Goal: Task Accomplishment & Management: Manage account settings

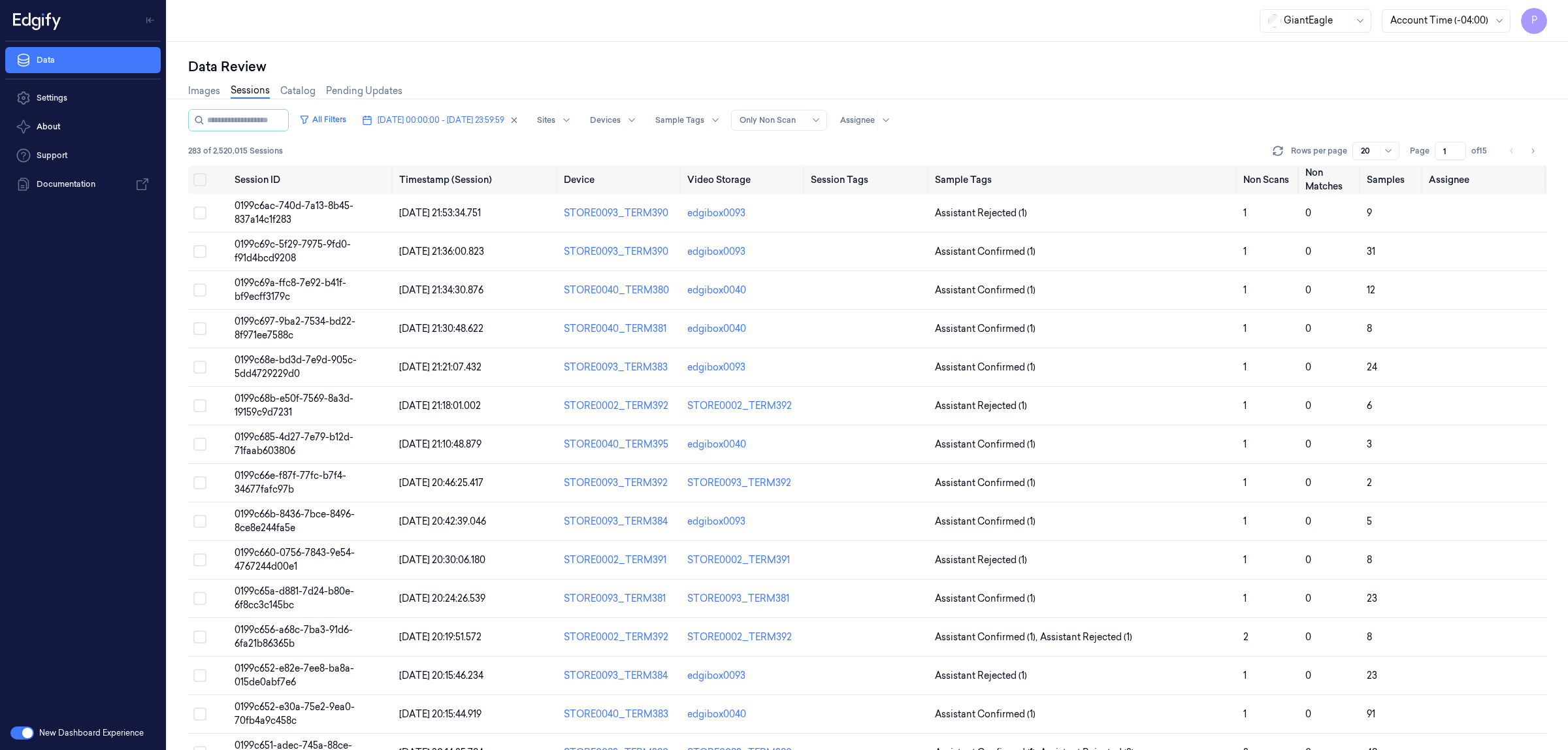
click at [1444, 151] on input "1" at bounding box center [1450, 150] width 32 height 18
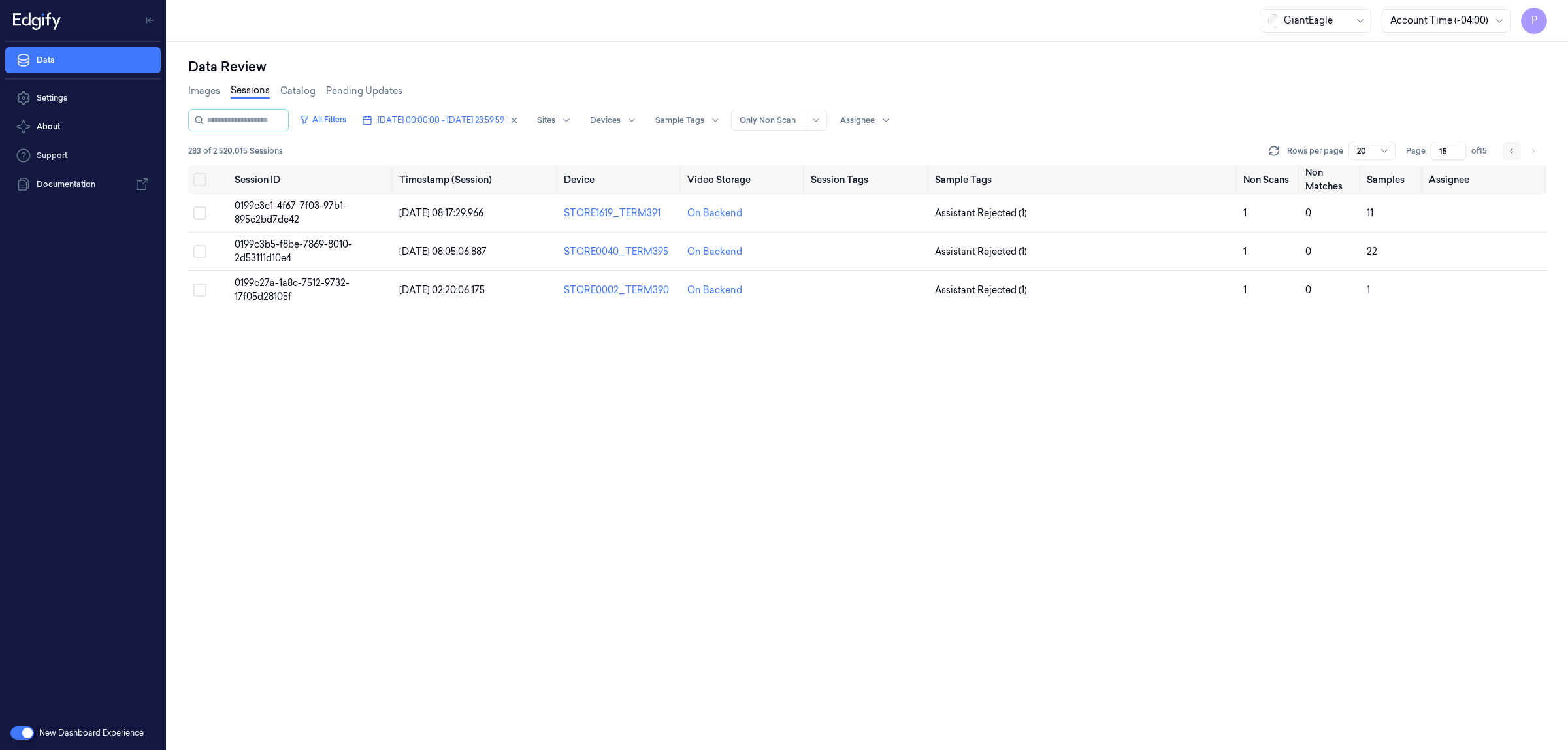
click at [1506, 147] on button "Go to previous page" at bounding box center [1512, 150] width 18 height 18
type input "14"
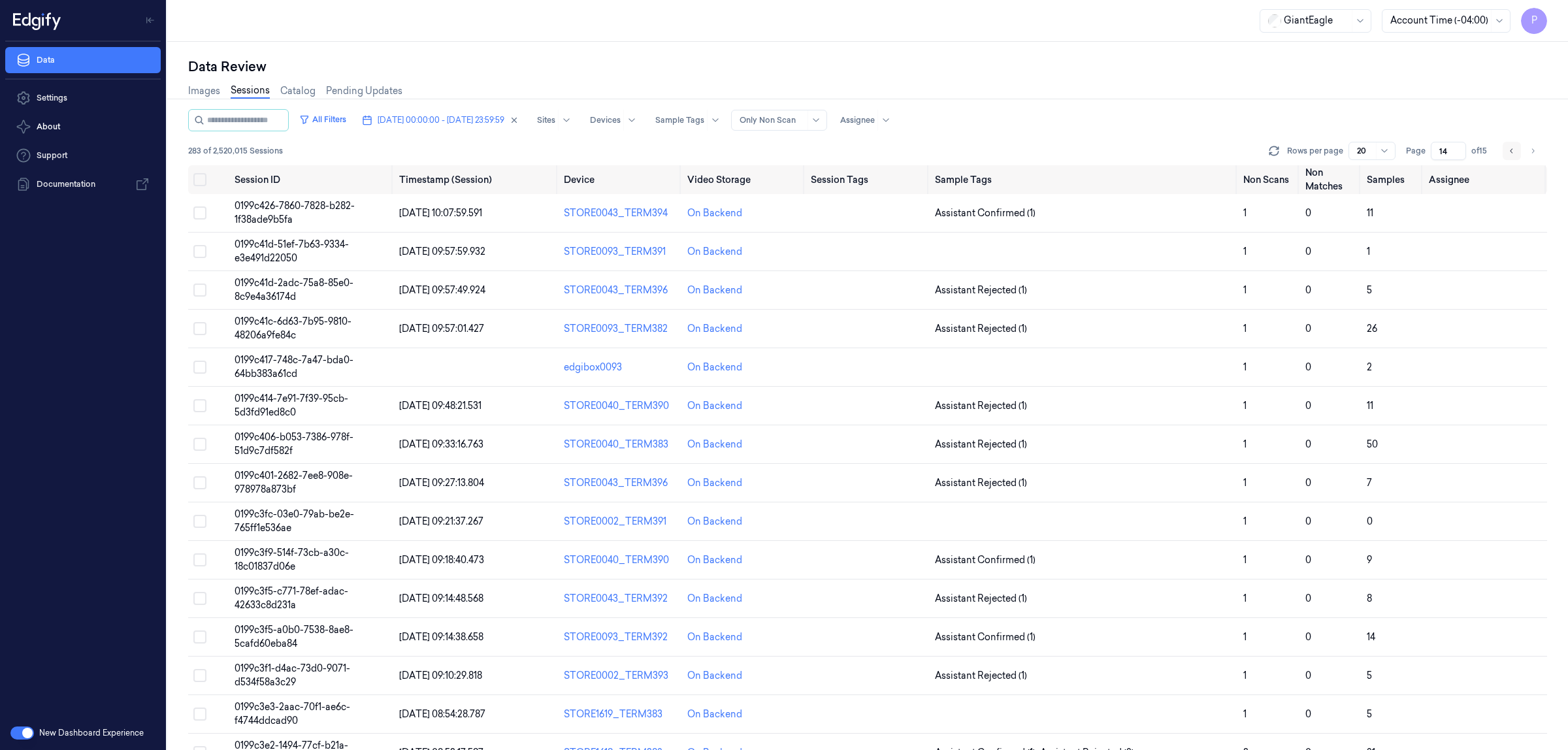
click at [1506, 147] on button "Go to previous page" at bounding box center [1512, 150] width 18 height 18
click at [1512, 145] on icon "Go to previous page" at bounding box center [1512, 151] width 8 height 11
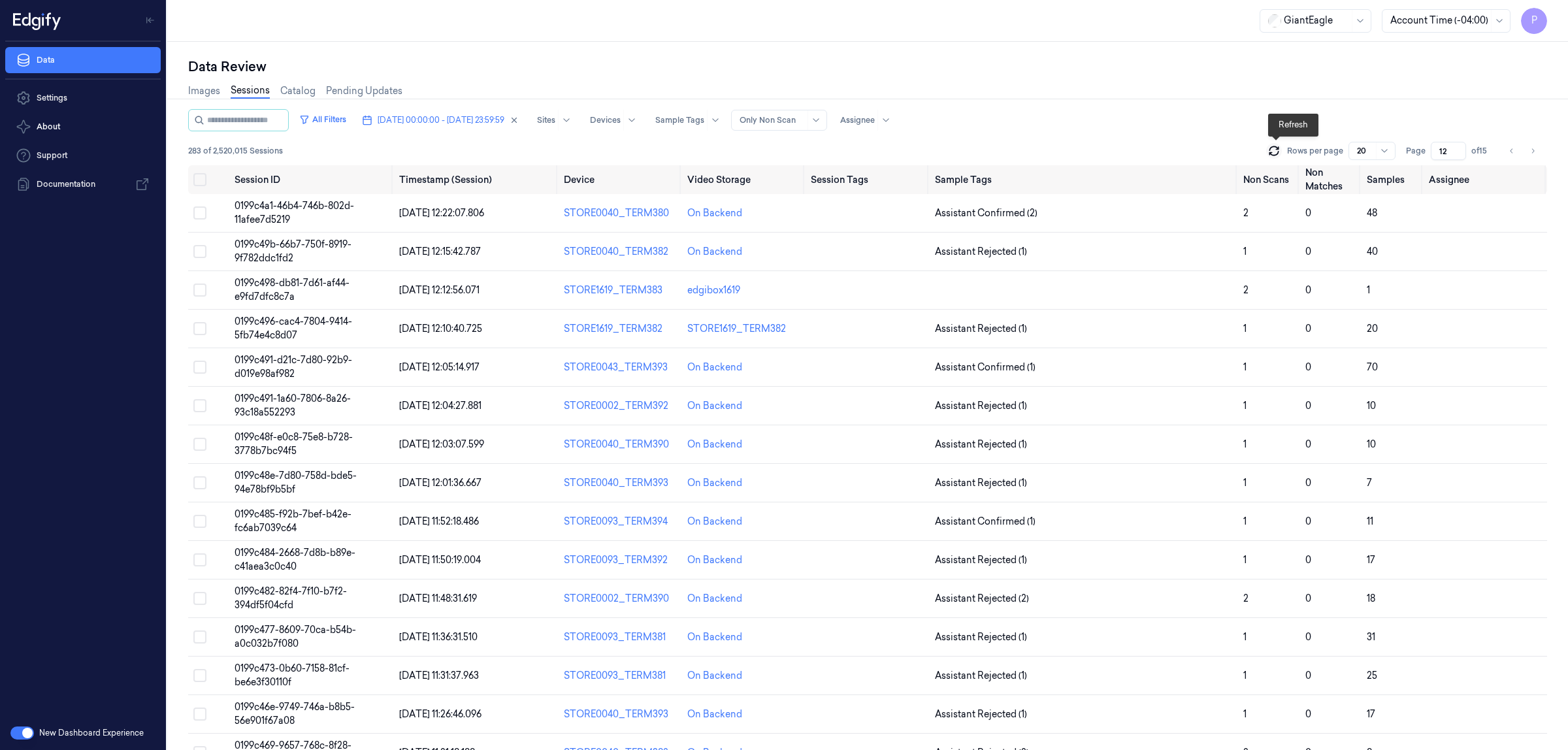
click at [1270, 155] on icon at bounding box center [1274, 150] width 13 height 13
click at [1189, 42] on div "Data Review Images Sessions Catalog Pending Updates All Filters [DATE] 00:00:00…" at bounding box center [867, 395] width 1401 height 708
click at [1514, 155] on button "Go to previous page" at bounding box center [1512, 150] width 18 height 18
click at [1510, 153] on icon "Go to previous page" at bounding box center [1512, 151] width 8 height 11
click at [1061, 64] on div "Data Review" at bounding box center [867, 66] width 1359 height 18
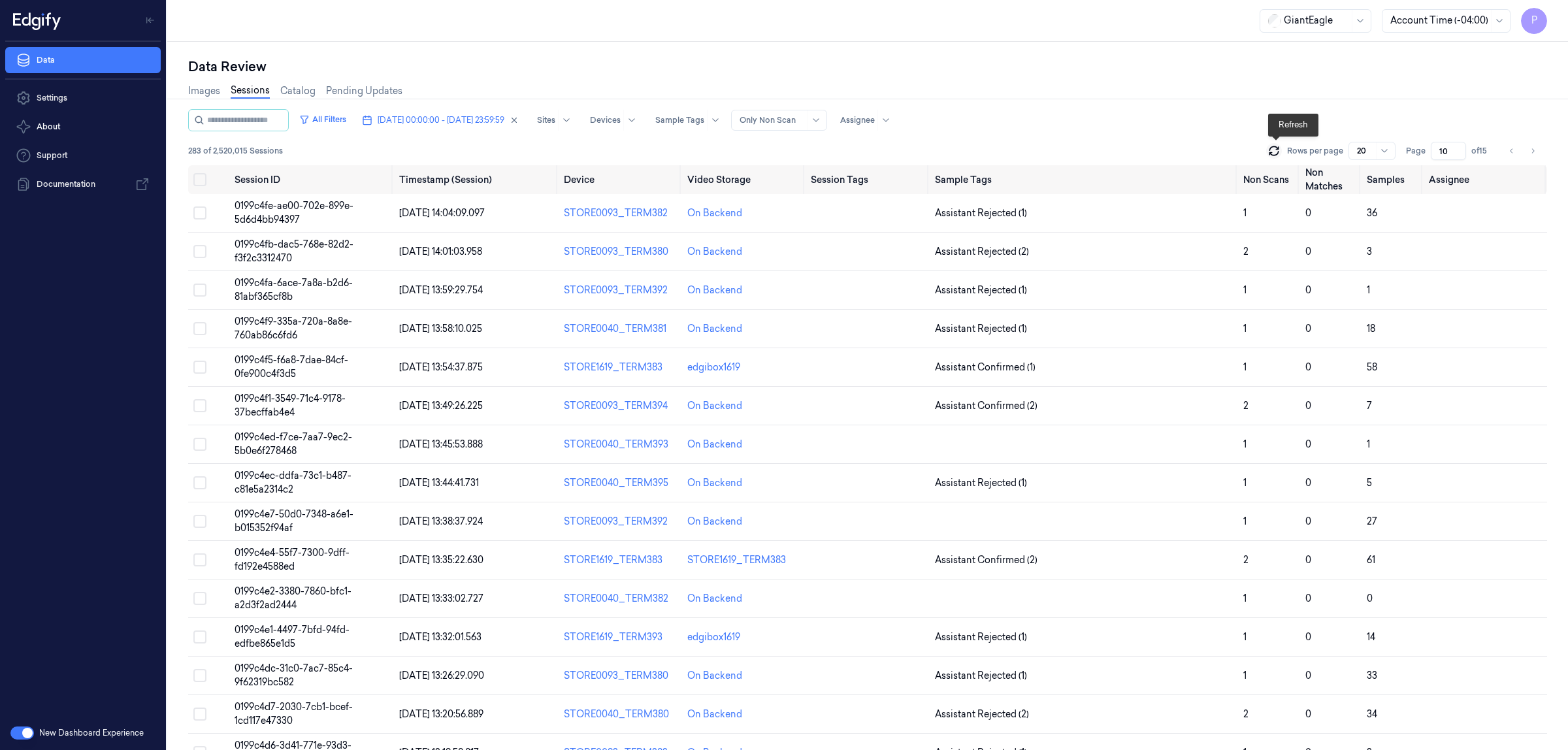
click at [1270, 154] on icon at bounding box center [1274, 150] width 13 height 13
click at [1533, 151] on icon "Go to next page" at bounding box center [1533, 150] width 3 height 5
click at [1516, 151] on icon "Go to previous page" at bounding box center [1512, 151] width 8 height 11
click at [1184, 77] on div "Images Sessions Catalog Pending Updates" at bounding box center [867, 92] width 1359 height 34
click at [1278, 154] on icon at bounding box center [1274, 150] width 13 height 13
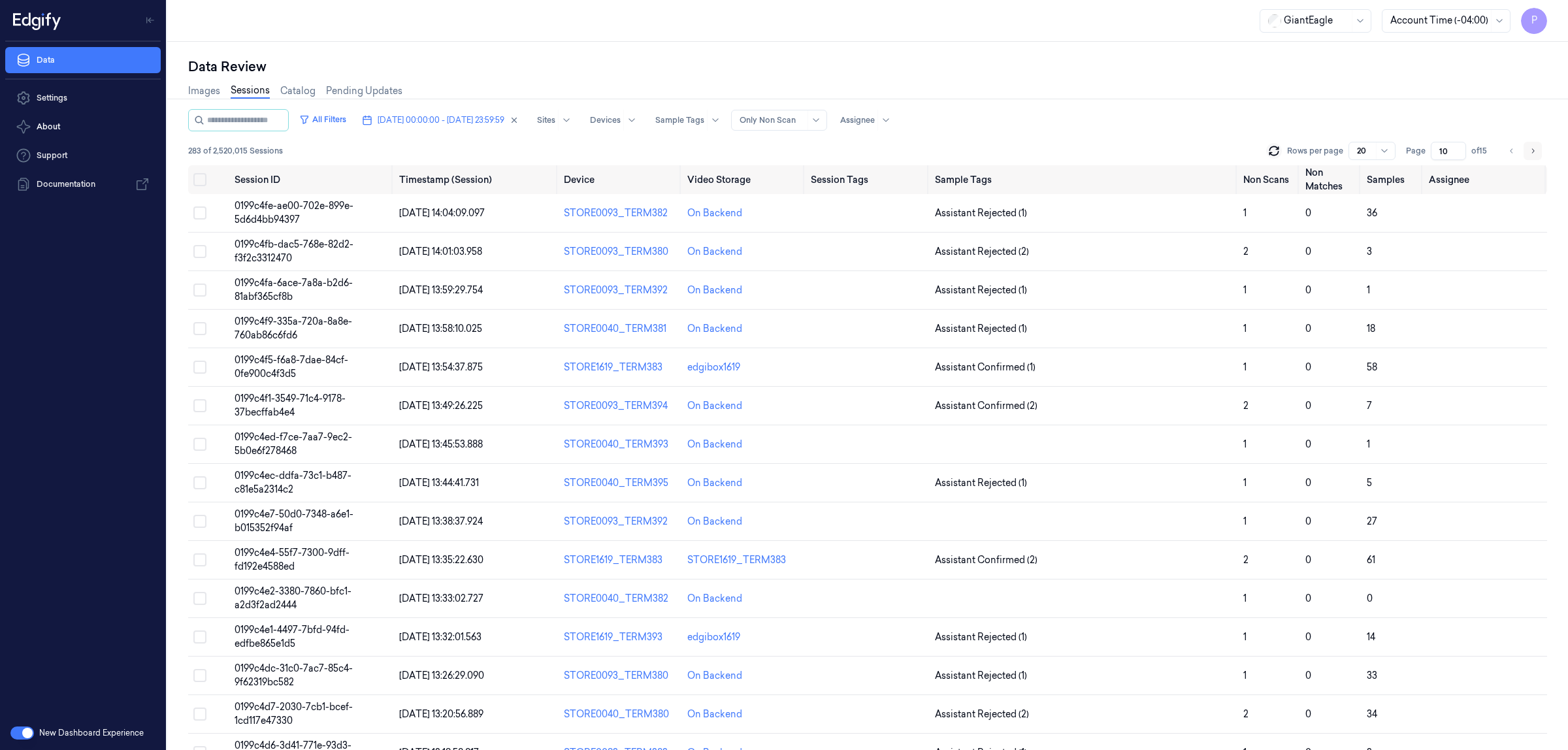
click at [1530, 148] on icon "Go to next page" at bounding box center [1533, 151] width 8 height 11
click at [1516, 149] on button "Go to previous page" at bounding box center [1512, 150] width 18 height 18
click at [1509, 153] on icon "Go to previous page" at bounding box center [1512, 151] width 8 height 11
click at [1511, 154] on icon "Go to previous page" at bounding box center [1512, 151] width 8 height 11
click at [1533, 154] on icon "Go to next page" at bounding box center [1533, 151] width 8 height 11
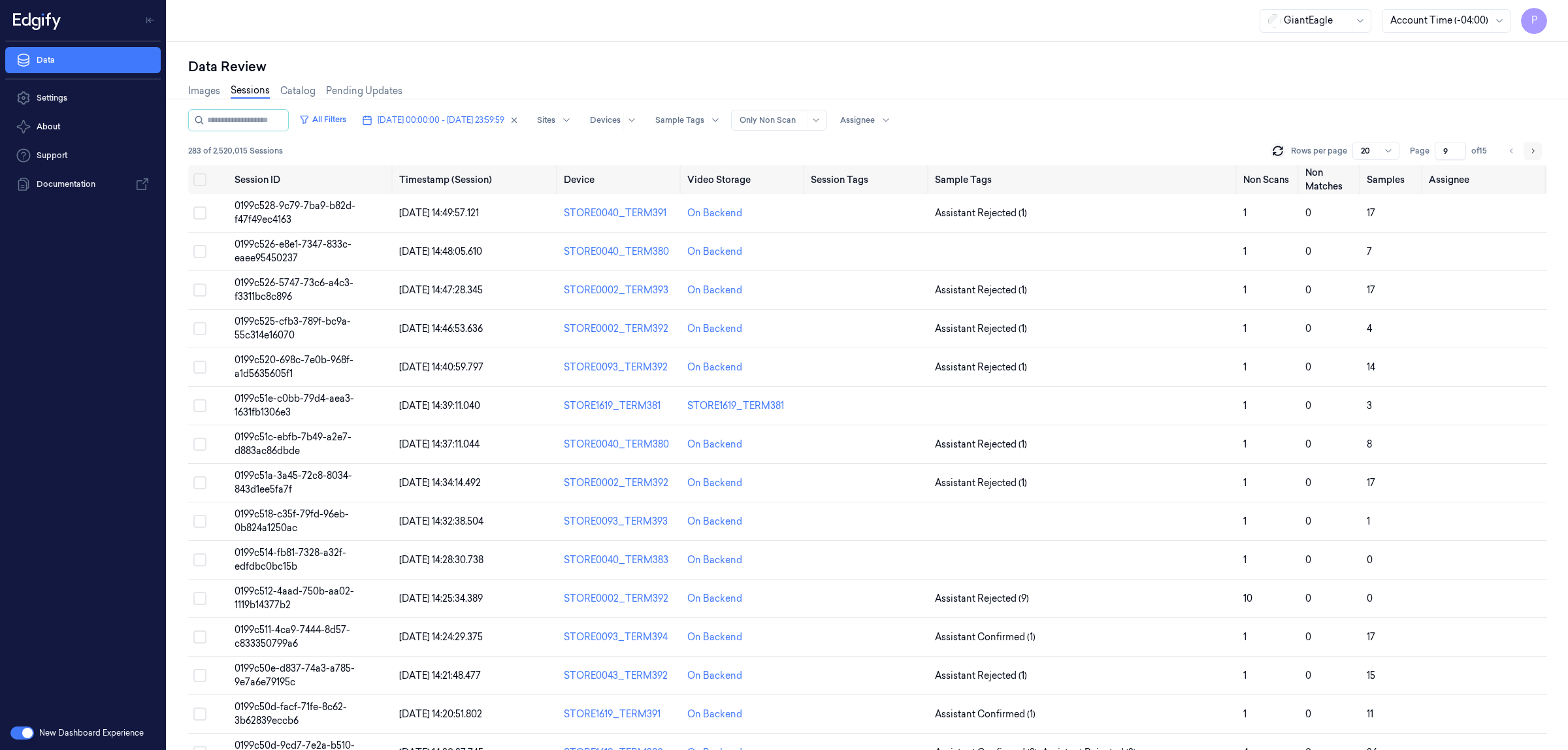
click at [1533, 154] on icon "Go to next page" at bounding box center [1533, 151] width 8 height 11
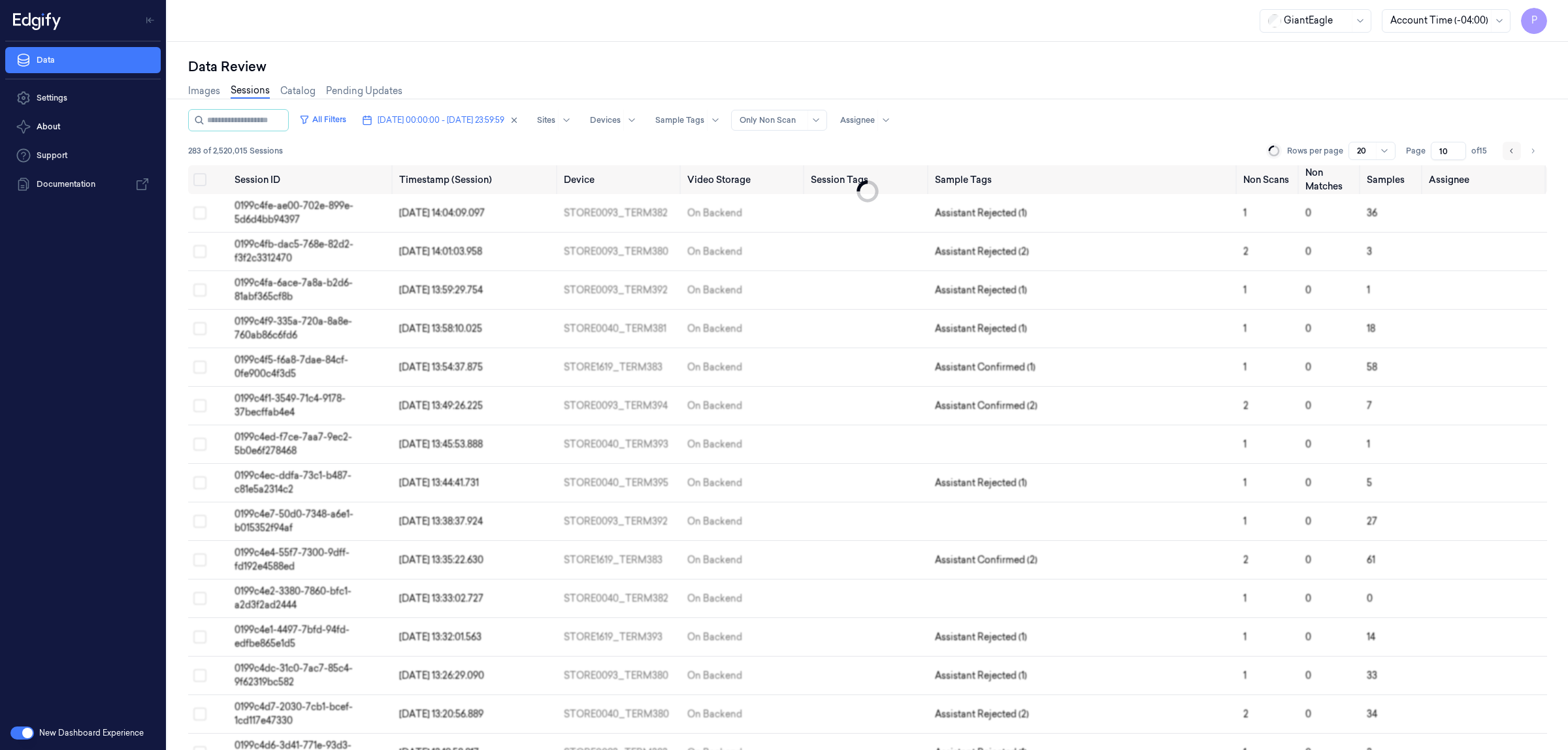
click at [1504, 147] on button "Go to previous page" at bounding box center [1512, 150] width 18 height 18
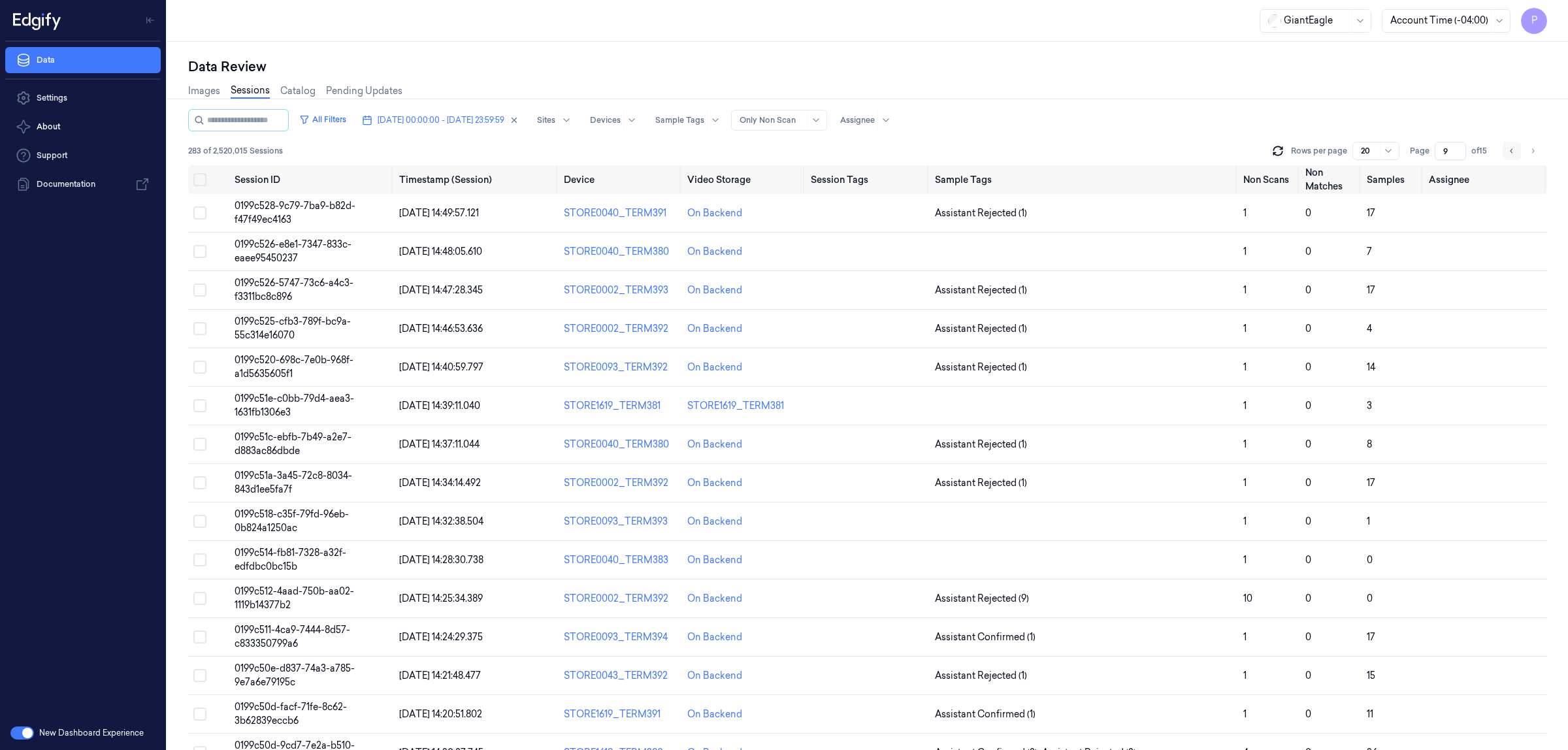
click at [1510, 142] on button "Go to previous page" at bounding box center [1512, 150] width 18 height 18
click at [1510, 151] on icon "Go to previous page" at bounding box center [1511, 150] width 3 height 5
click at [1508, 149] on icon "Go to previous page" at bounding box center [1512, 151] width 8 height 11
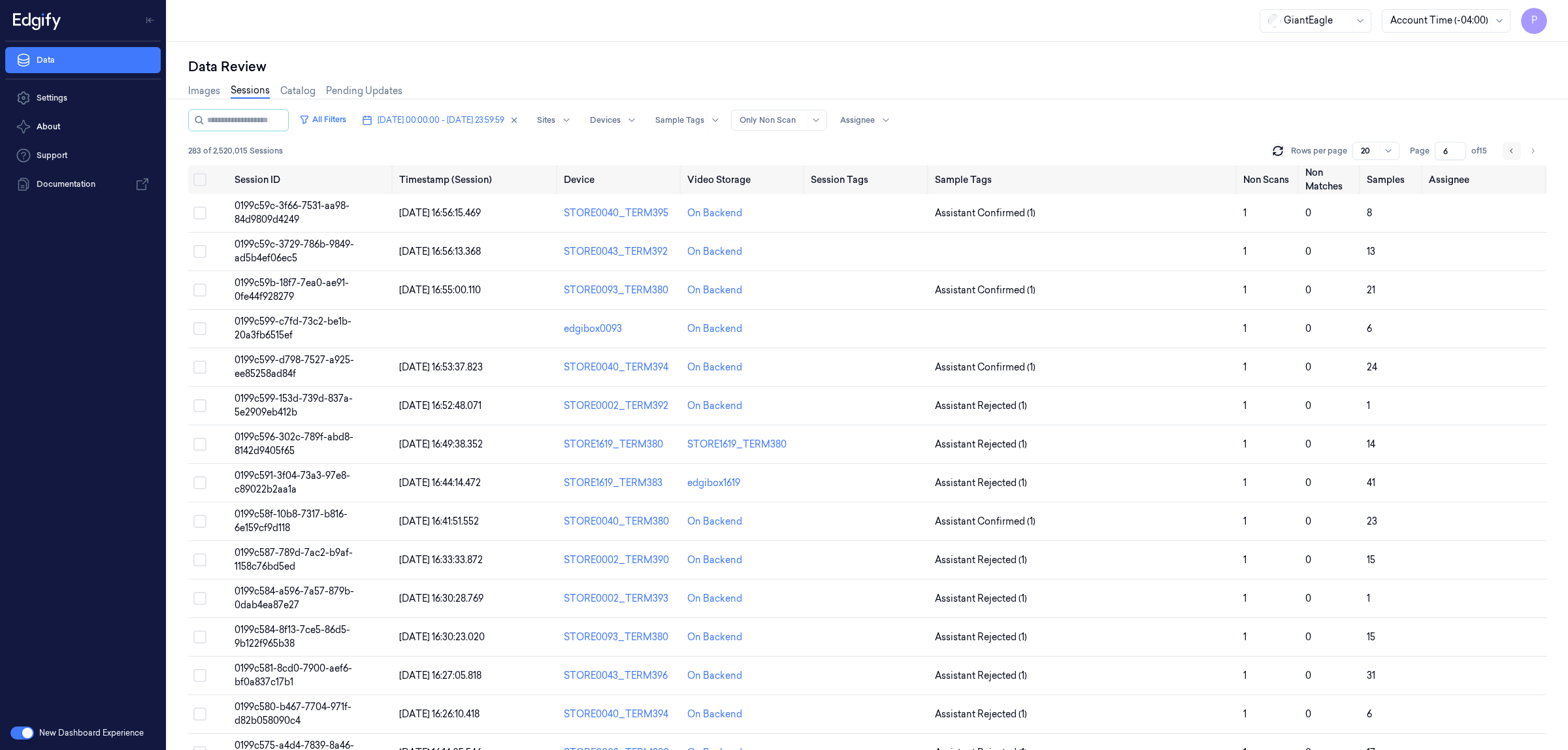
click at [1516, 154] on button "Go to previous page" at bounding box center [1512, 150] width 18 height 18
type input "5"
click at [477, 121] on span "[DATE] 00:00:00 - [DATE] 23:59:59" at bounding box center [440, 121] width 127 height 12
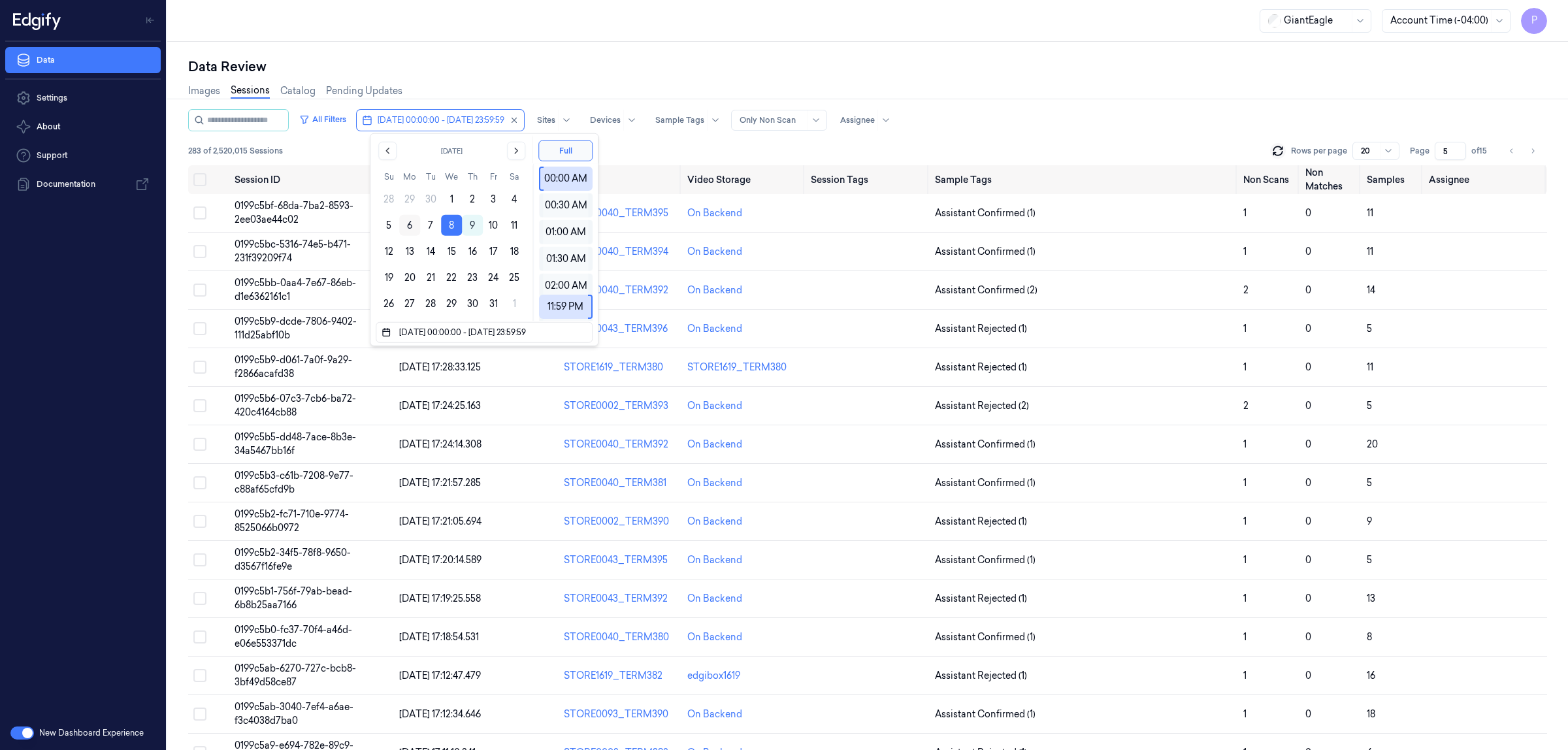
click at [405, 223] on button "6" at bounding box center [409, 225] width 21 height 21
click at [410, 225] on button "6" at bounding box center [409, 225] width 21 height 21
type input "[DATE] 00:00:00 - [DATE] 23:59:59"
click at [577, 59] on div "Data Review" at bounding box center [867, 66] width 1359 height 18
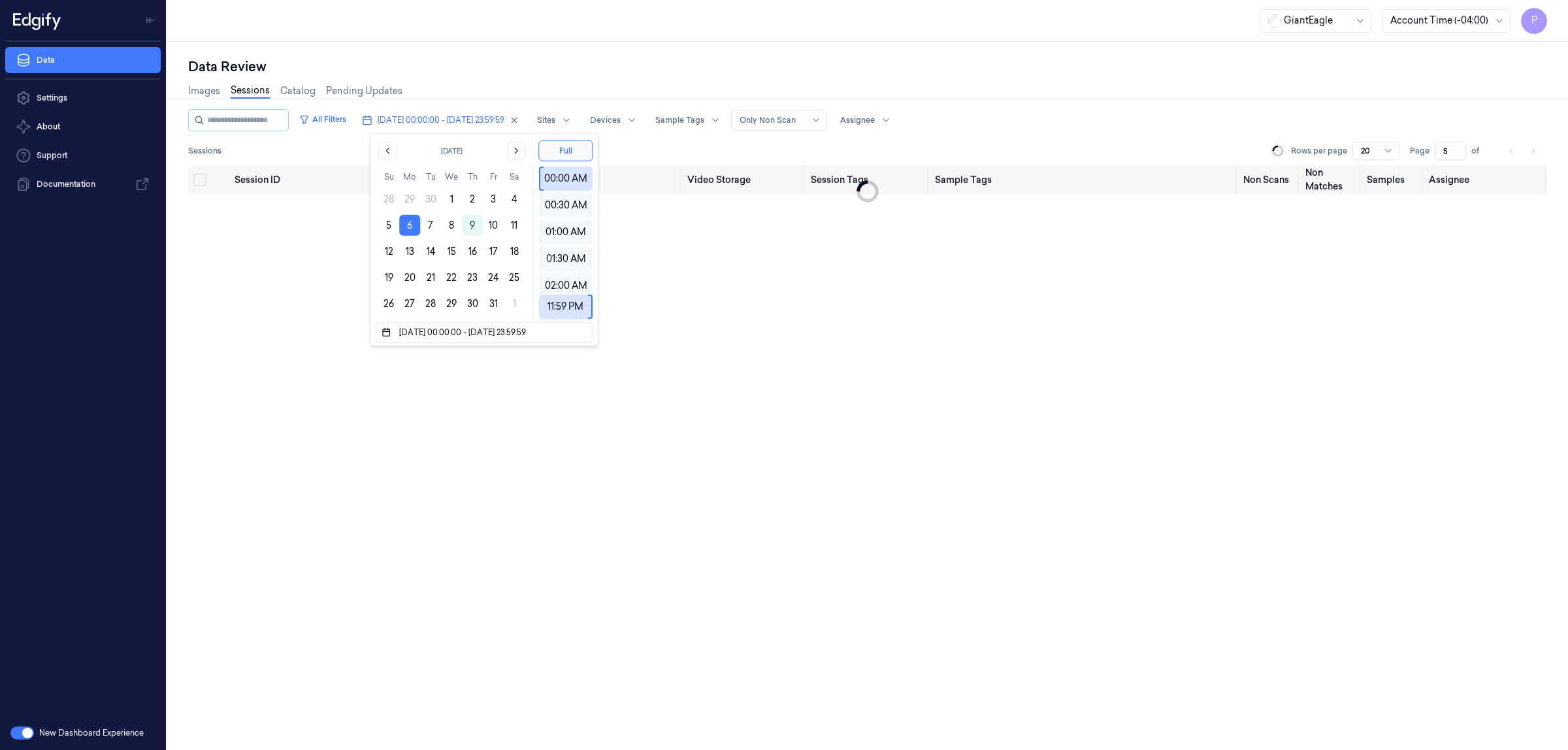
type input "1"
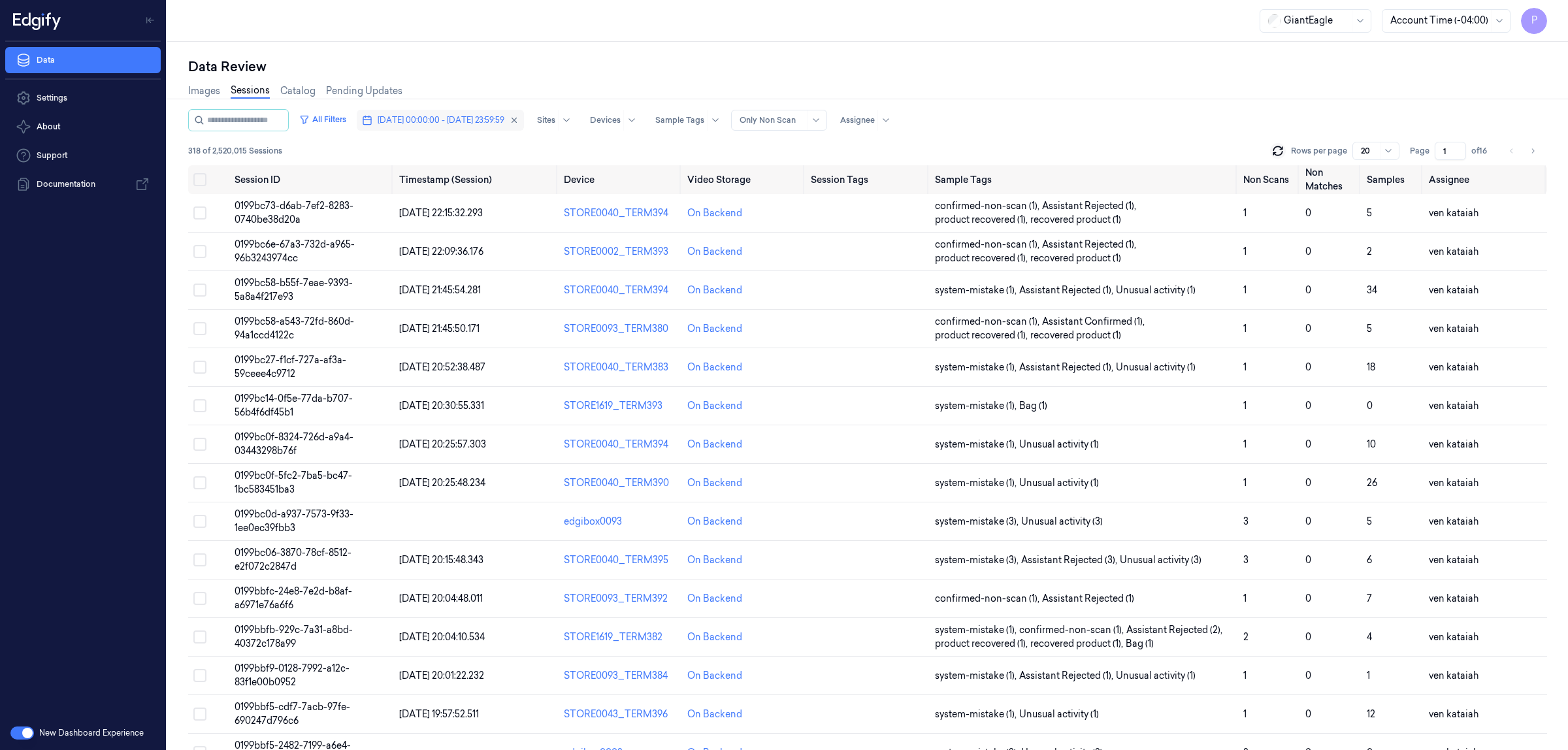
click at [441, 121] on span "[DATE] 00:00:00 - [DATE] 23:59:59" at bounding box center [440, 121] width 127 height 12
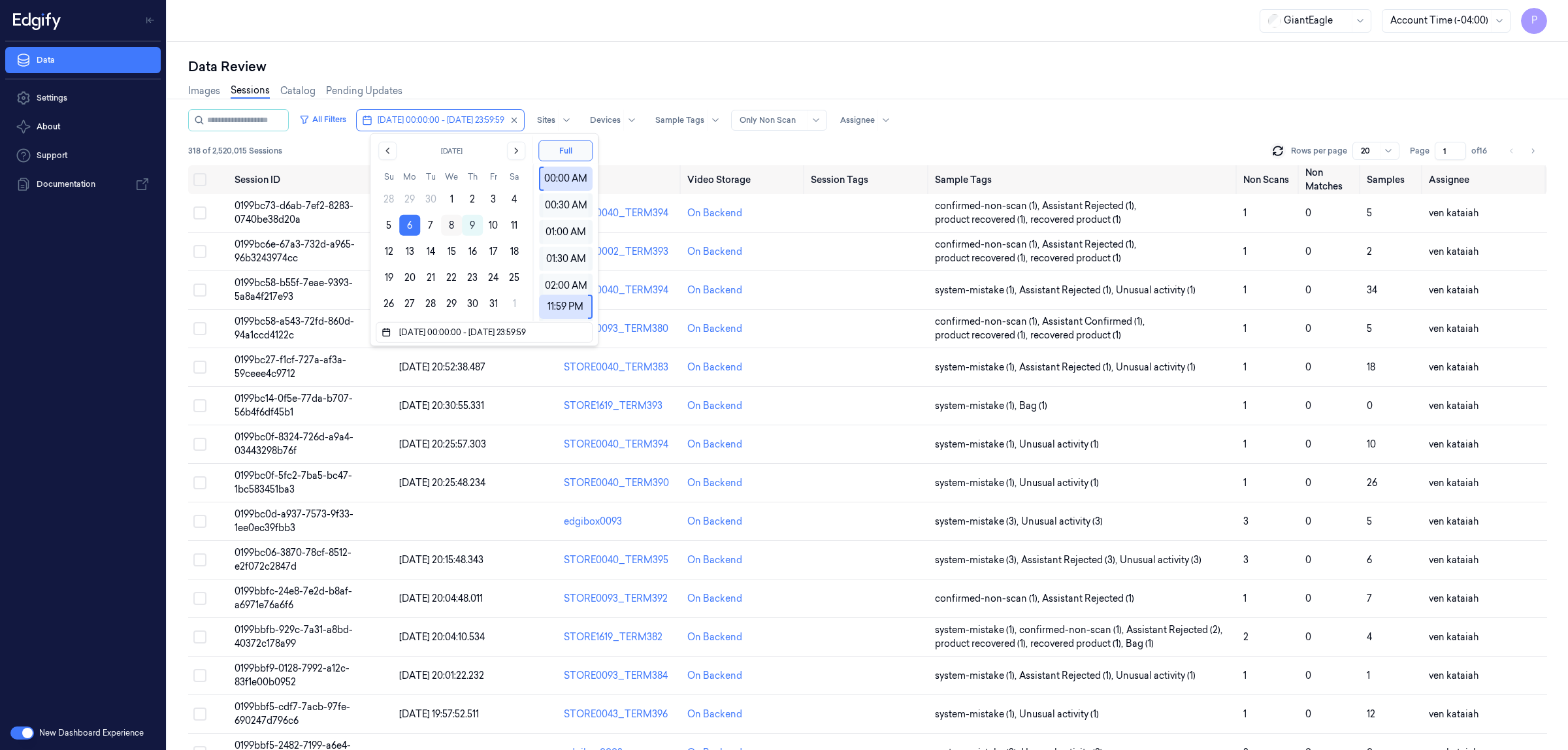
click at [450, 230] on button "8" at bounding box center [451, 225] width 21 height 21
click at [450, 229] on button "8" at bounding box center [451, 225] width 21 height 21
type input "[DATE] 00:00:00 - [DATE] 23:59:59"
click at [916, 72] on div "Data Review" at bounding box center [867, 66] width 1359 height 18
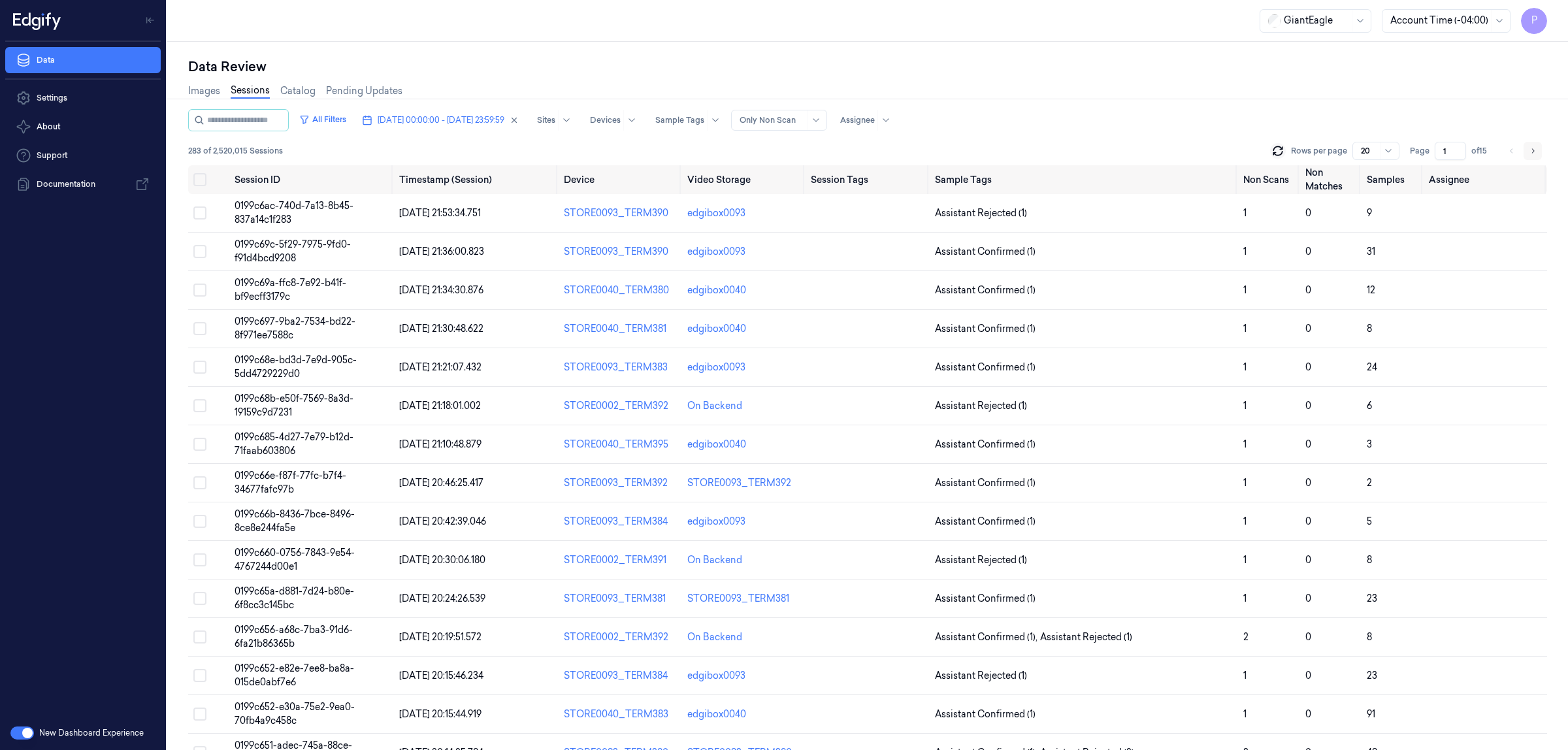
click at [1532, 149] on icon "Go to next page" at bounding box center [1533, 150] width 3 height 5
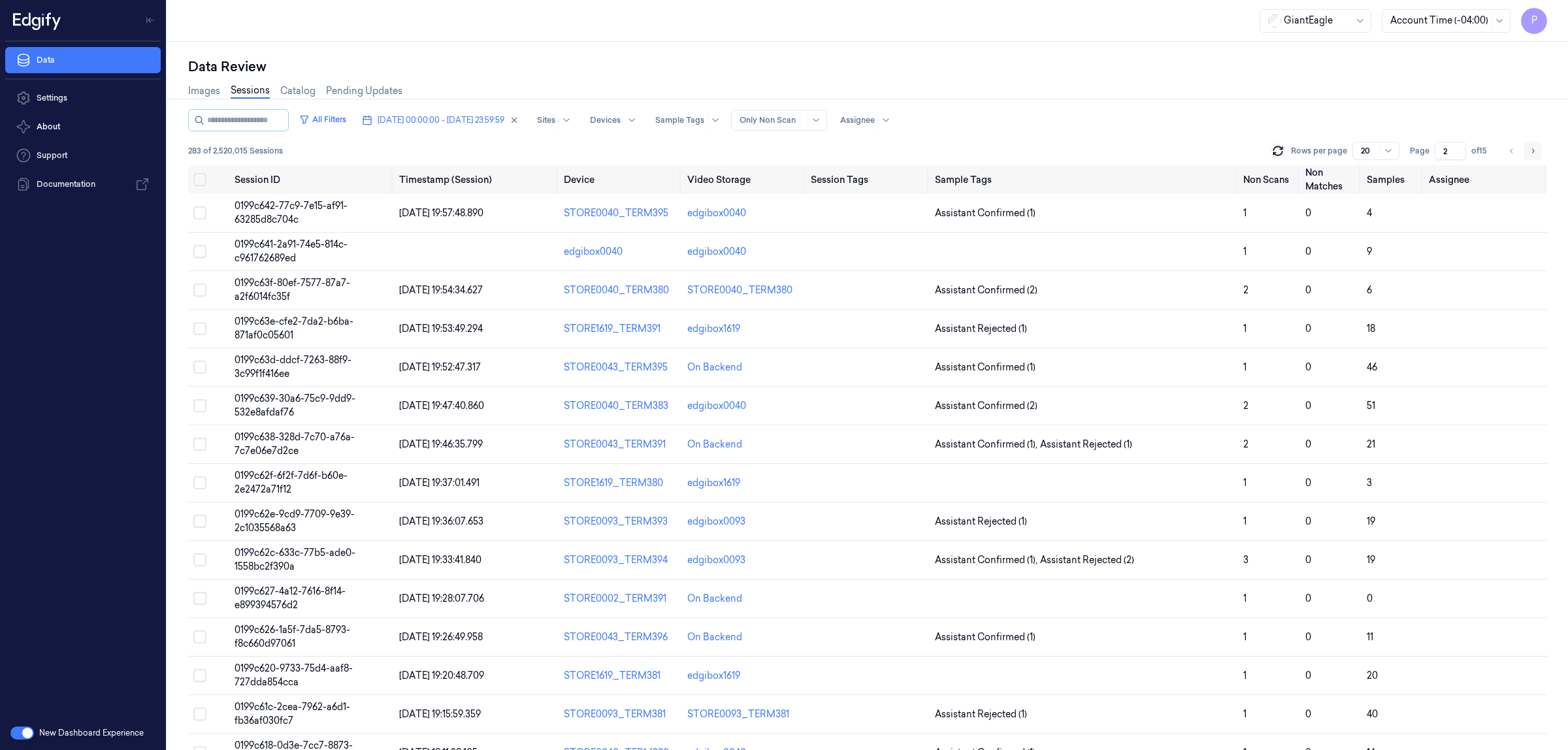
click at [1534, 150] on icon "Go to next page" at bounding box center [1533, 151] width 8 height 11
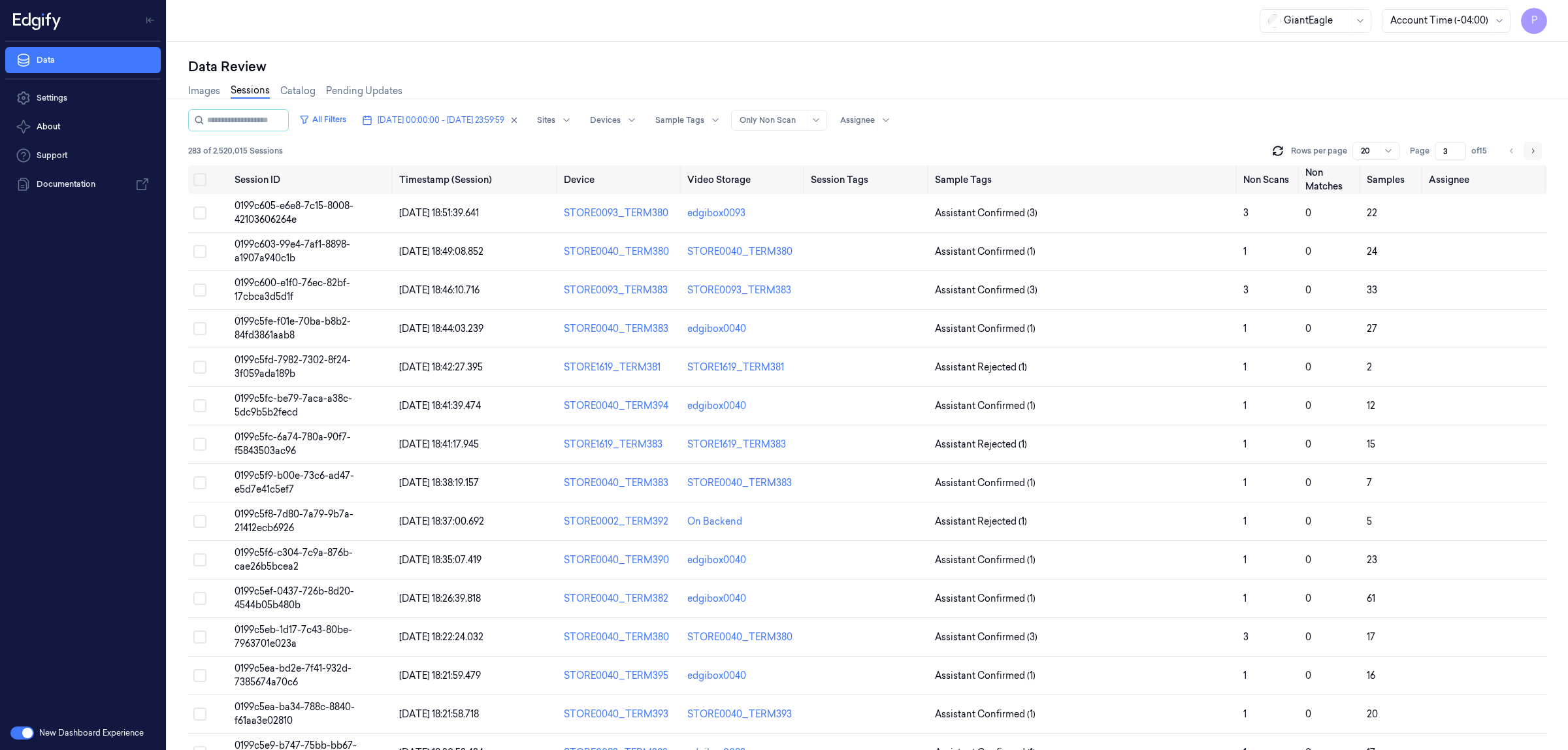
click at [1537, 154] on button "Go to next page" at bounding box center [1532, 150] width 18 height 18
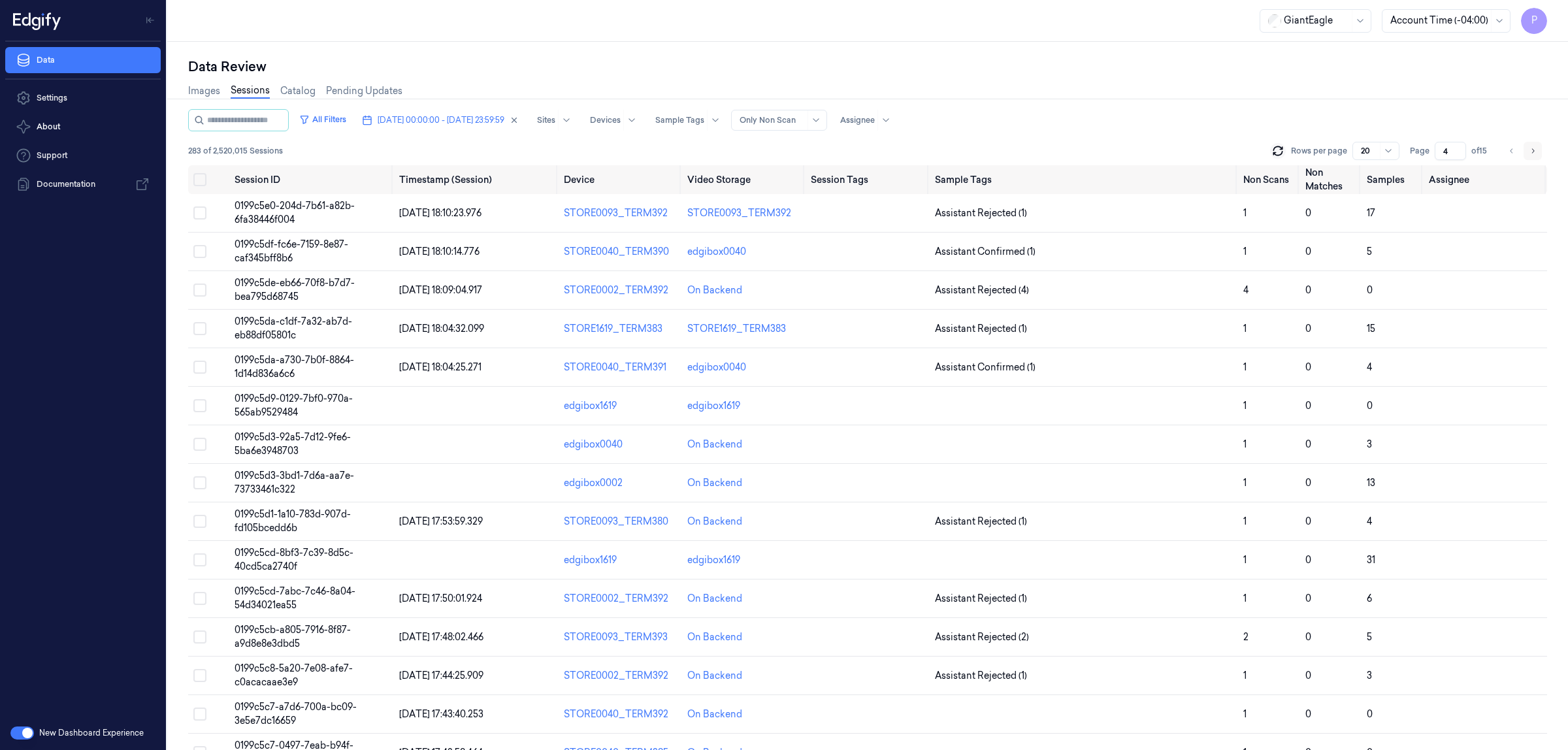
click at [1534, 147] on icon "Go to next page" at bounding box center [1533, 151] width 8 height 11
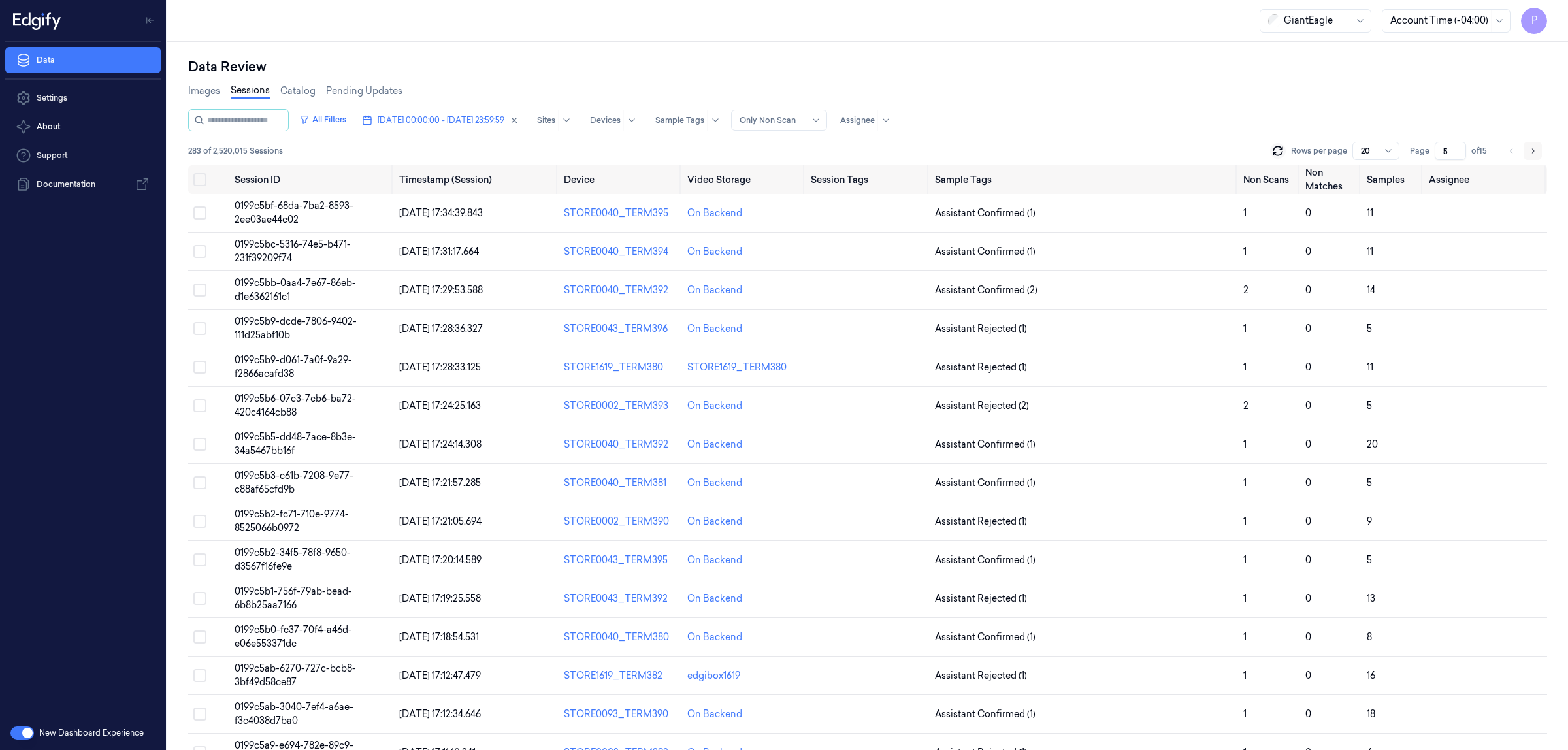
click at [1537, 151] on button "Go to next page" at bounding box center [1532, 150] width 18 height 18
click at [1534, 150] on icon "Go to next page" at bounding box center [1533, 151] width 8 height 11
click at [1508, 151] on icon "Go to previous page" at bounding box center [1512, 151] width 8 height 11
click at [1512, 155] on button "Go to previous page" at bounding box center [1512, 150] width 18 height 18
click at [1142, 67] on div "Data Review" at bounding box center [867, 66] width 1359 height 18
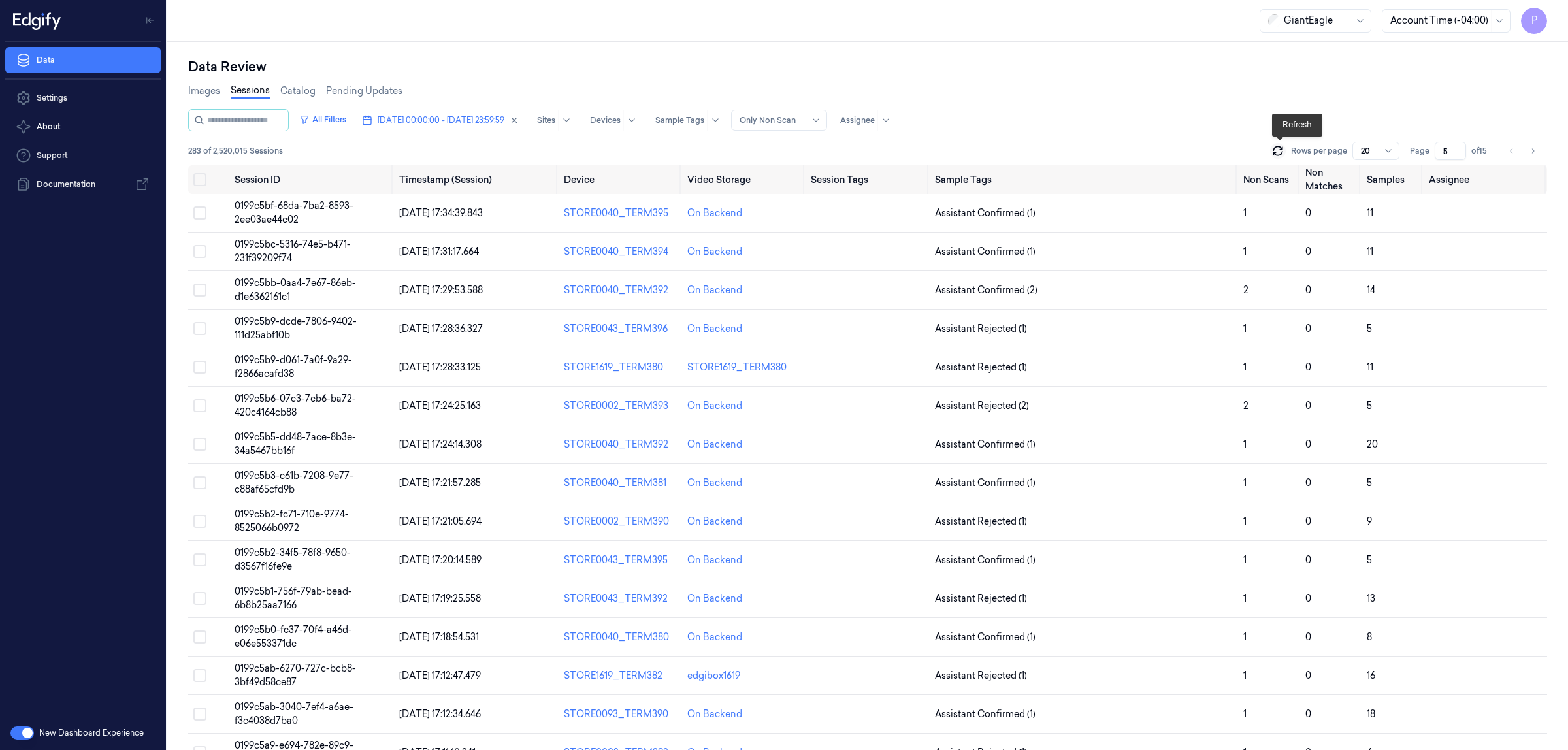
click at [1275, 144] on icon at bounding box center [1278, 150] width 13 height 13
click at [1504, 153] on button "Go to previous page" at bounding box center [1512, 150] width 18 height 18
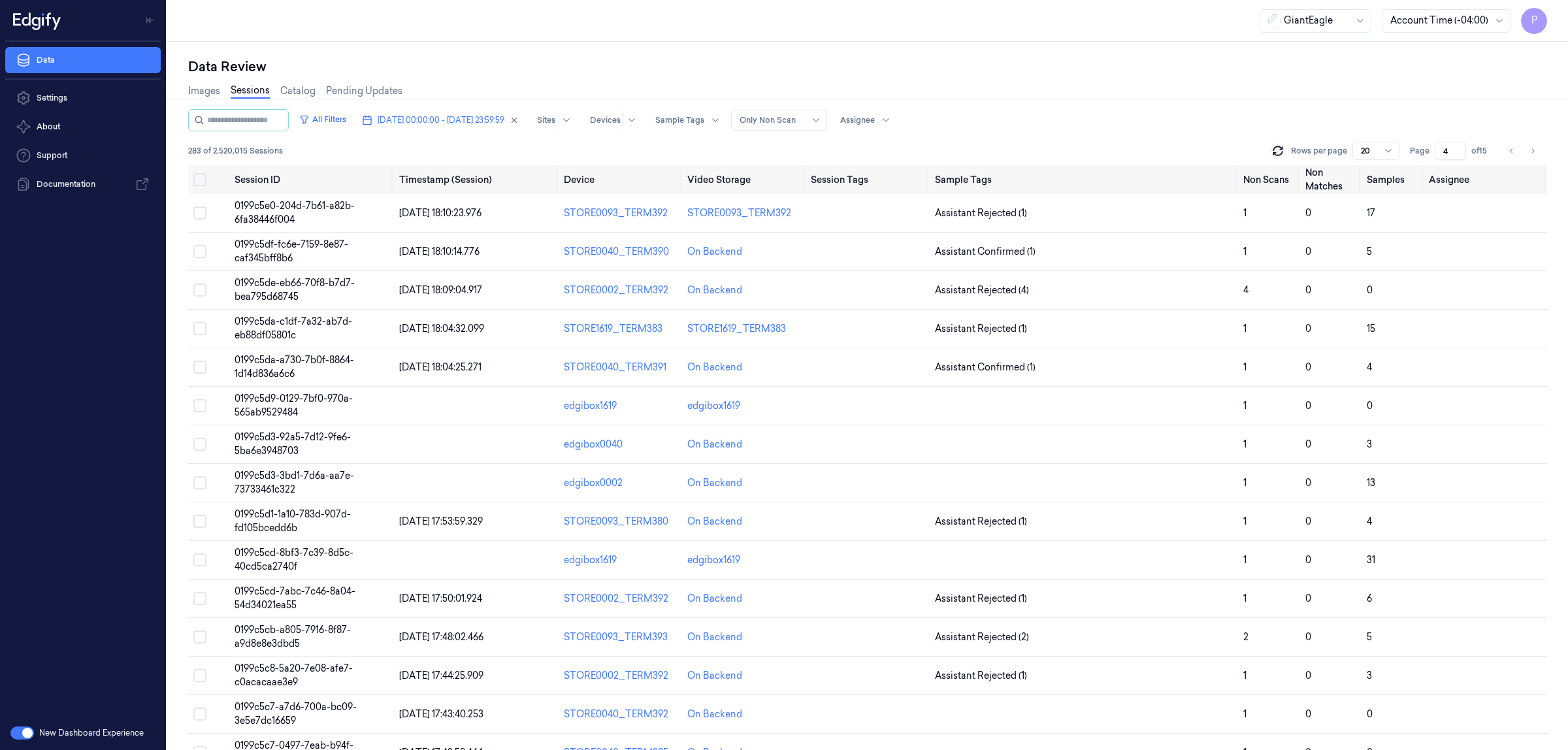
click at [1102, 72] on div "Data Review" at bounding box center [867, 66] width 1359 height 18
click at [1276, 152] on icon at bounding box center [1277, 153] width 9 height 4
click at [1118, 76] on div "Images Sessions Catalog Pending Updates" at bounding box center [867, 92] width 1359 height 34
click at [1282, 151] on icon at bounding box center [1277, 153] width 9 height 4
click at [1513, 149] on icon "Go to previous page" at bounding box center [1512, 151] width 8 height 11
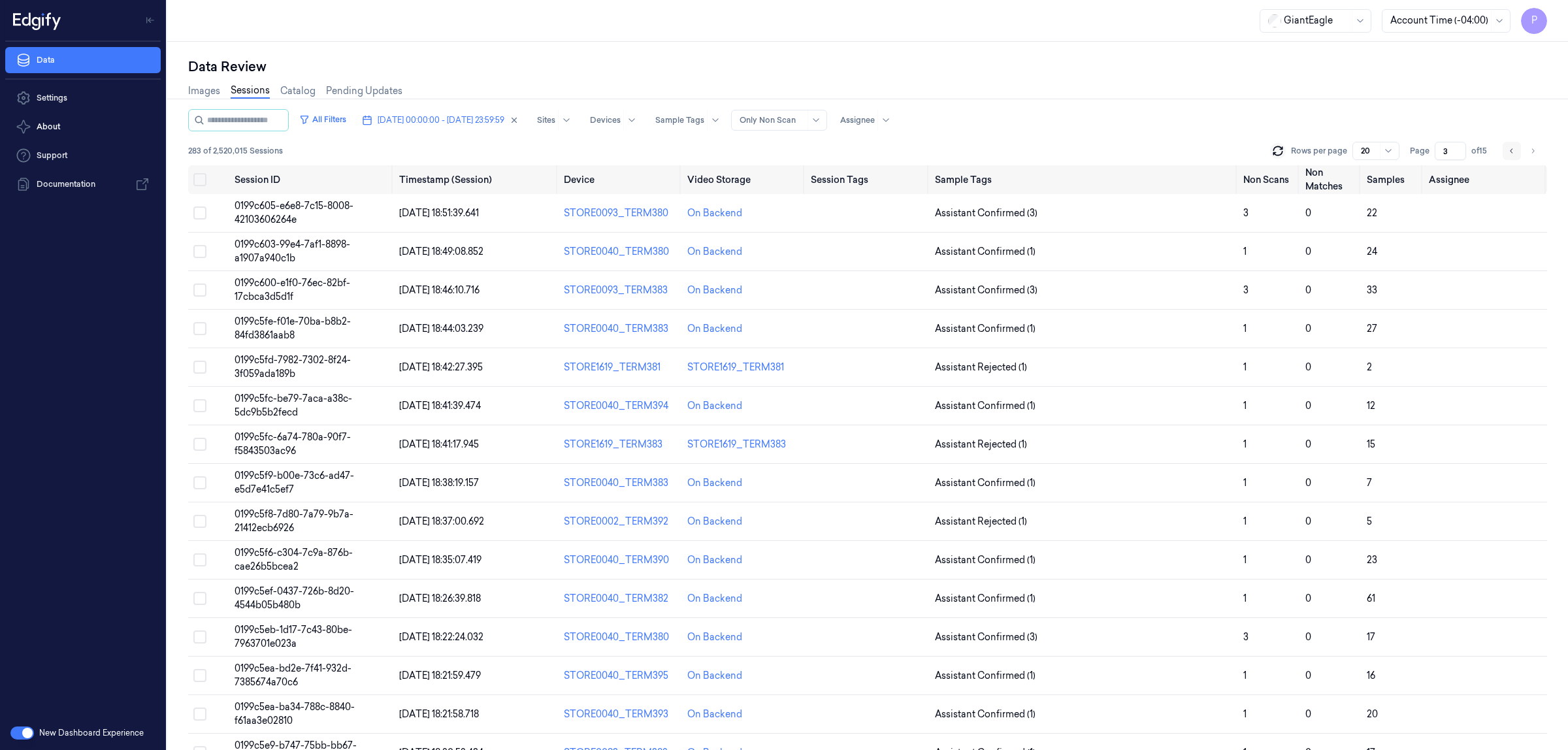
click at [1508, 152] on icon "Go to previous page" at bounding box center [1512, 151] width 8 height 11
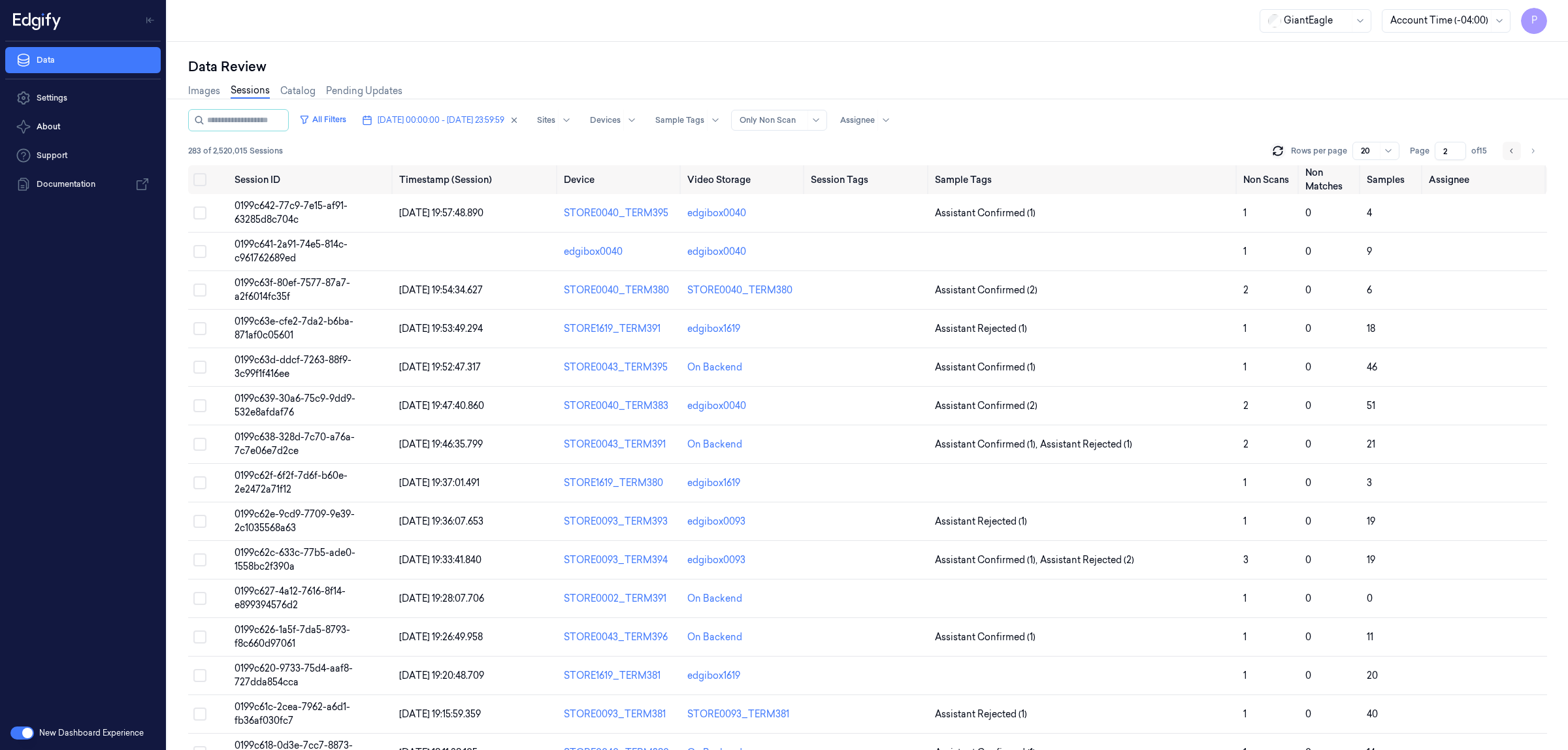
click at [1514, 145] on icon "Go to previous page" at bounding box center [1512, 151] width 8 height 11
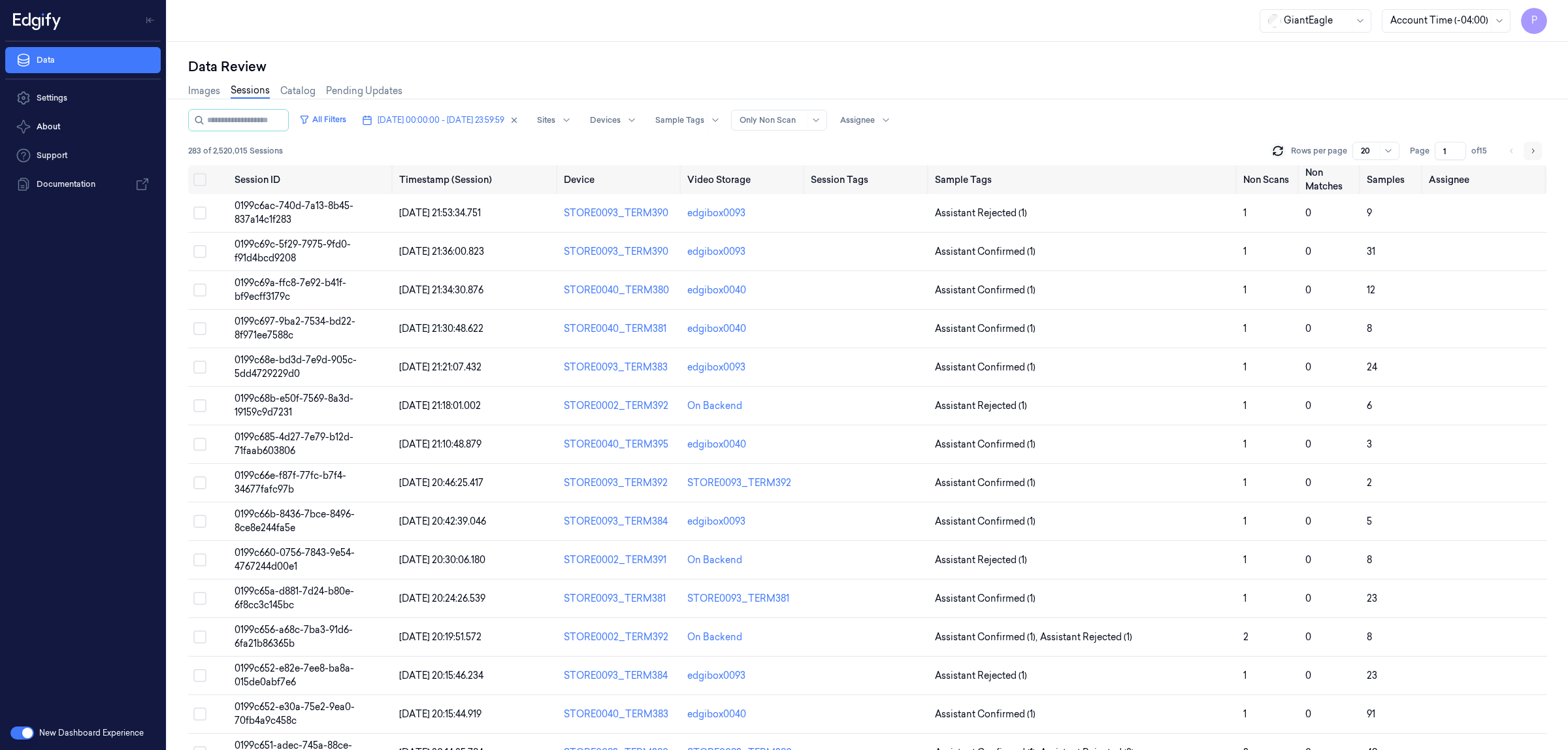
click at [1532, 150] on icon "Go to next page" at bounding box center [1533, 151] width 8 height 11
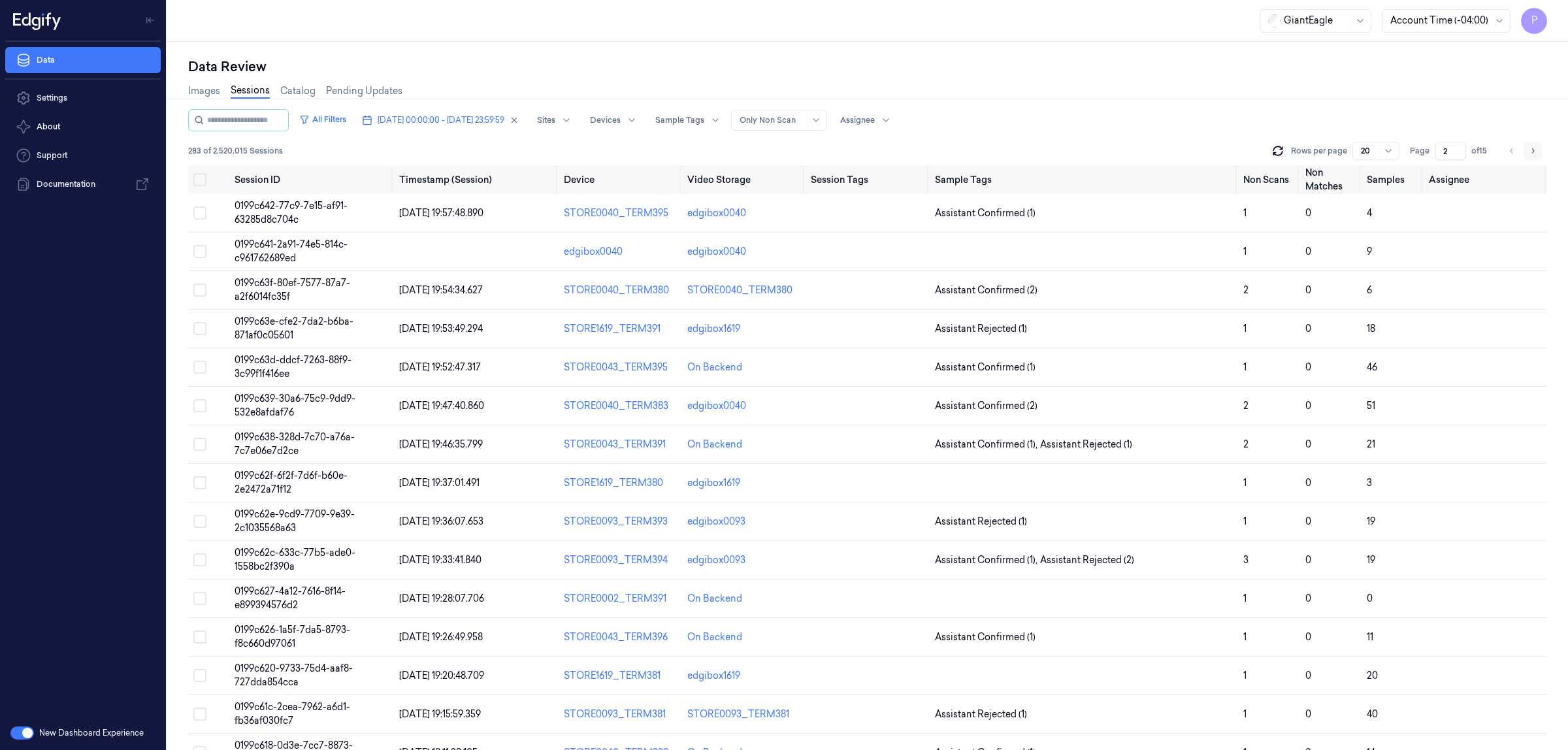
click at [1532, 150] on icon "Go to next page" at bounding box center [1533, 151] width 8 height 11
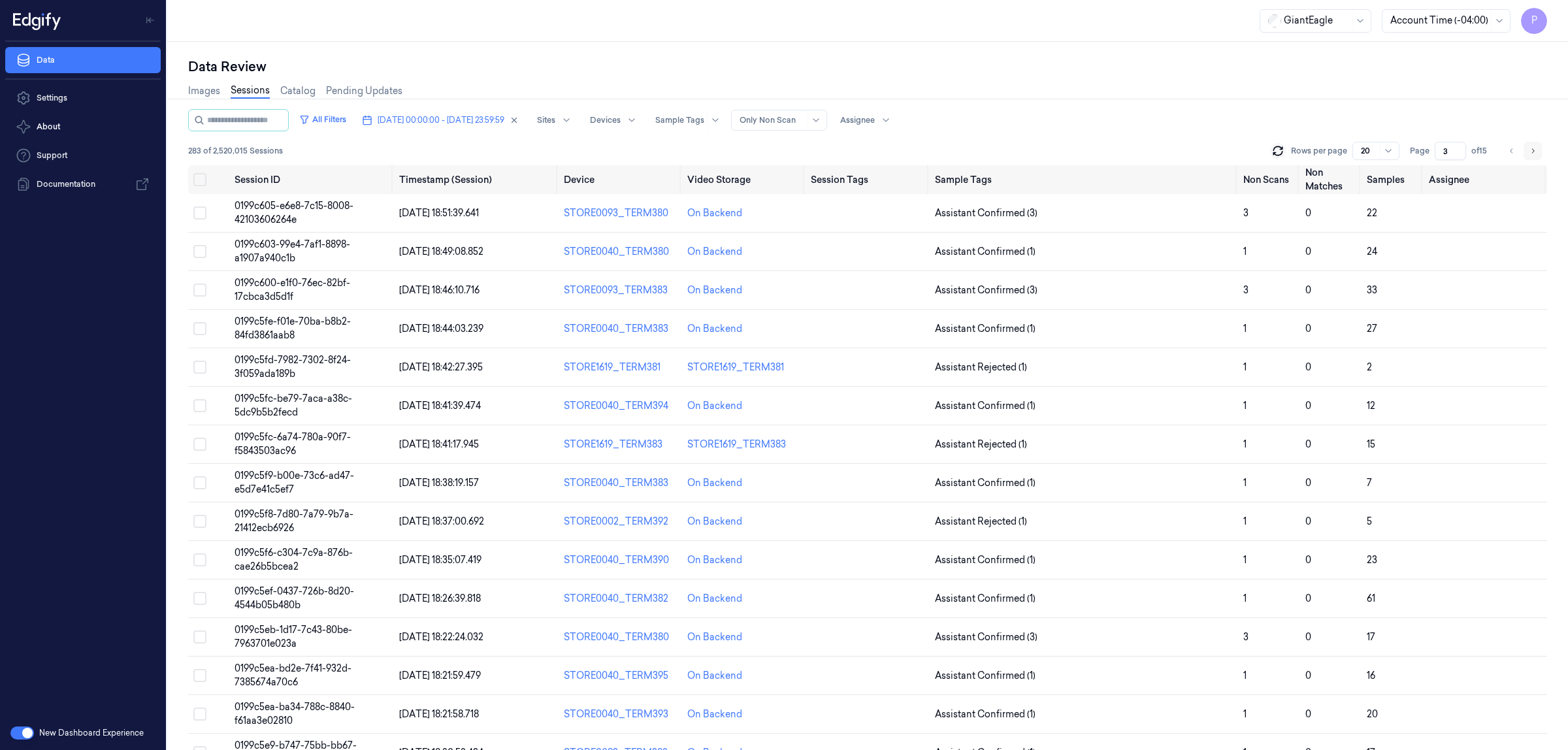
click at [1530, 150] on icon "Go to next page" at bounding box center [1533, 151] width 8 height 11
type input "4"
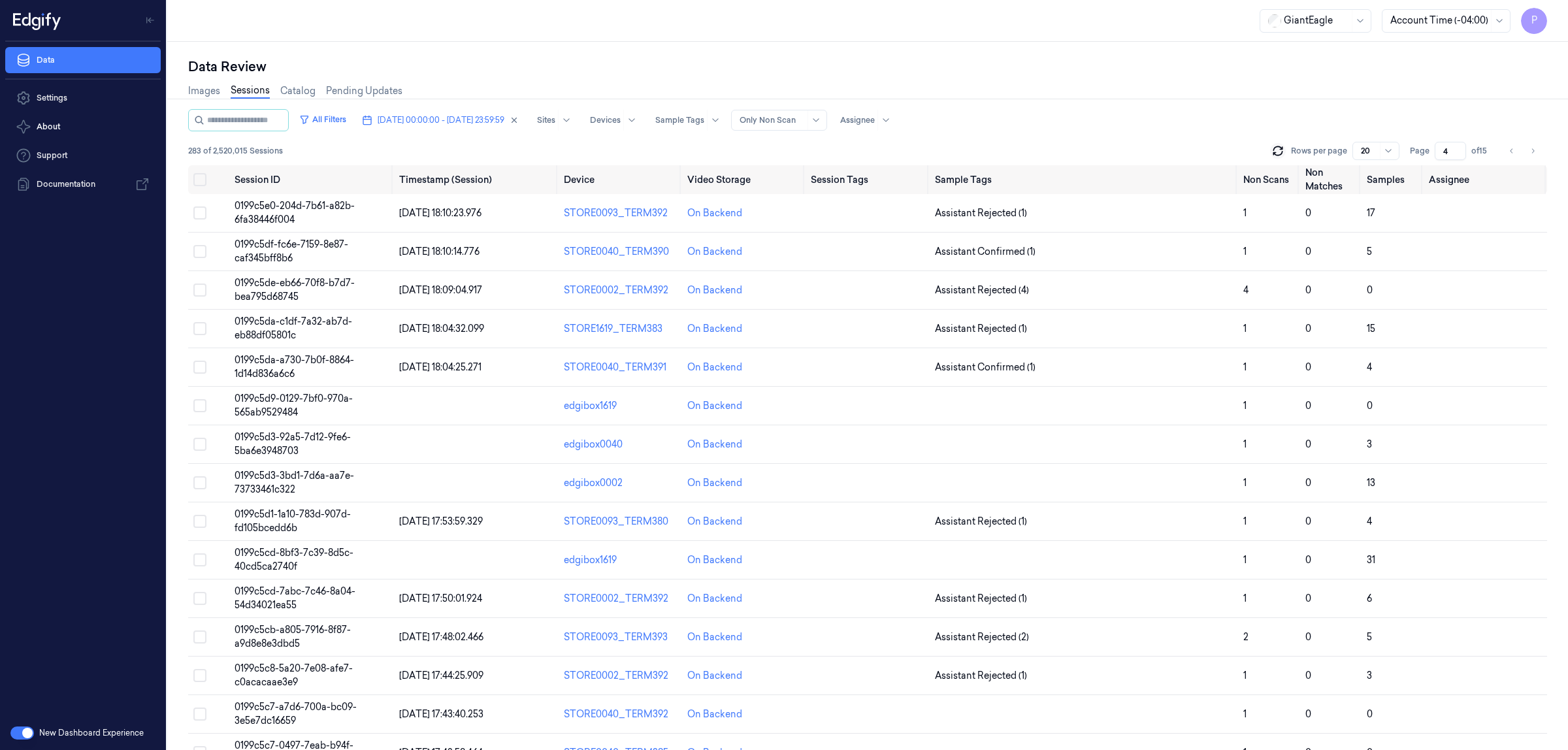
click at [1272, 96] on div "Images Sessions Catalog Pending Updates" at bounding box center [867, 92] width 1359 height 34
click at [202, 182] on button "Select all" at bounding box center [199, 179] width 13 height 13
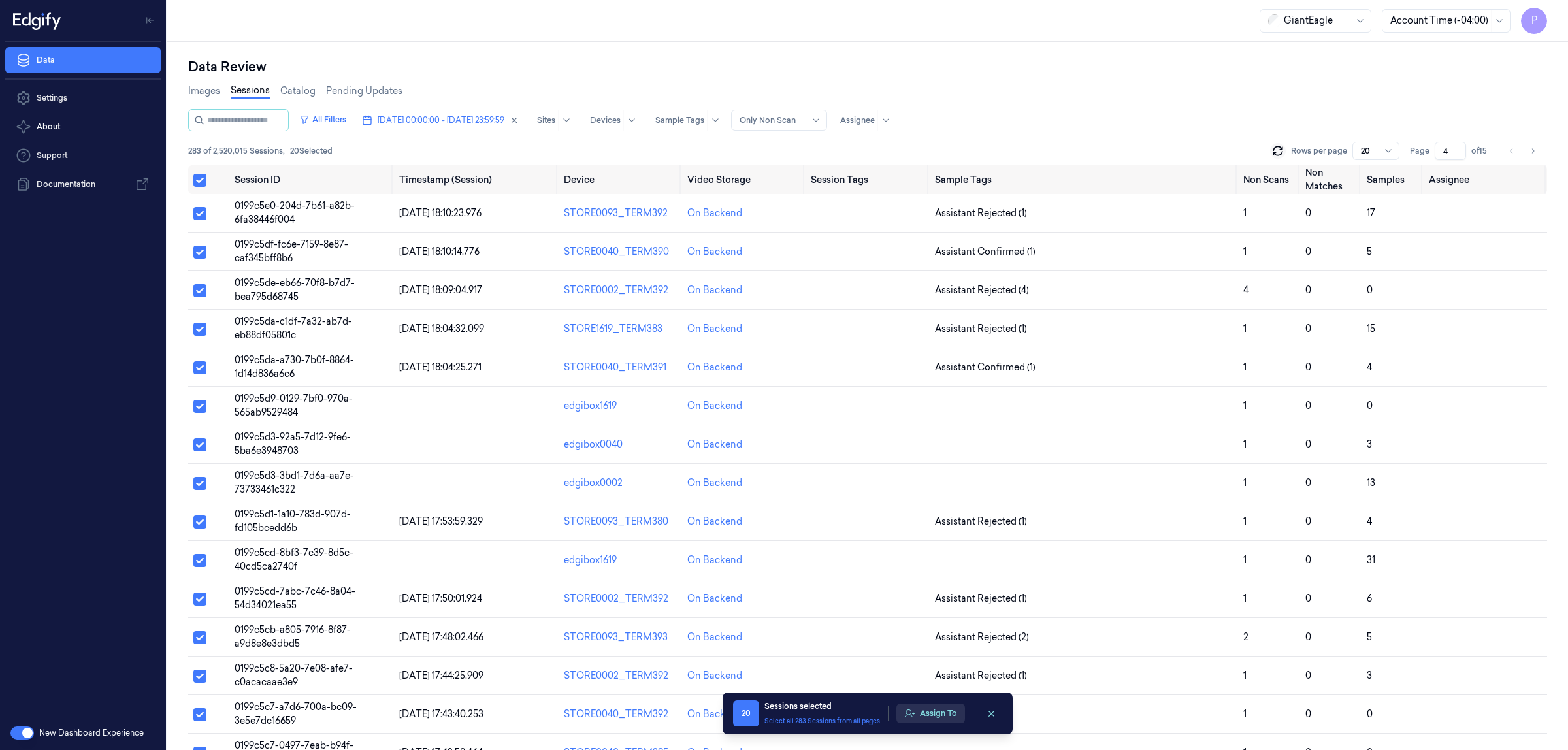
click at [925, 712] on button "Assign To" at bounding box center [930, 713] width 68 height 19
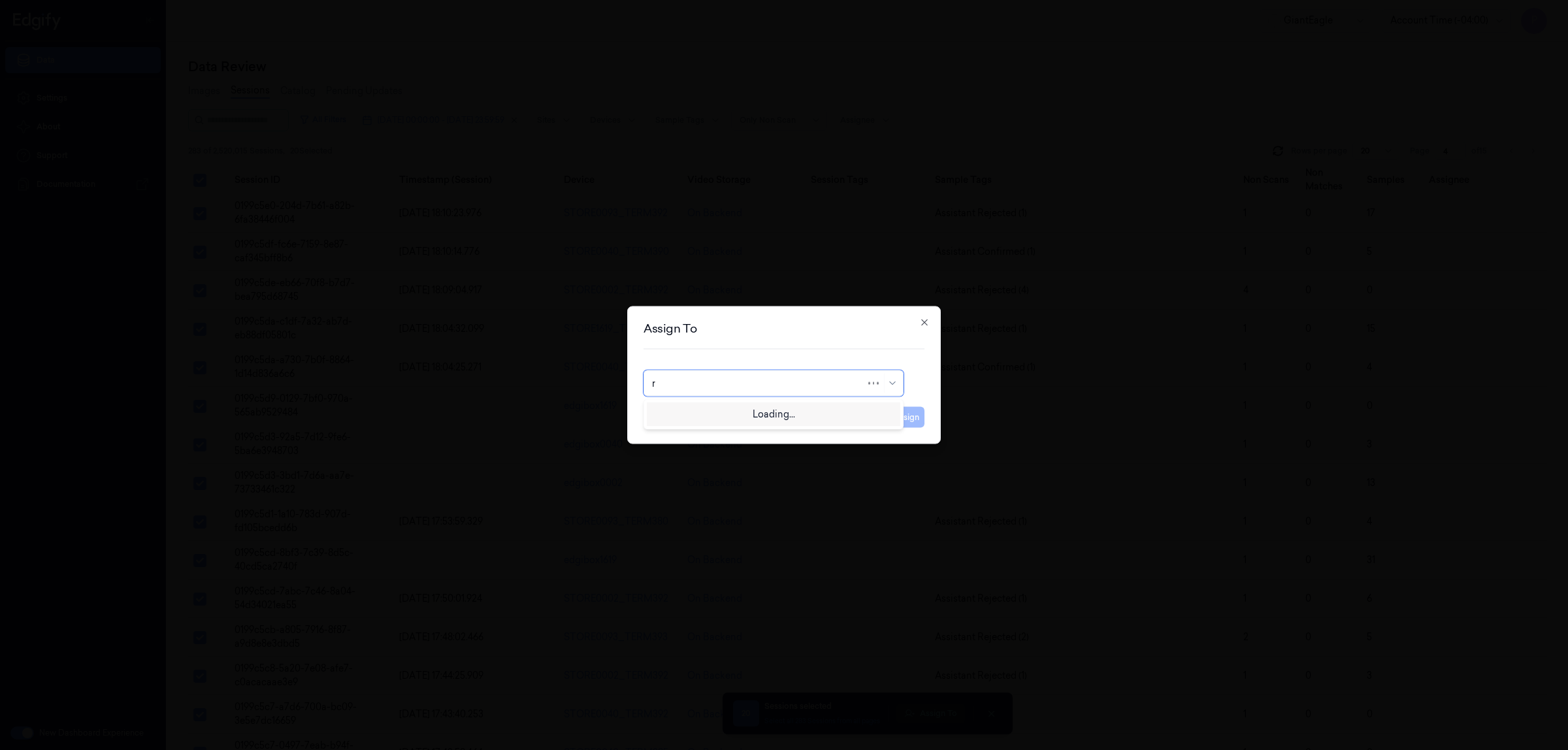
type input "ru"
click at [735, 408] on div "rupa b" at bounding box center [774, 413] width 243 height 13
click at [890, 413] on button "Assign" at bounding box center [906, 417] width 36 height 21
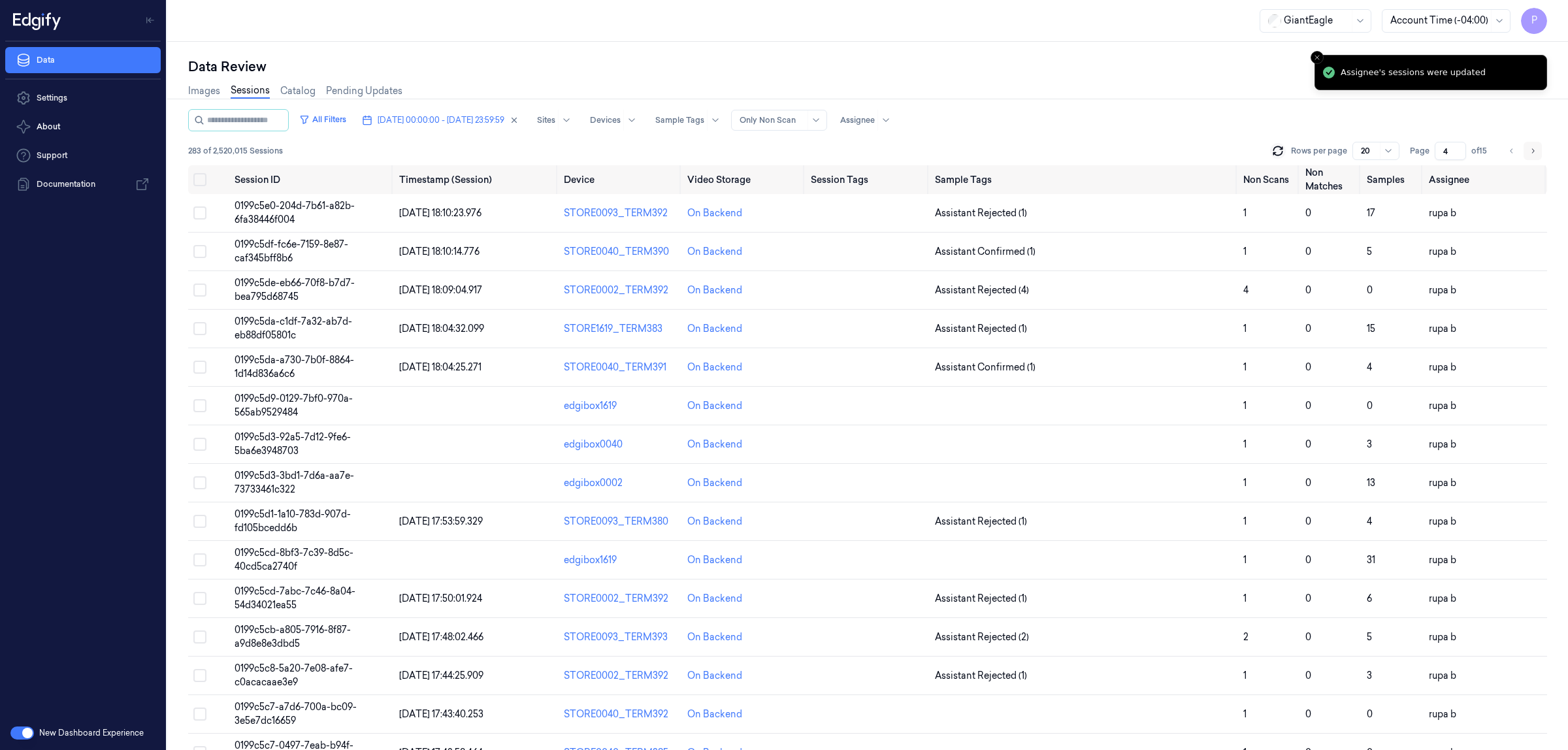
click at [1530, 151] on icon "Go to next page" at bounding box center [1533, 151] width 8 height 11
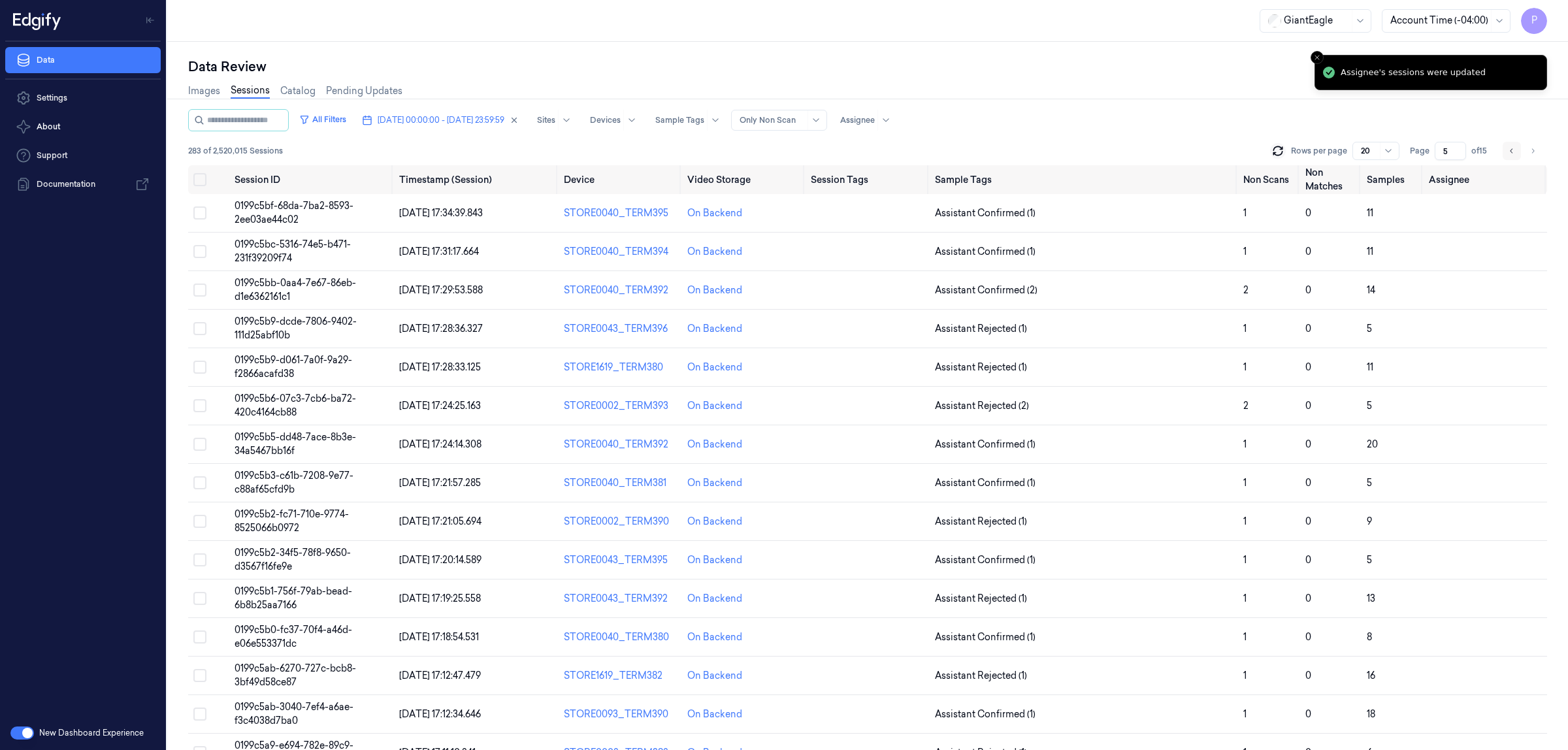
click at [1506, 148] on button "Go to previous page" at bounding box center [1512, 150] width 18 height 18
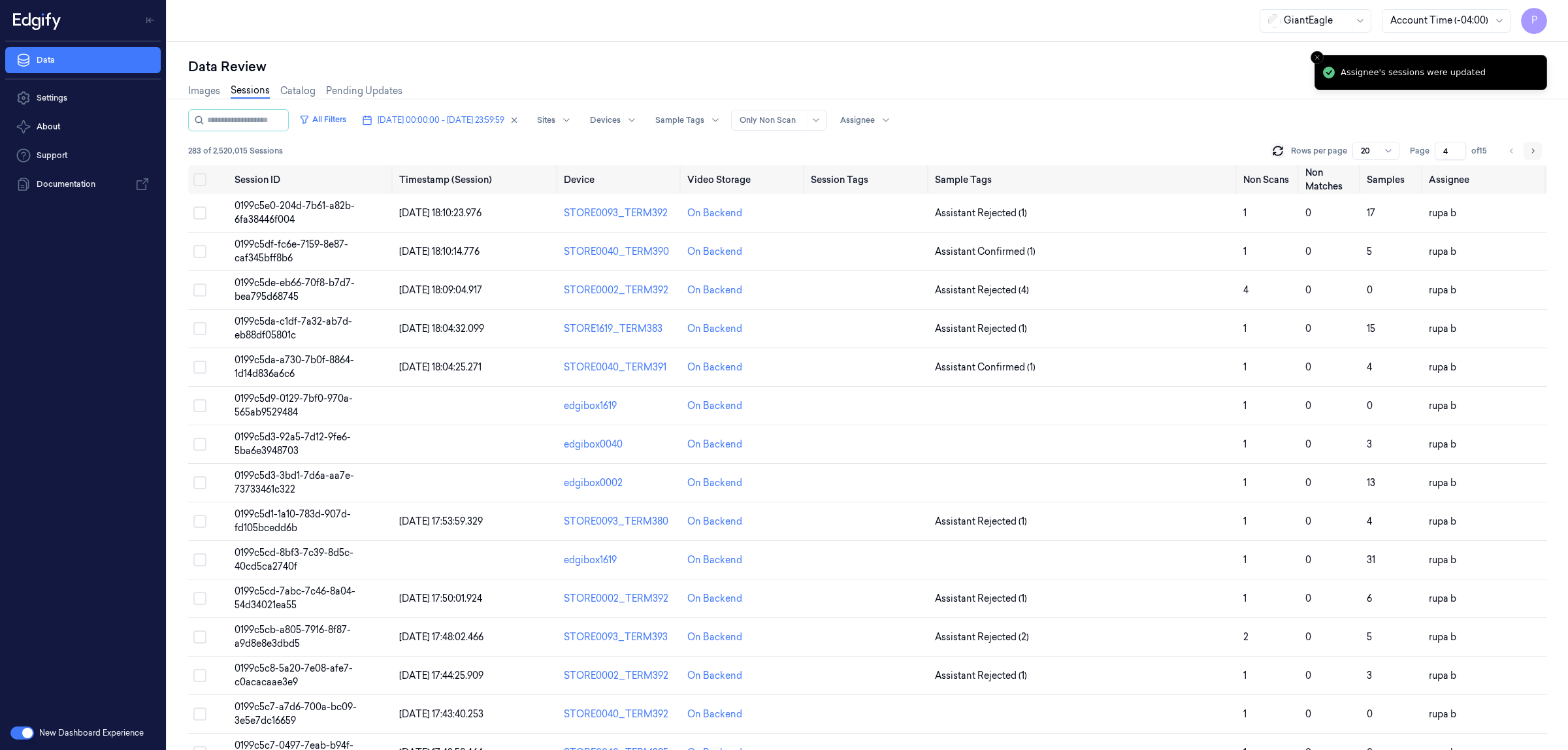
click at [1530, 148] on icon "Go to next page" at bounding box center [1533, 151] width 8 height 11
type input "5"
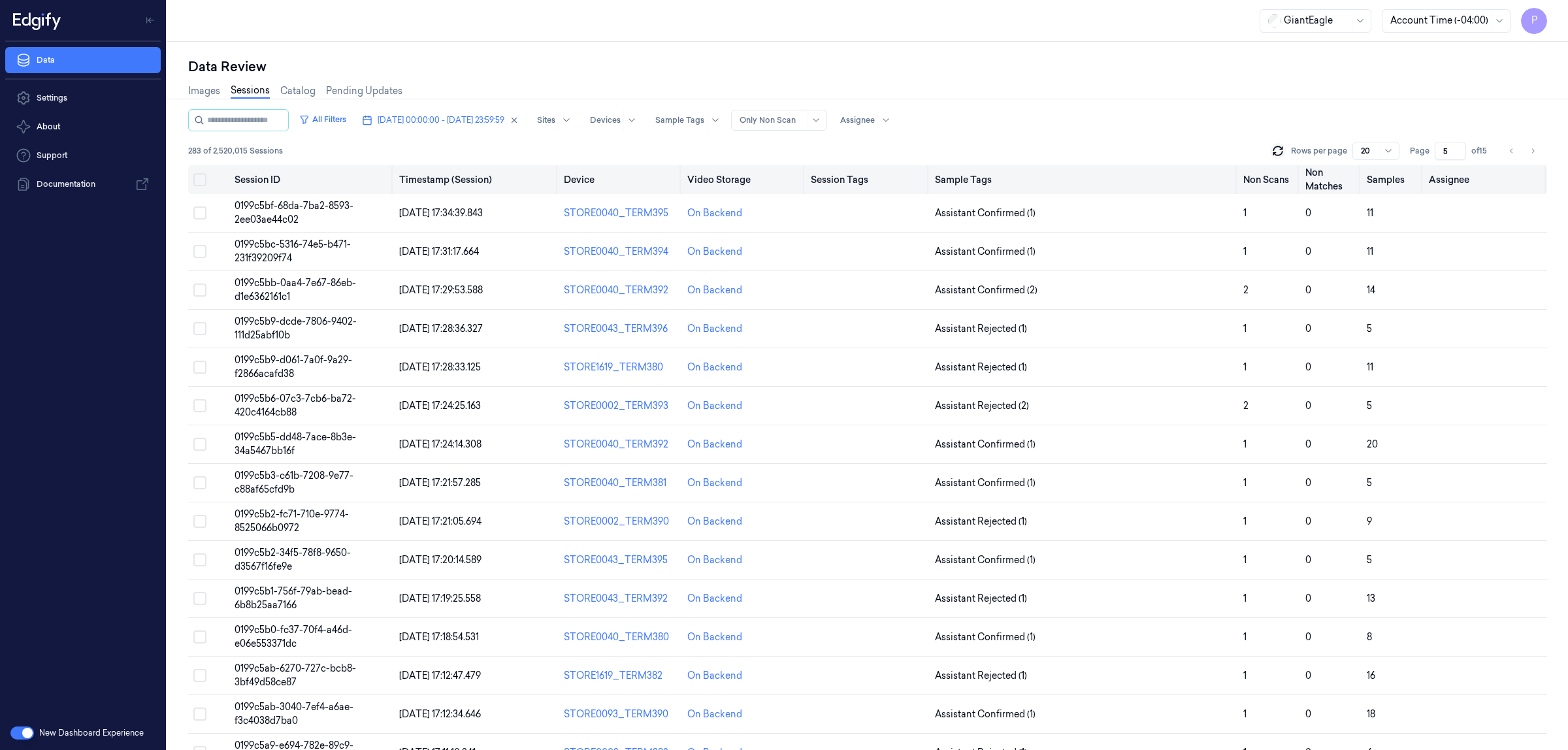
click at [200, 178] on button "Select all" at bounding box center [199, 179] width 13 height 13
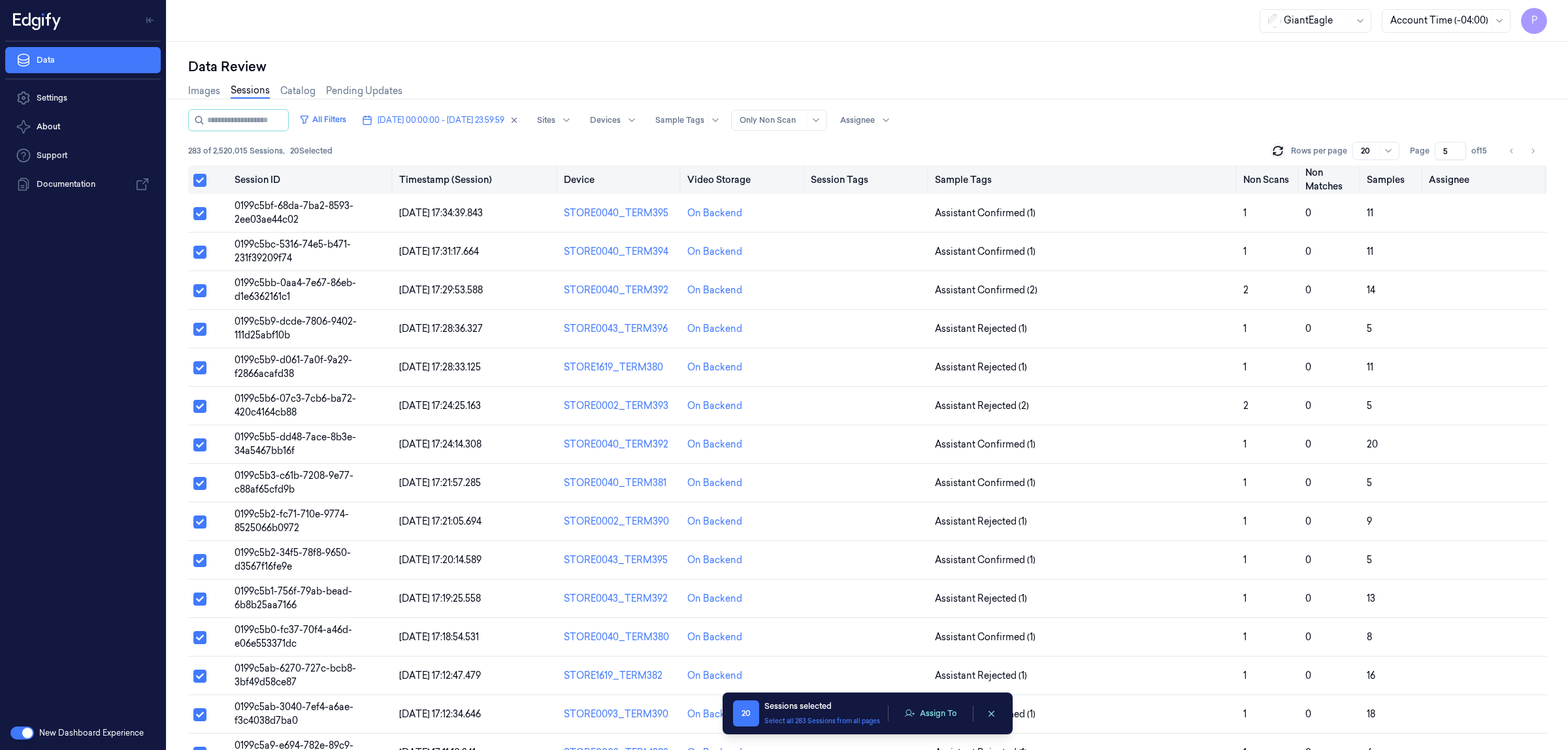
type button "on"
click at [933, 723] on button "Assign To" at bounding box center [930, 713] width 68 height 19
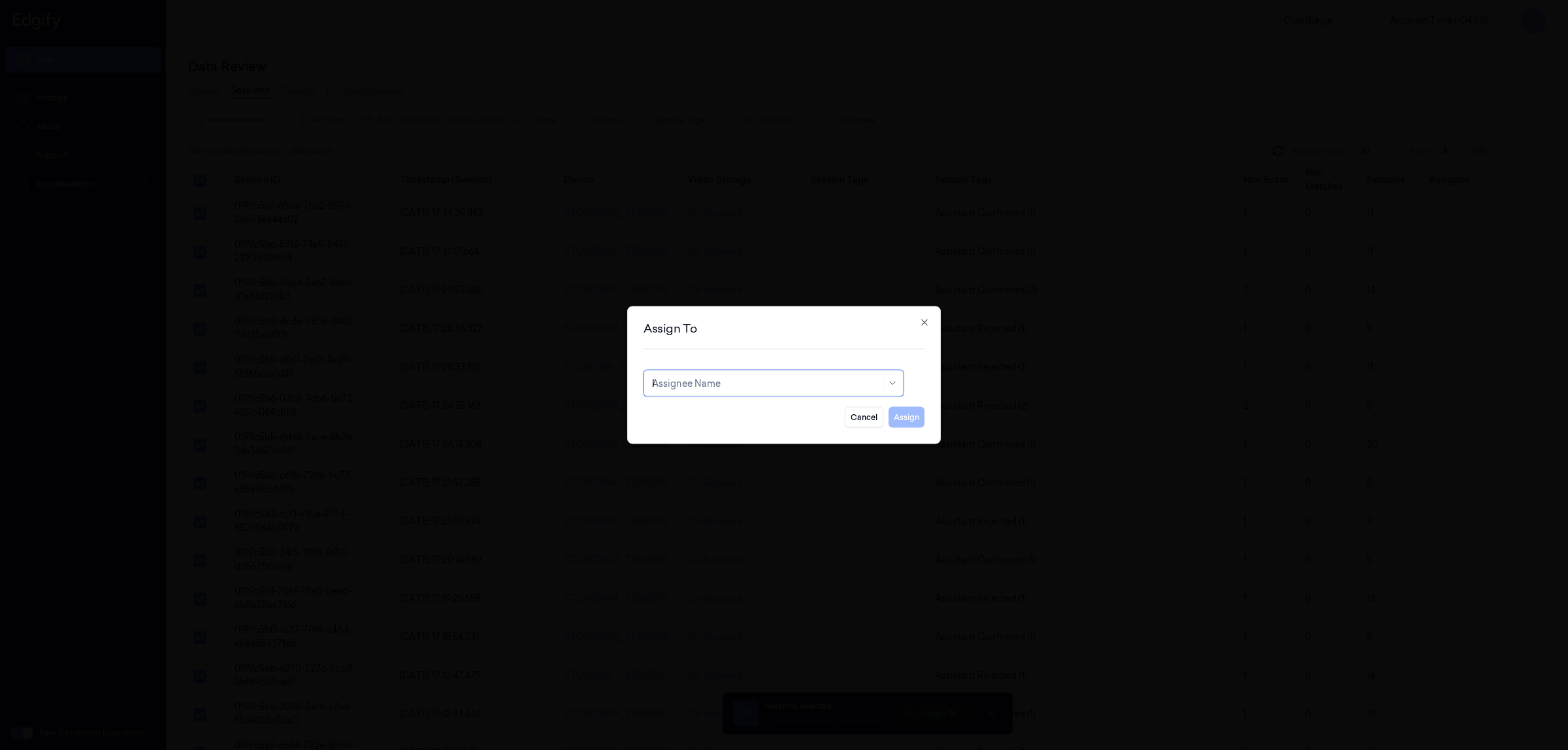
type input "ko"
click at [758, 423] on div "korisetty prem" at bounding box center [774, 413] width 253 height 21
click at [900, 419] on button "Assign" at bounding box center [906, 417] width 36 height 21
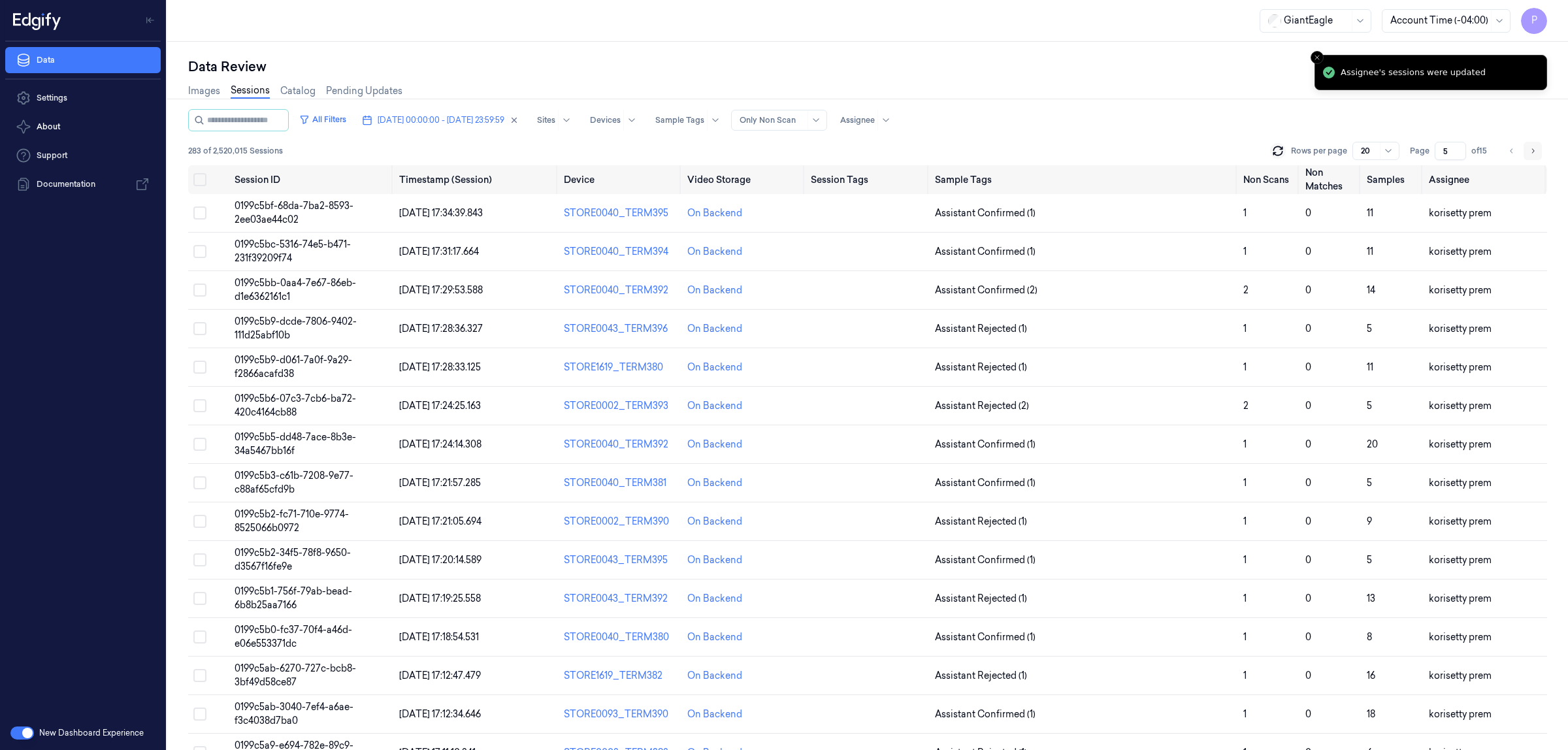
click at [1532, 149] on icon "Go to next page" at bounding box center [1533, 151] width 8 height 11
type input "6"
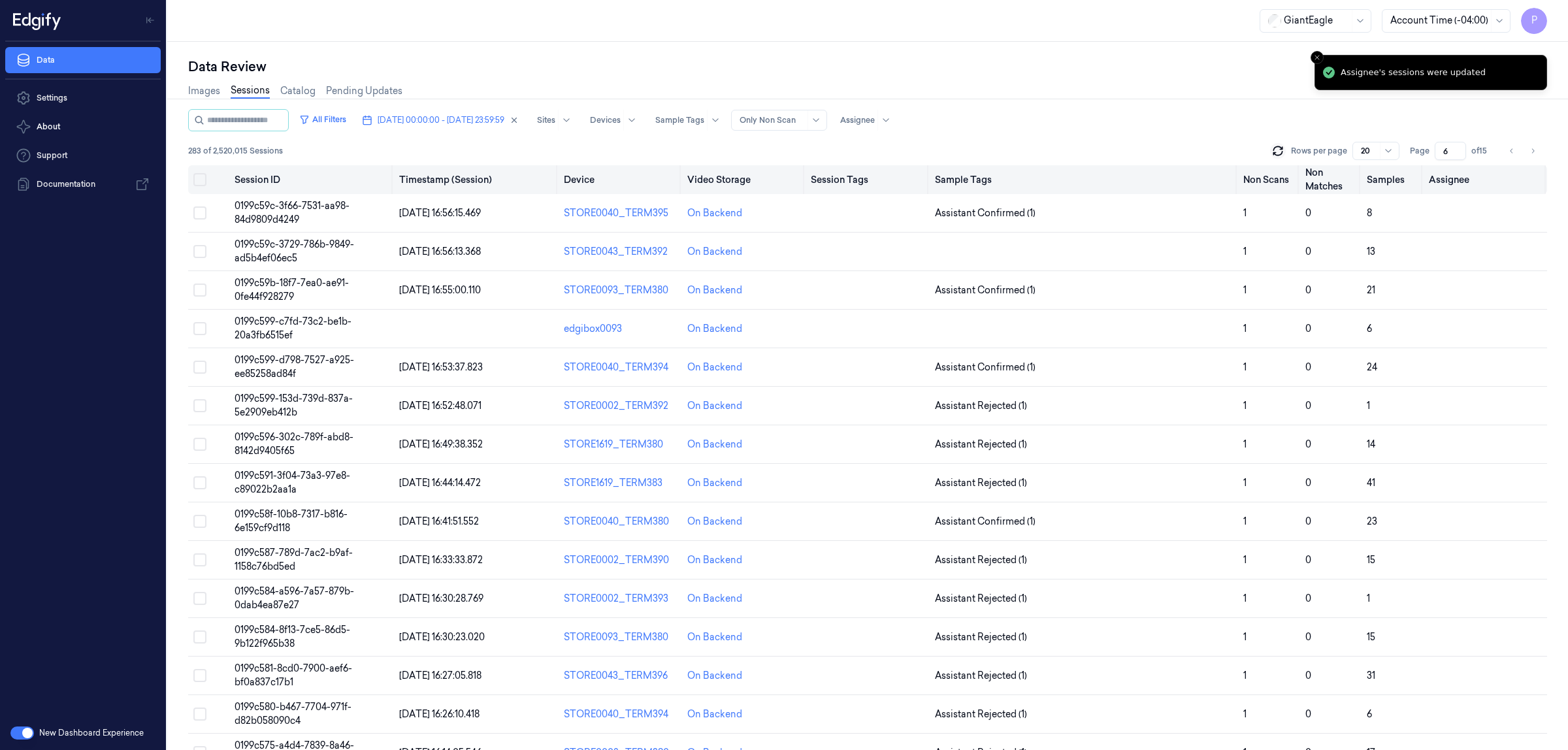
click at [202, 180] on button "on" at bounding box center [199, 179] width 13 height 13
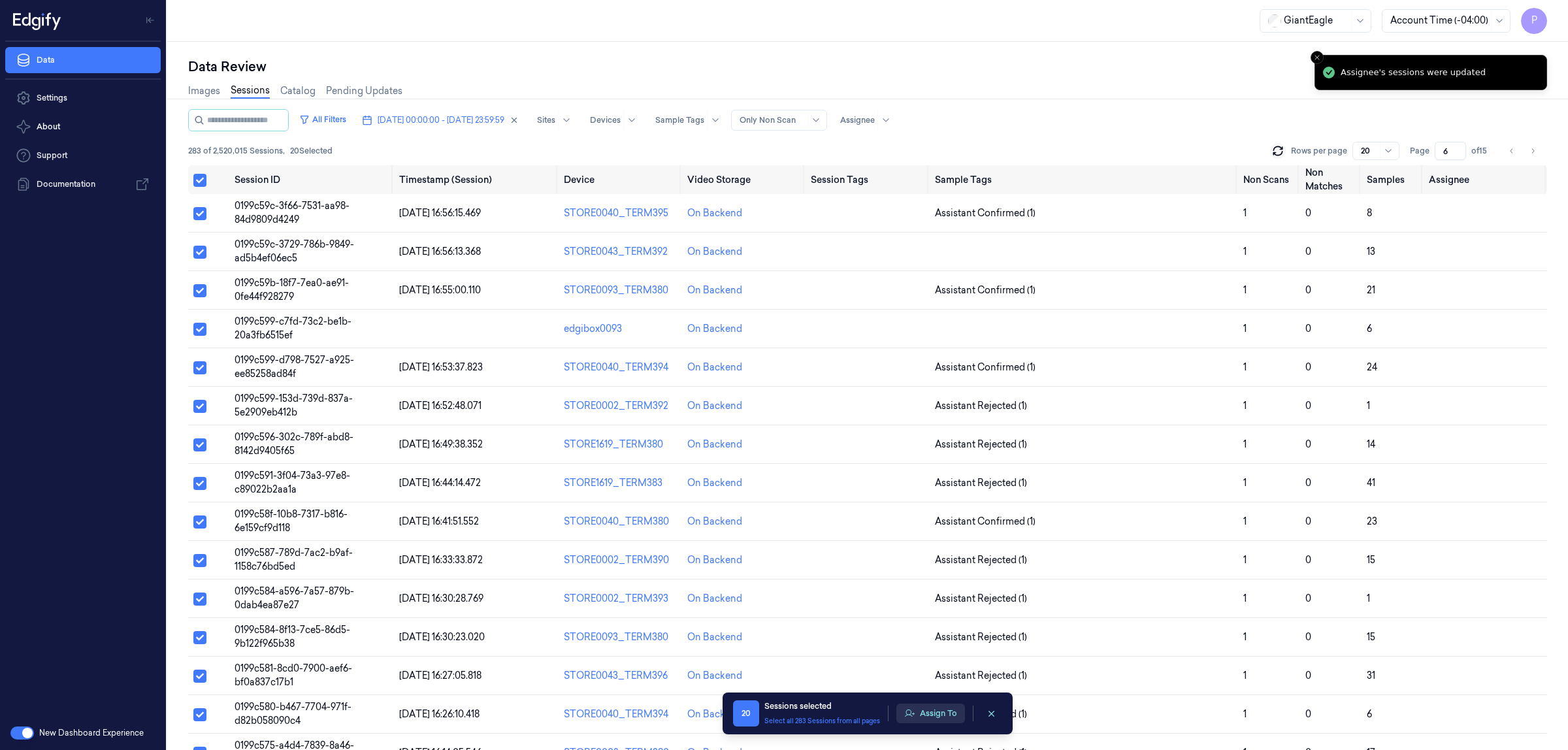
click at [946, 717] on button "Assign To" at bounding box center [930, 713] width 68 height 19
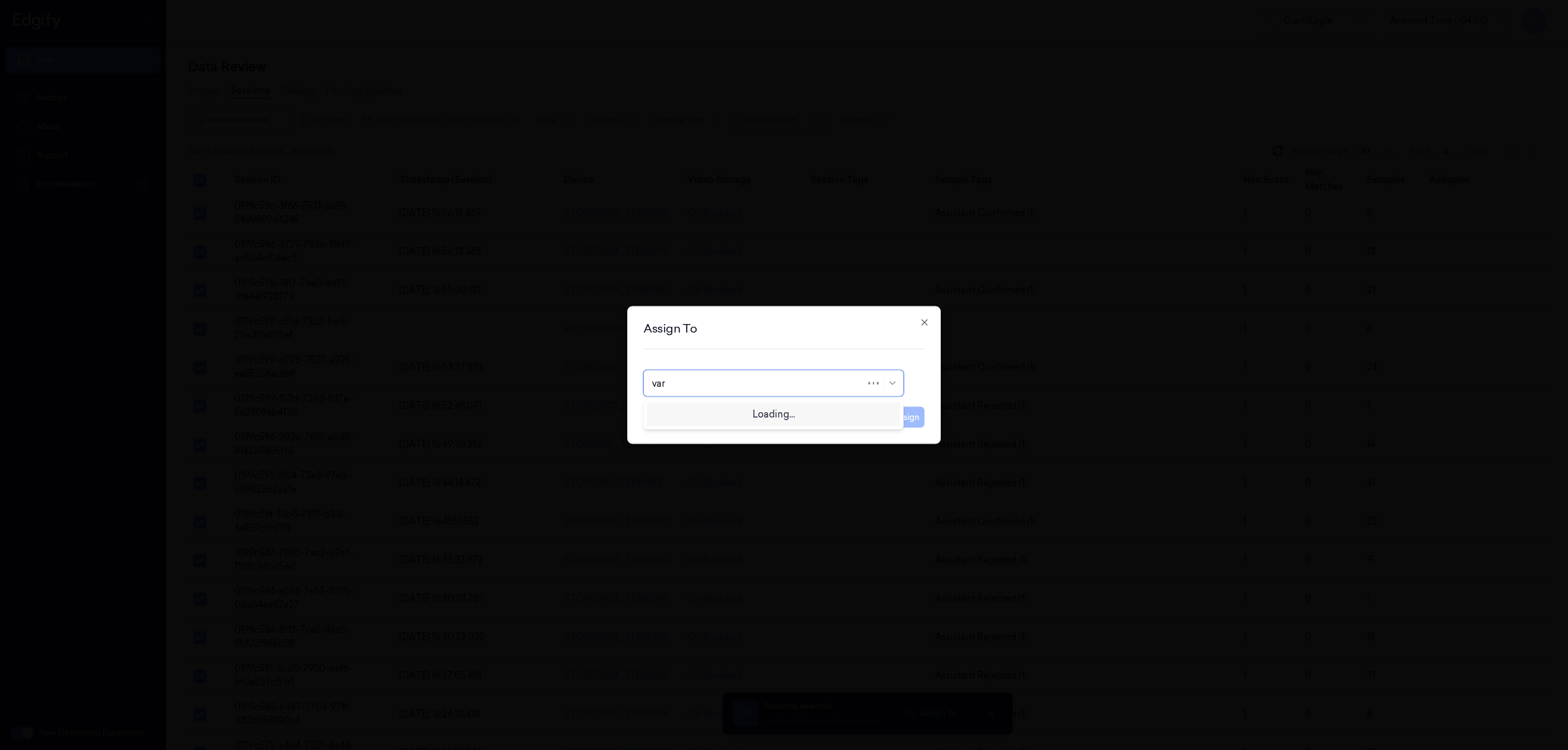
type input "vars"
click at [709, 431] on div "[PERSON_NAME] g" at bounding box center [774, 434] width 243 height 13
click at [900, 423] on button "Assign" at bounding box center [906, 417] width 36 height 21
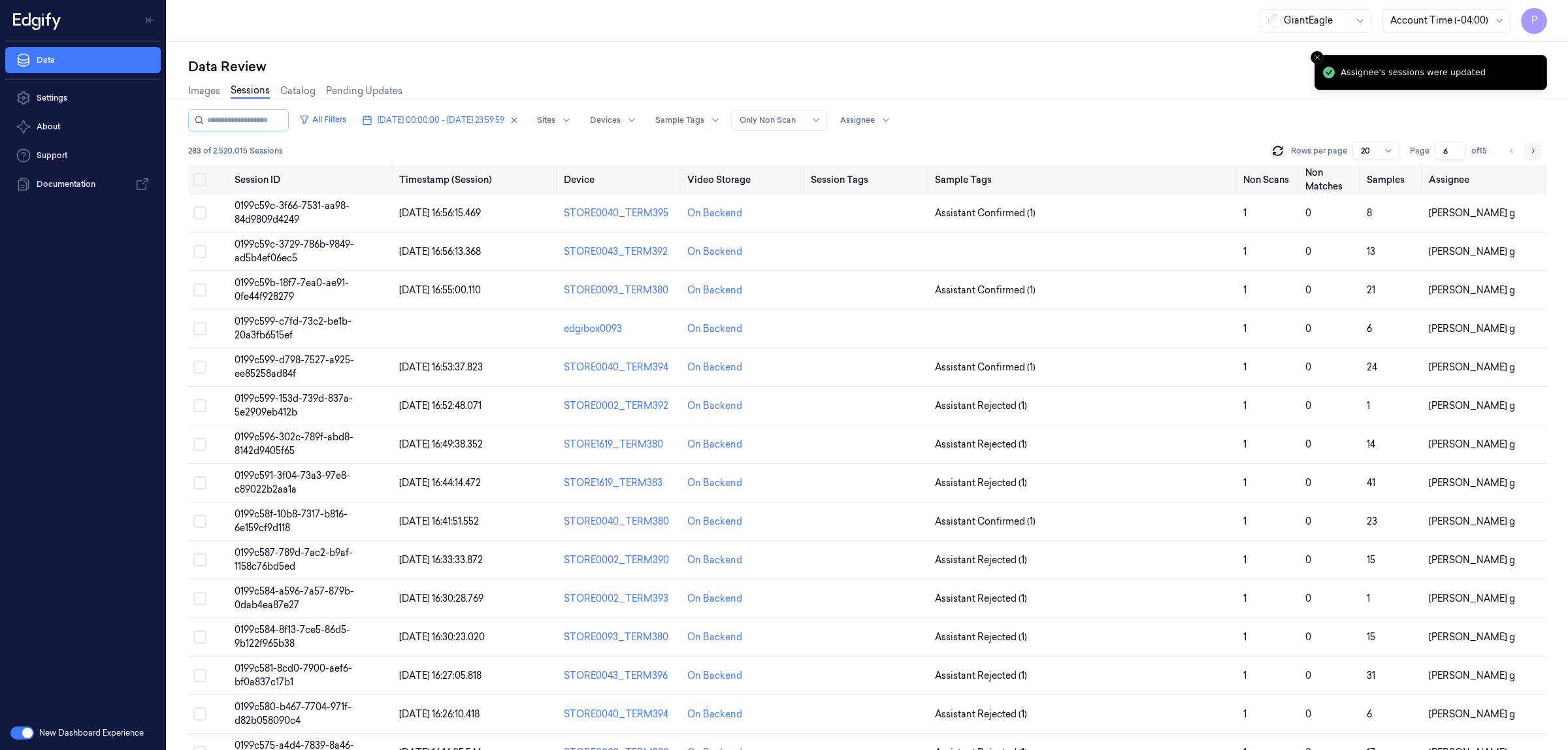
click at [1530, 153] on icon "Go to next page" at bounding box center [1533, 151] width 8 height 11
type input "7"
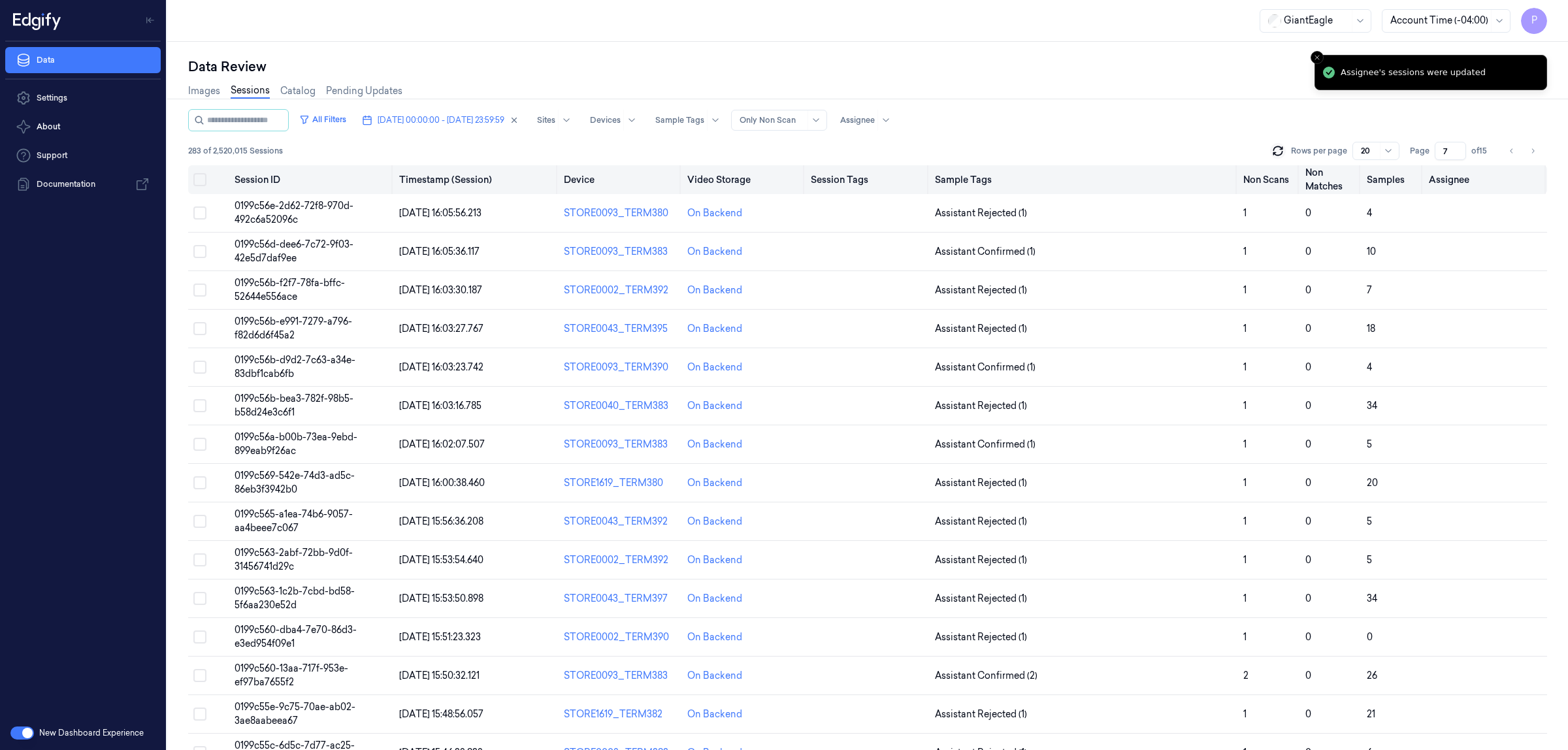
click at [200, 171] on th at bounding box center [208, 180] width 41 height 29
click at [200, 180] on button "Select all" at bounding box center [199, 179] width 13 height 13
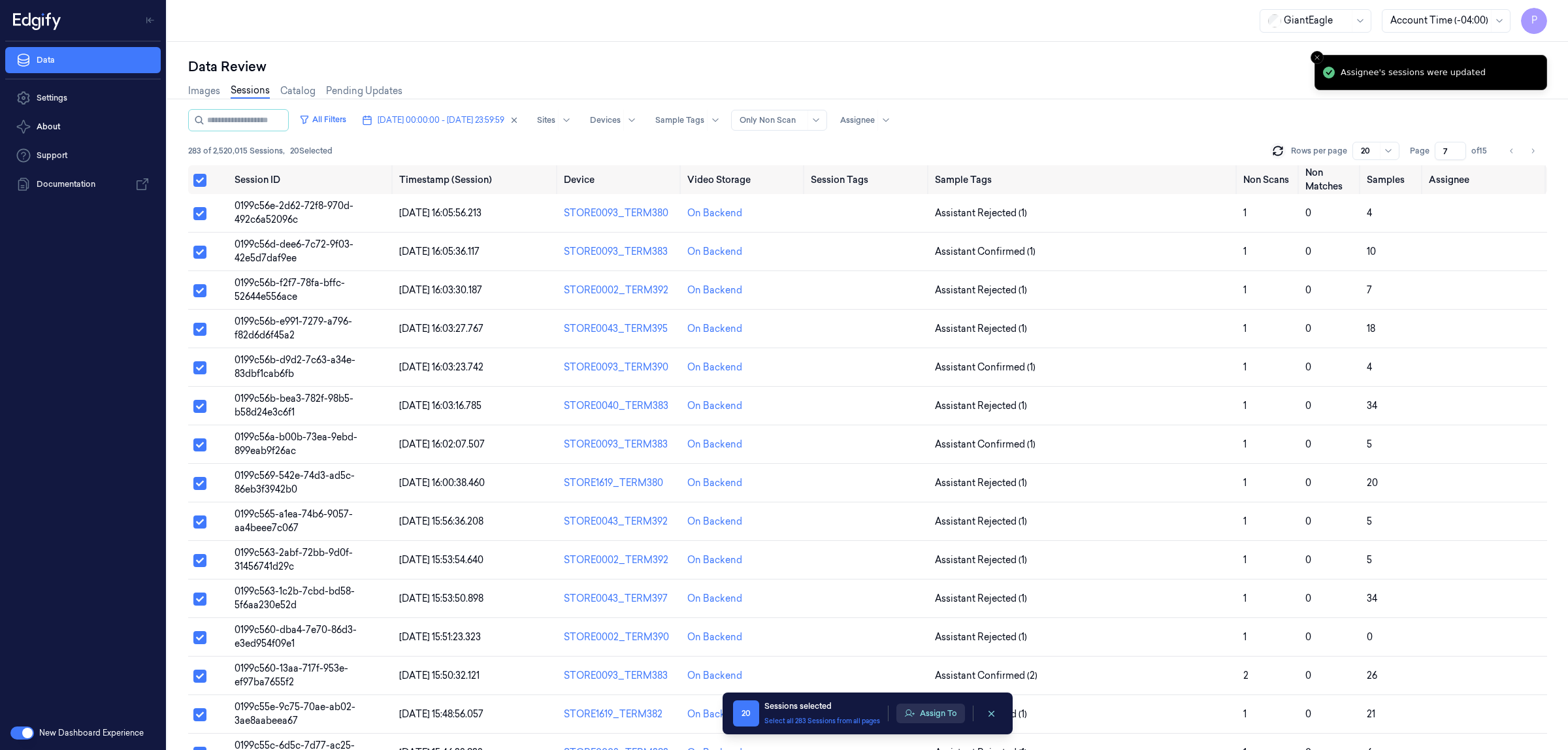
click at [936, 723] on button "Assign To" at bounding box center [930, 713] width 68 height 19
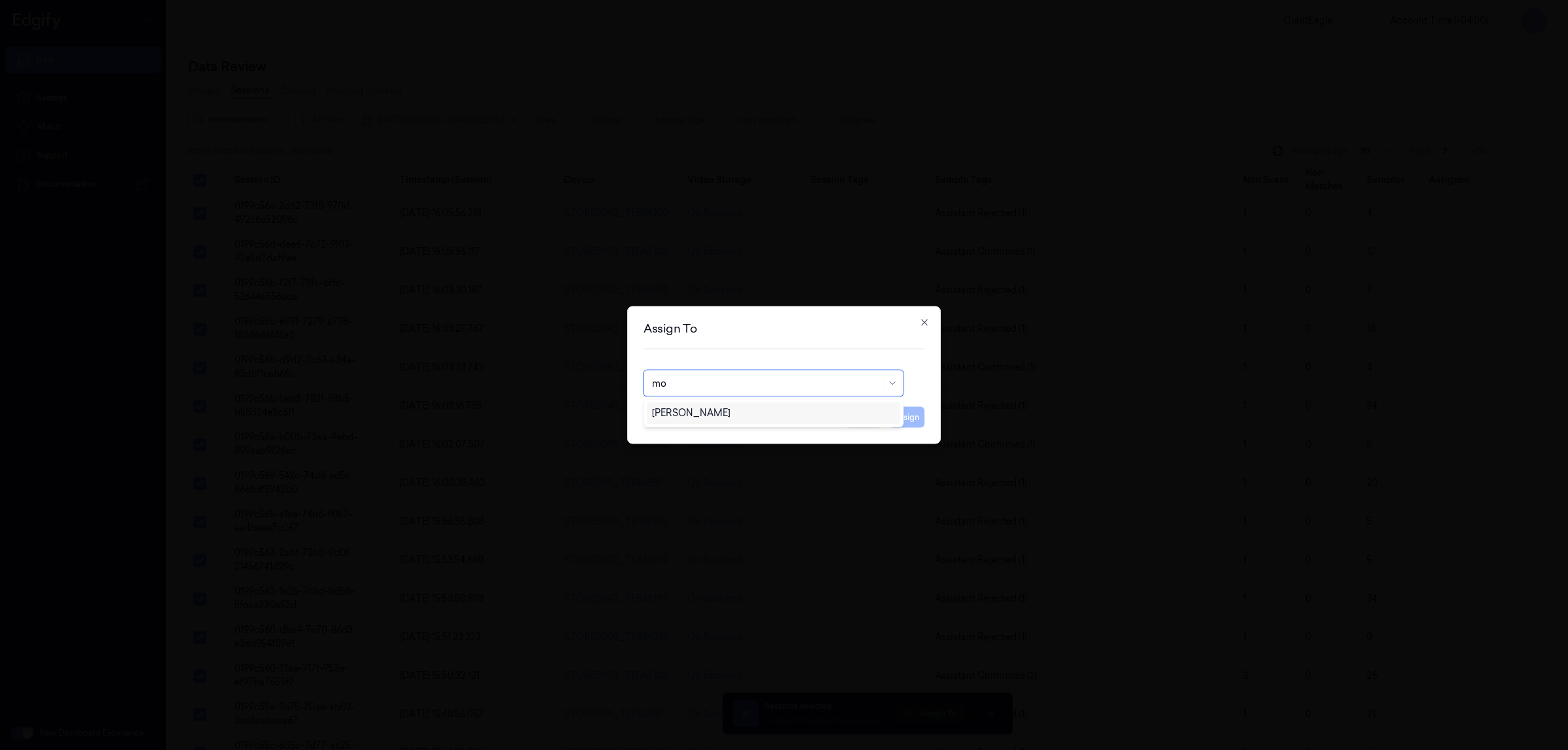
type input "moh"
click at [711, 409] on div "[PERSON_NAME]" at bounding box center [774, 413] width 243 height 13
click at [896, 416] on button "Assign" at bounding box center [906, 417] width 36 height 21
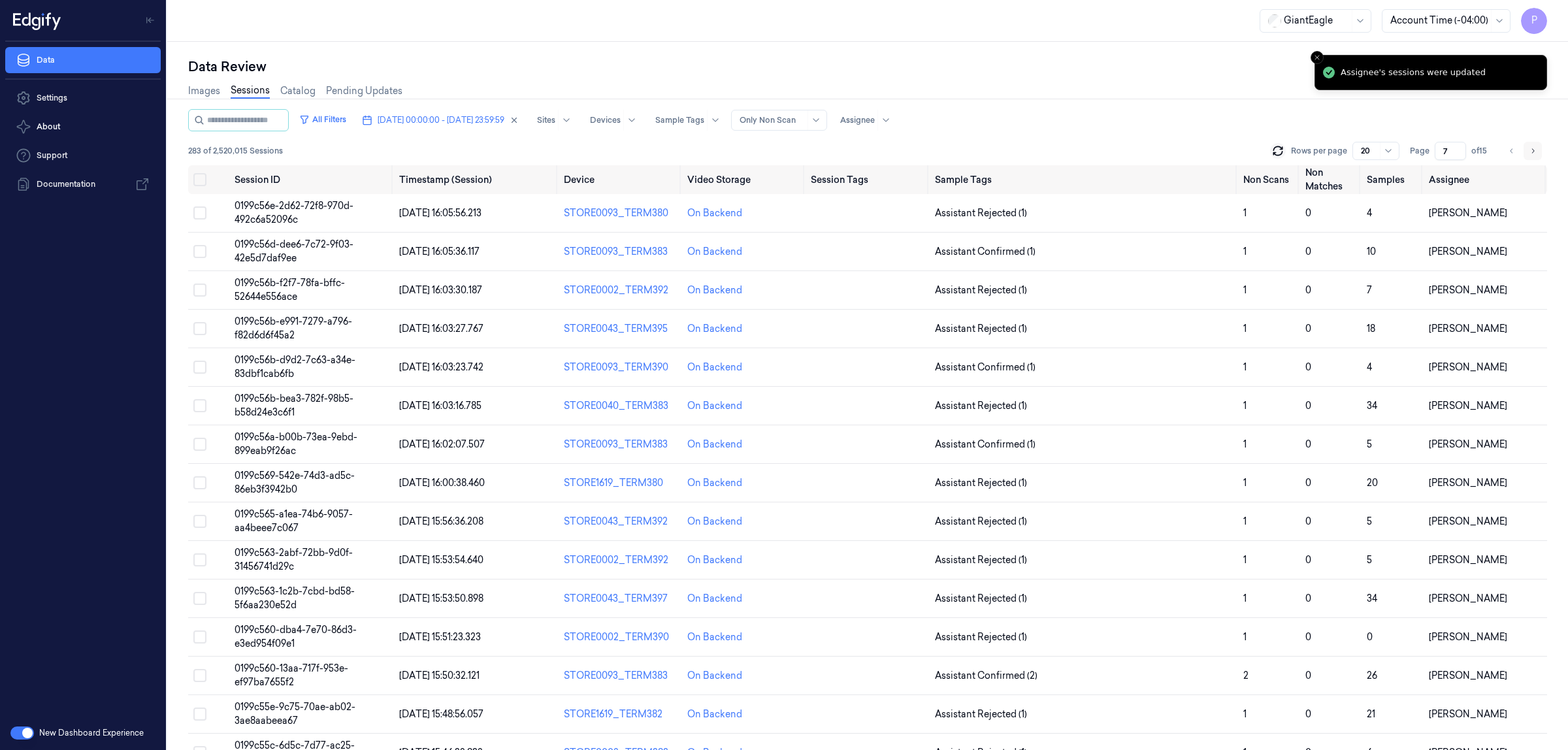
click at [1532, 149] on icon "Go to next page" at bounding box center [1533, 150] width 3 height 5
type input "8"
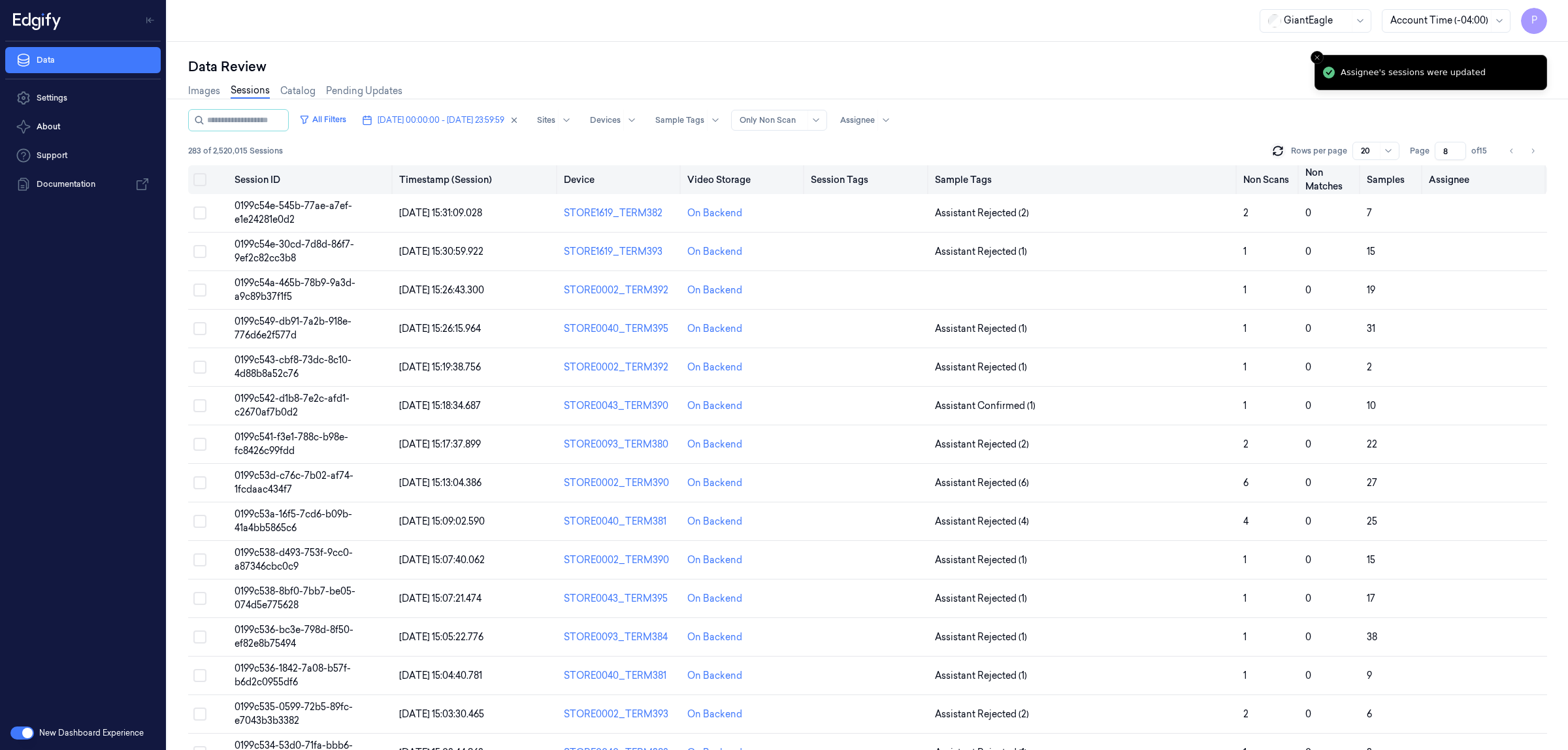
click at [204, 184] on button "Select all" at bounding box center [199, 179] width 13 height 13
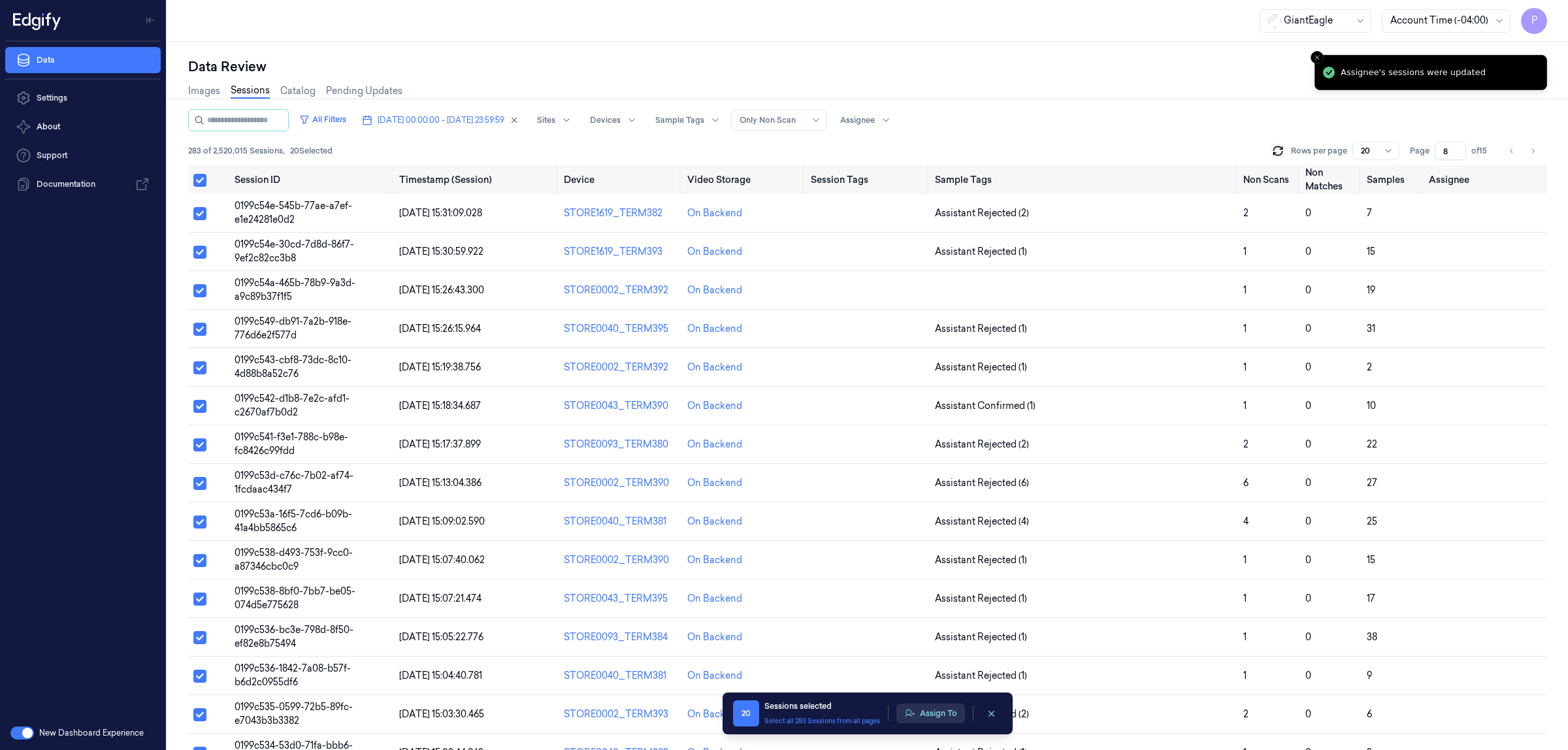
click at [924, 717] on button "Assign To" at bounding box center [930, 713] width 68 height 19
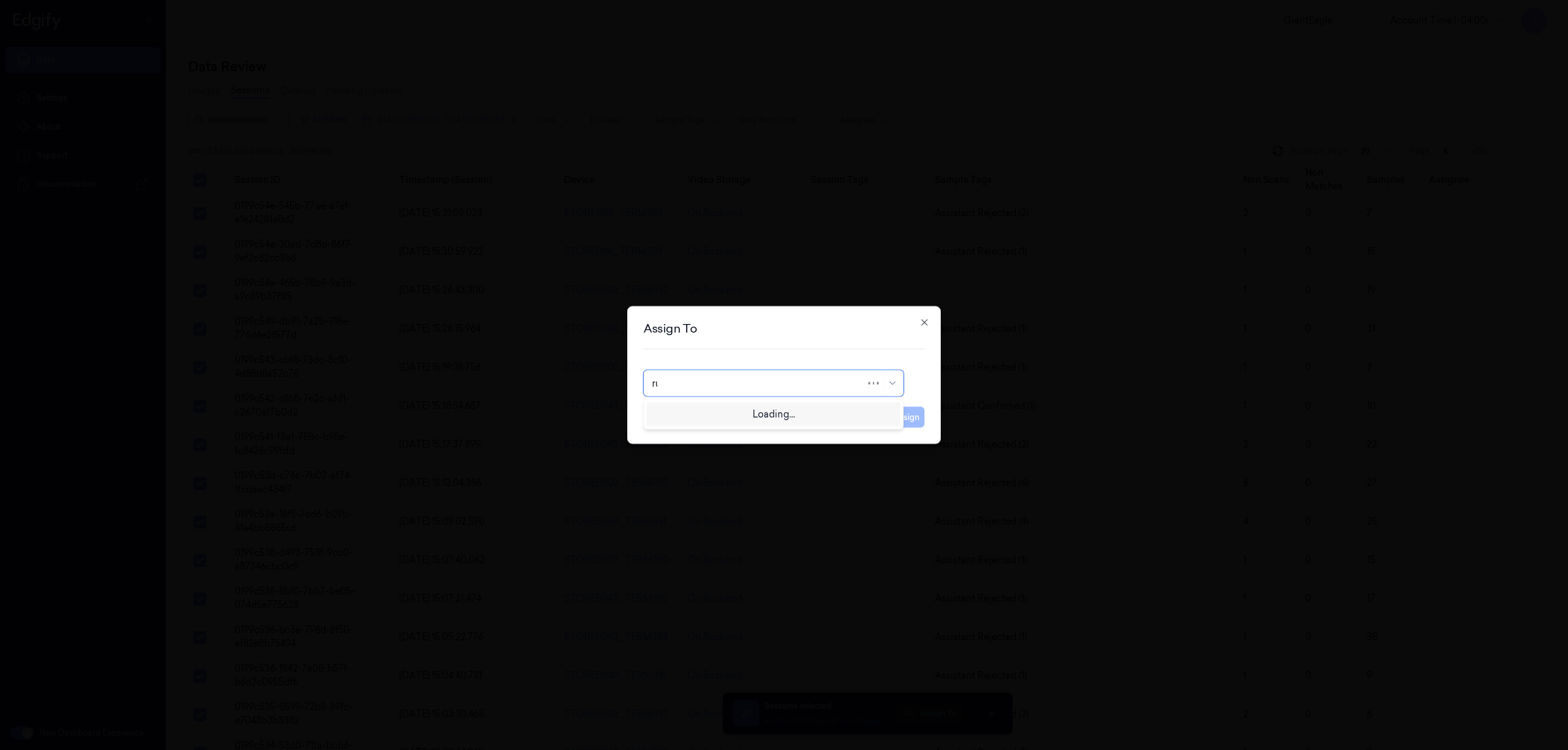
type input "rup"
click at [709, 424] on div "rupa b" at bounding box center [774, 413] width 253 height 21
click at [916, 423] on button "Assign" at bounding box center [906, 417] width 36 height 21
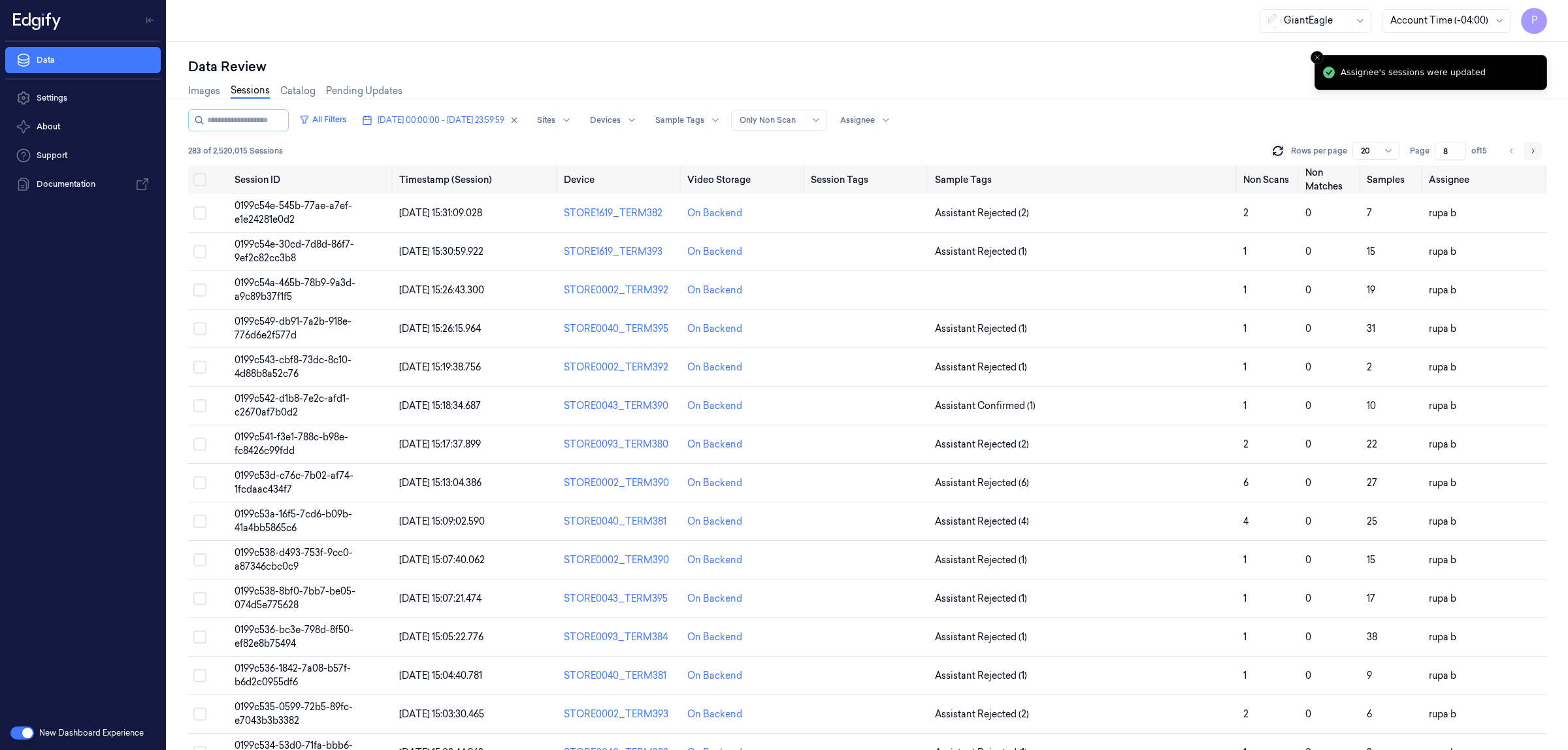
click at [1530, 154] on icon "Go to next page" at bounding box center [1533, 151] width 8 height 11
type input "9"
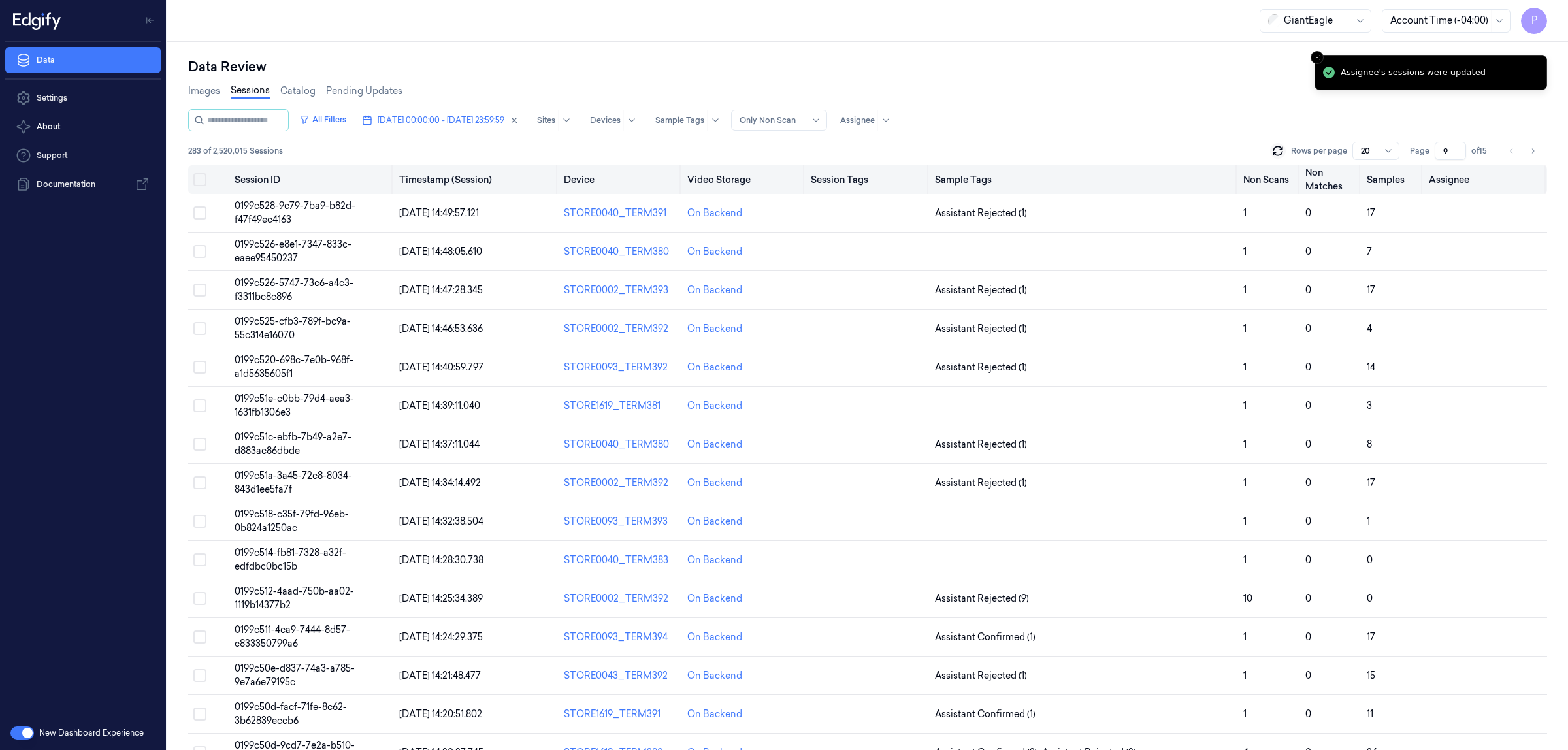
click at [203, 170] on th at bounding box center [208, 180] width 41 height 29
click at [203, 178] on button "Select all" at bounding box center [199, 179] width 13 height 13
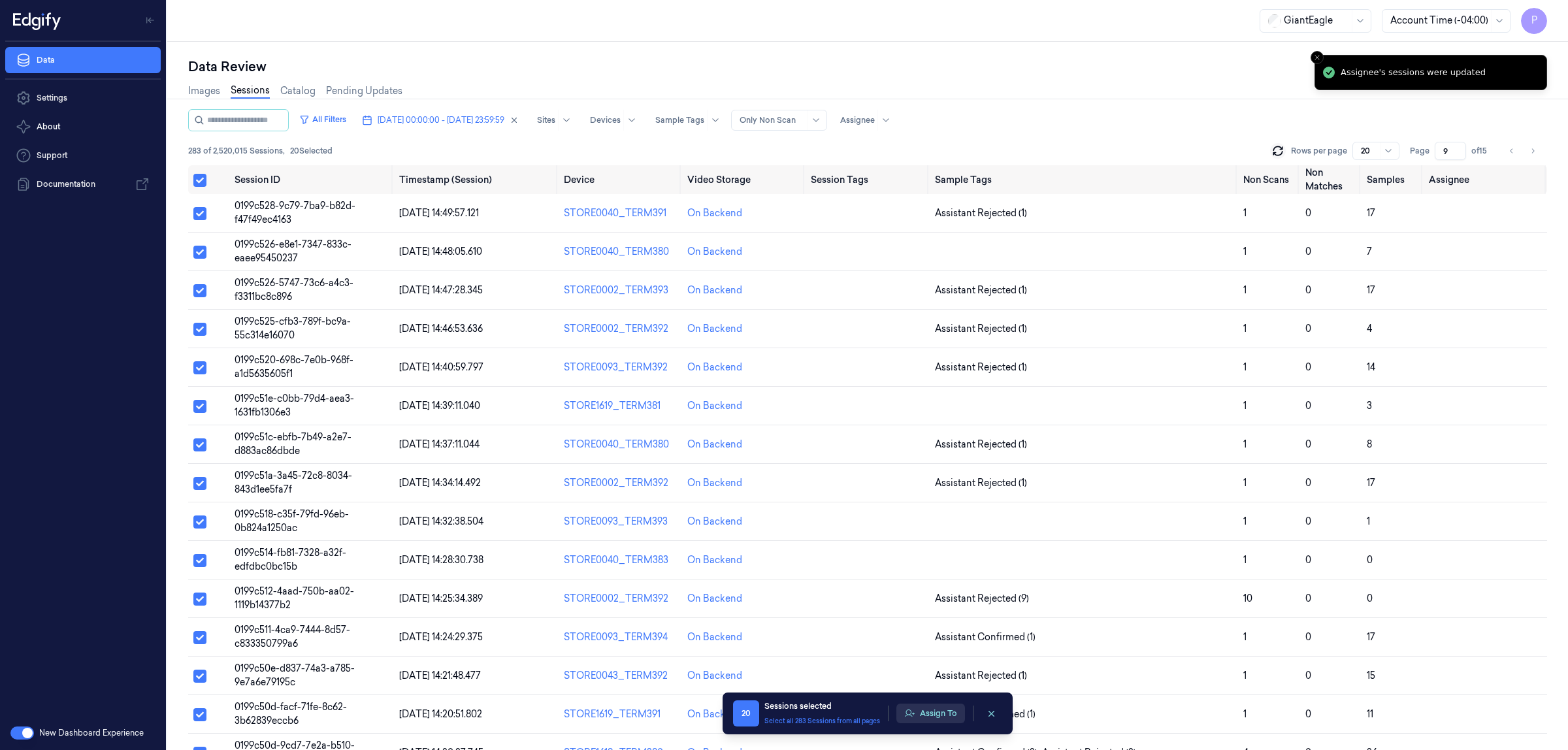
click at [943, 712] on button "Assign To" at bounding box center [930, 713] width 68 height 19
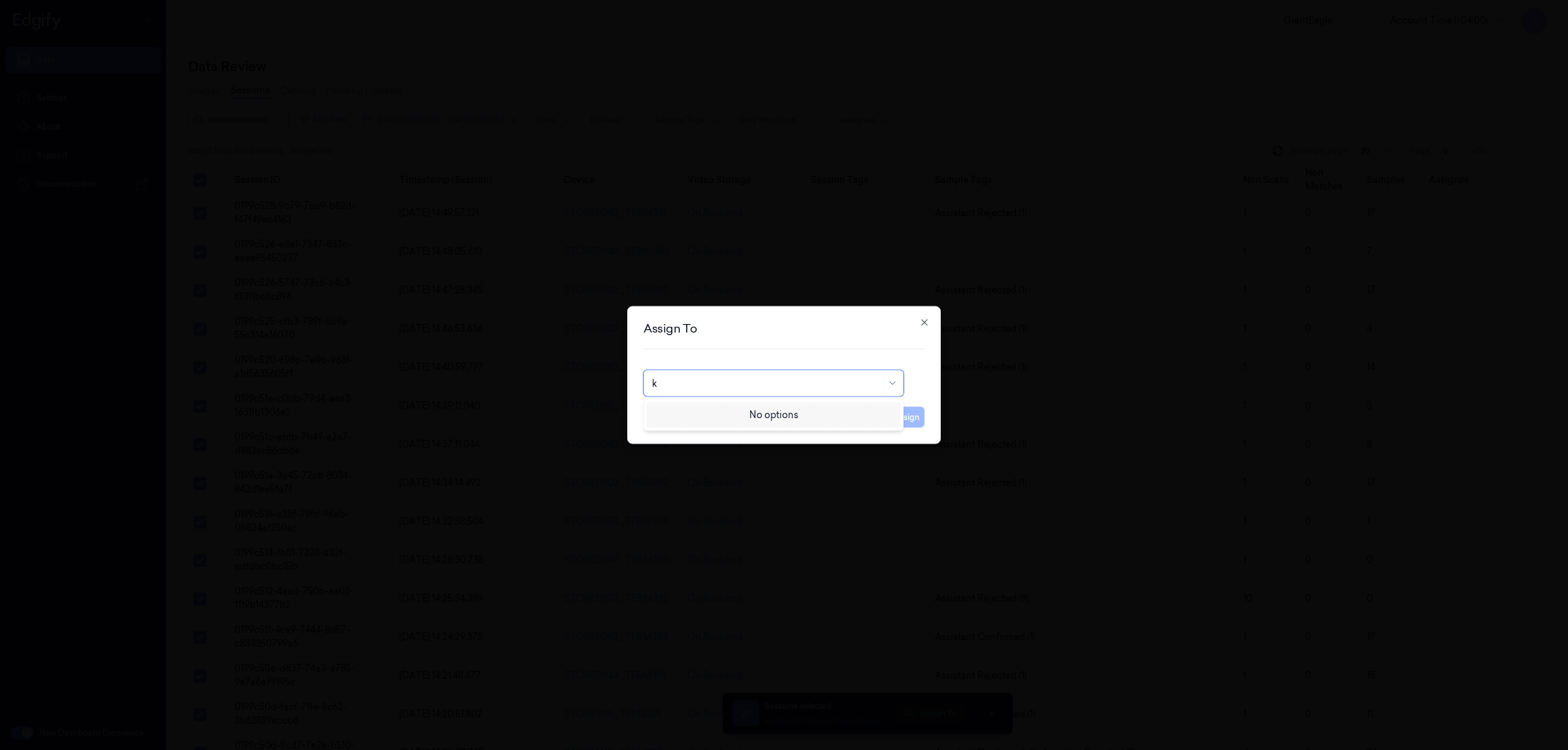
type input "ko"
click at [730, 420] on div "korisetty prem" at bounding box center [774, 413] width 253 height 21
click at [910, 423] on button "Assign" at bounding box center [906, 417] width 36 height 21
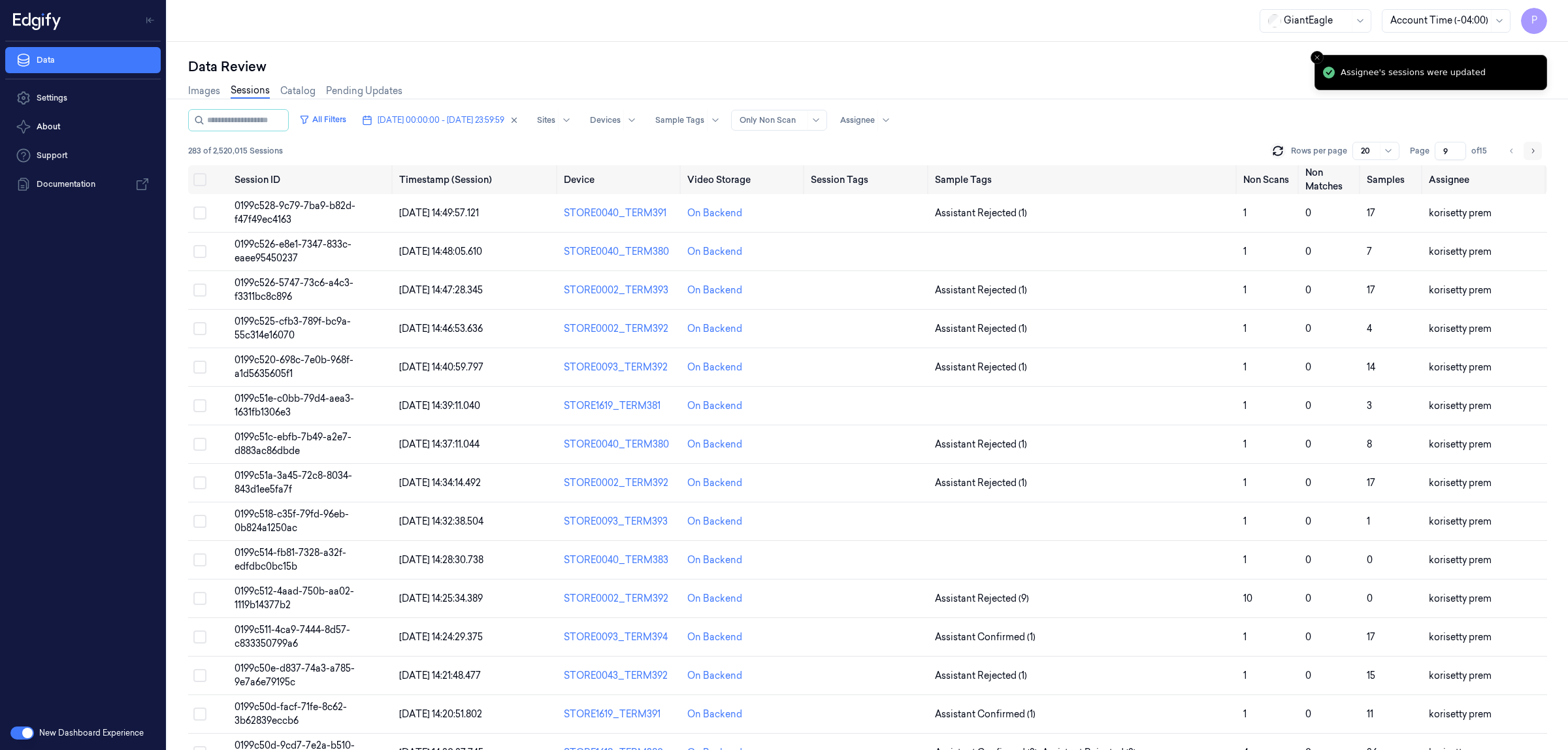
click at [1536, 150] on icon "Go to next page" at bounding box center [1533, 151] width 8 height 11
type input "10"
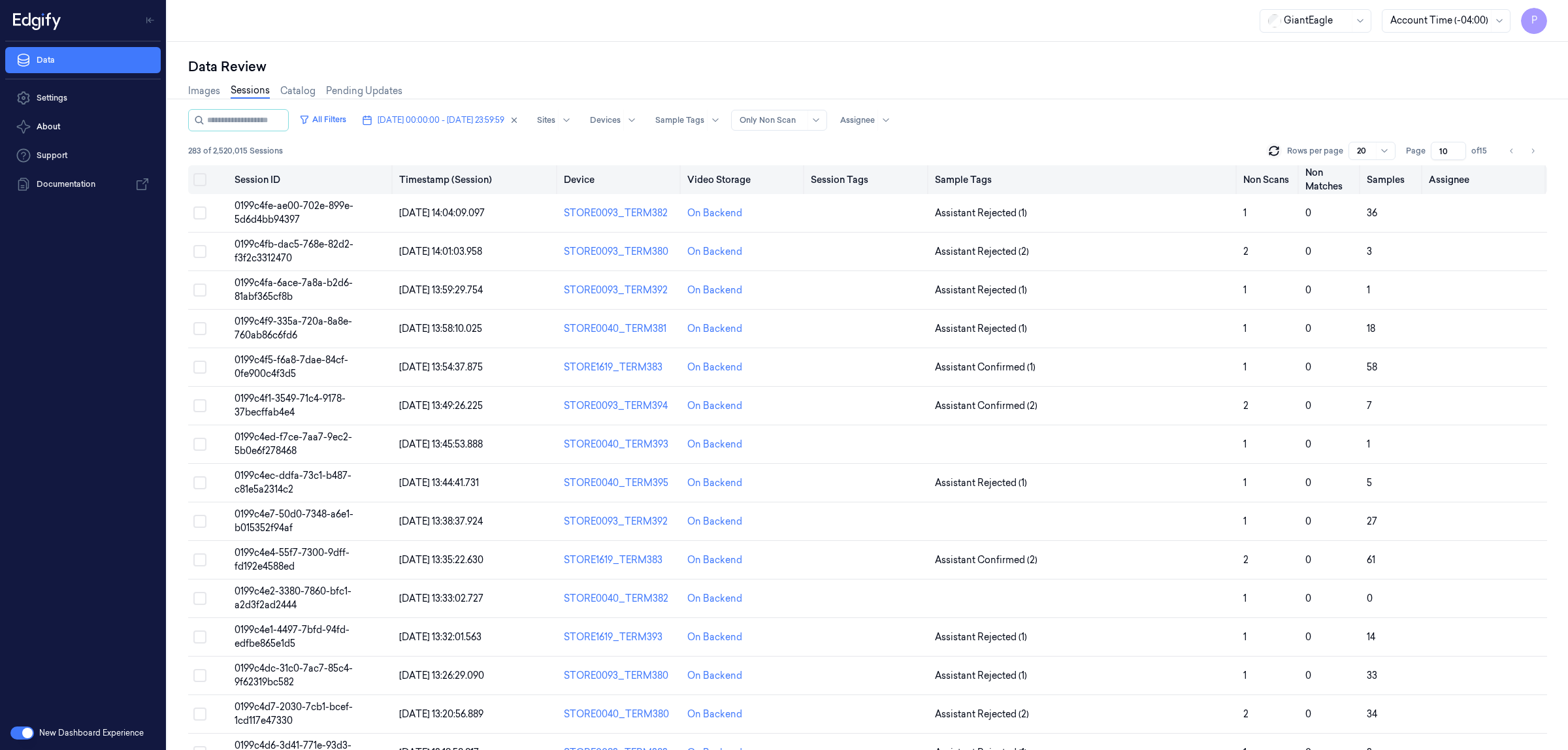
click at [200, 182] on button "Select all" at bounding box center [199, 179] width 13 height 13
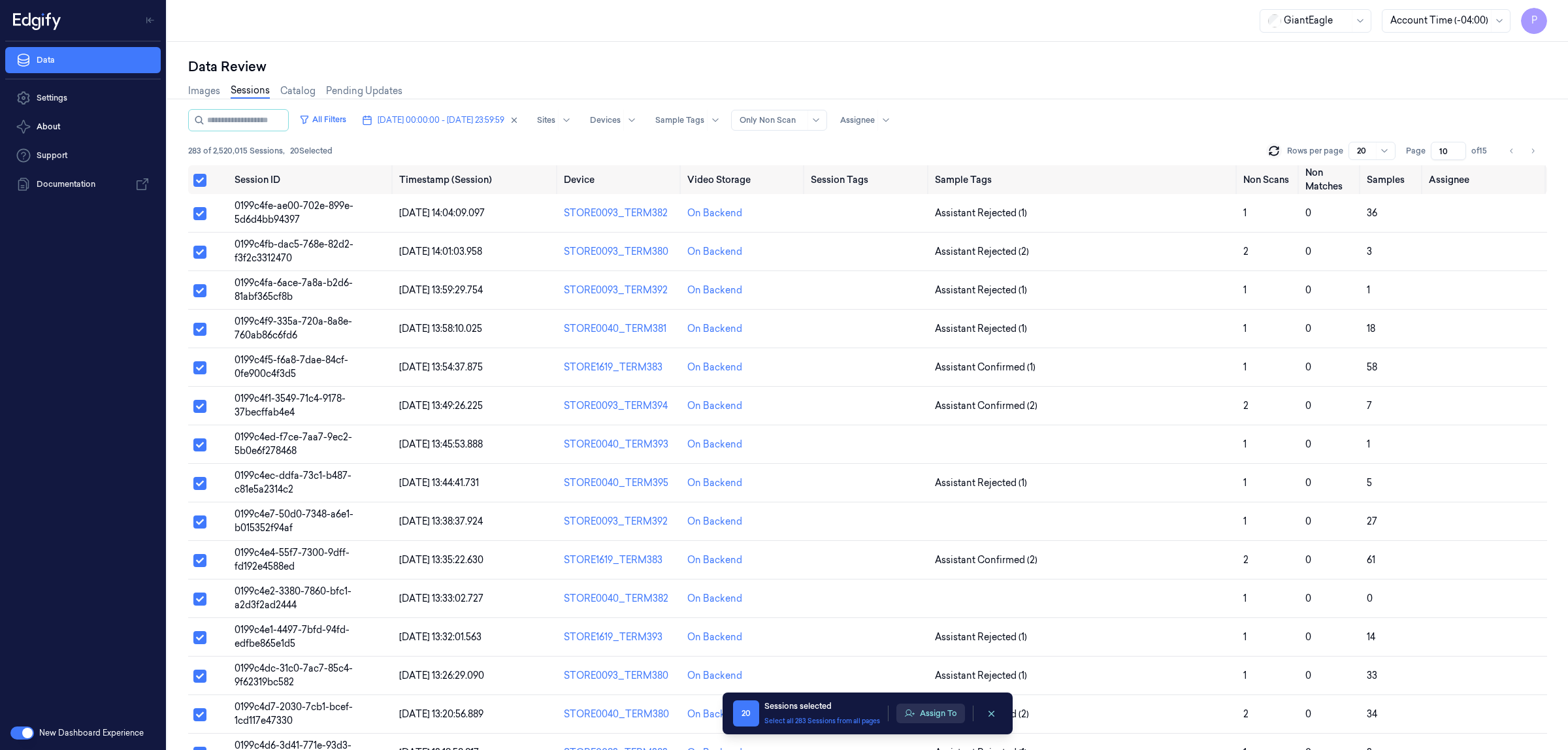
click at [935, 716] on button "Assign To" at bounding box center [930, 713] width 68 height 19
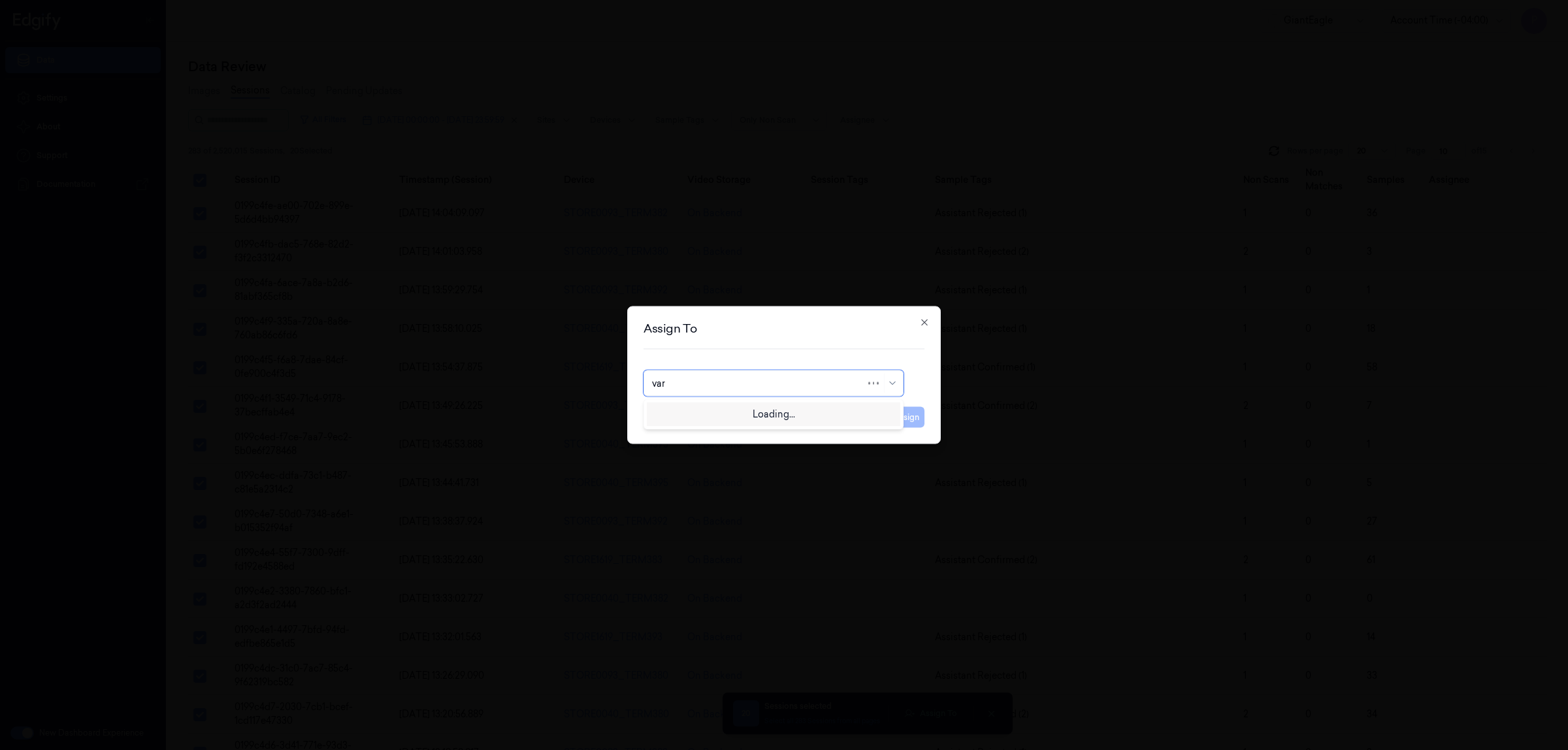
type input "vars"
click at [686, 438] on div "[PERSON_NAME] g" at bounding box center [695, 434] width 86 height 13
click at [906, 425] on button "Assign" at bounding box center [906, 417] width 36 height 21
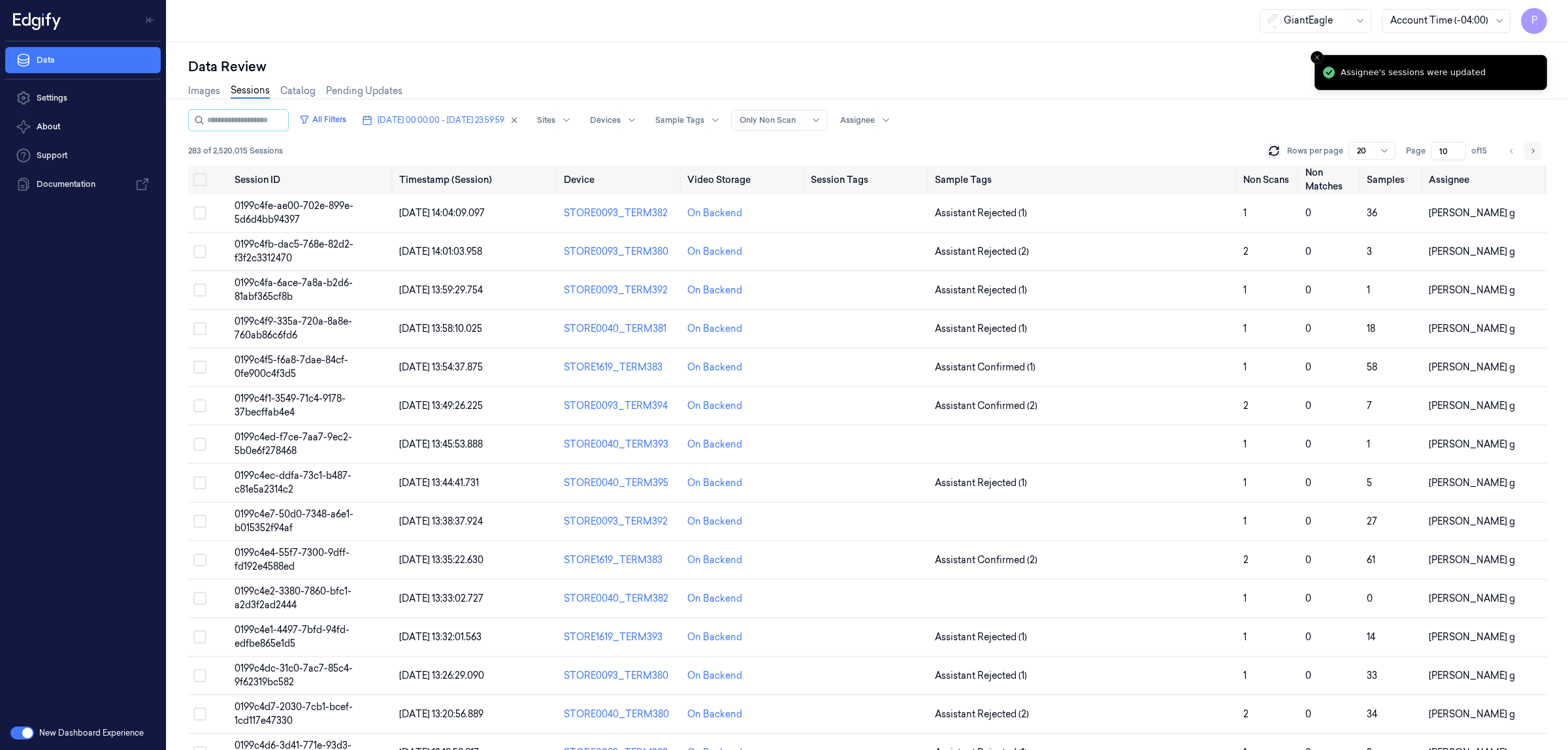
click at [1533, 142] on button "Go to next page" at bounding box center [1532, 150] width 18 height 18
type input "11"
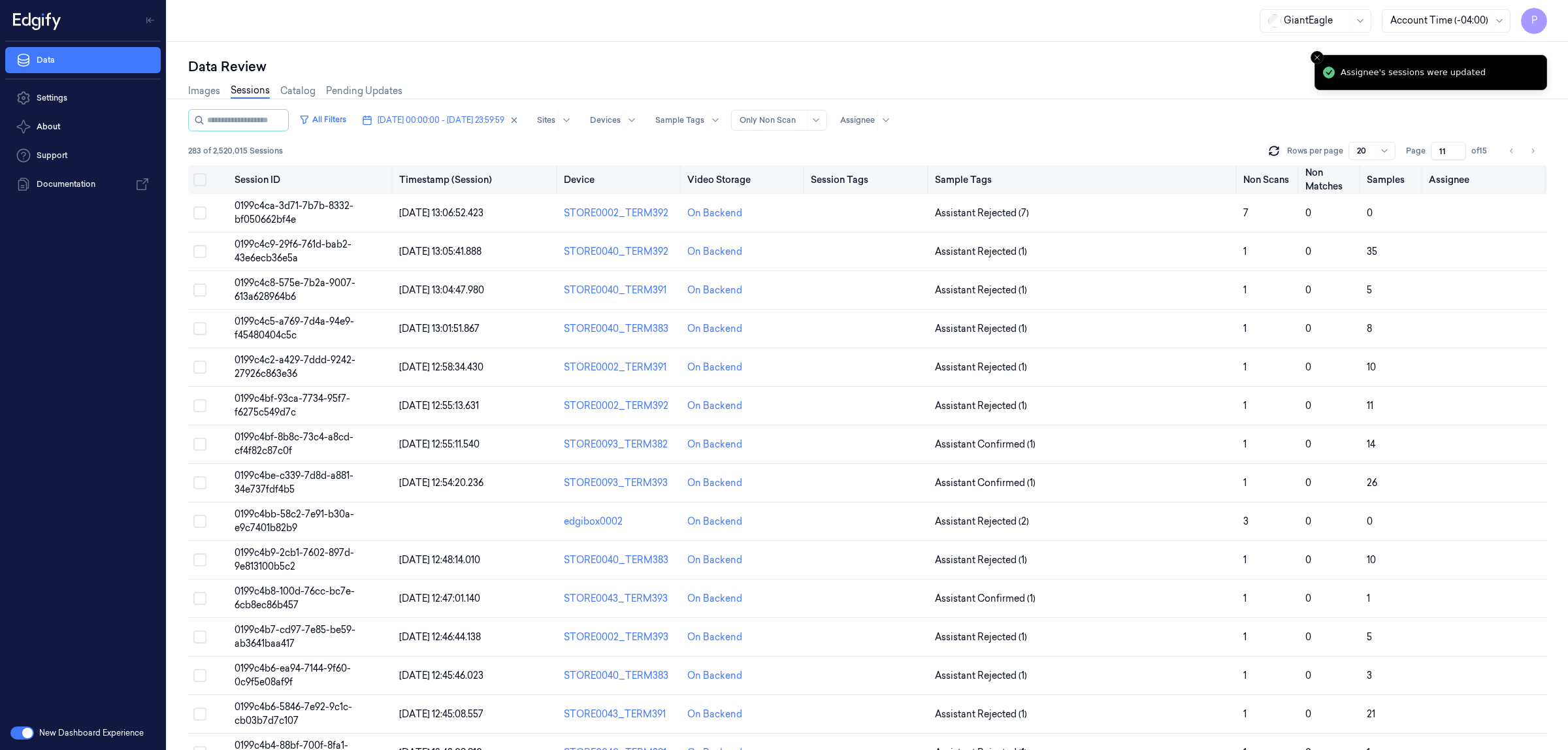
click at [204, 183] on button "Select all" at bounding box center [199, 179] width 13 height 13
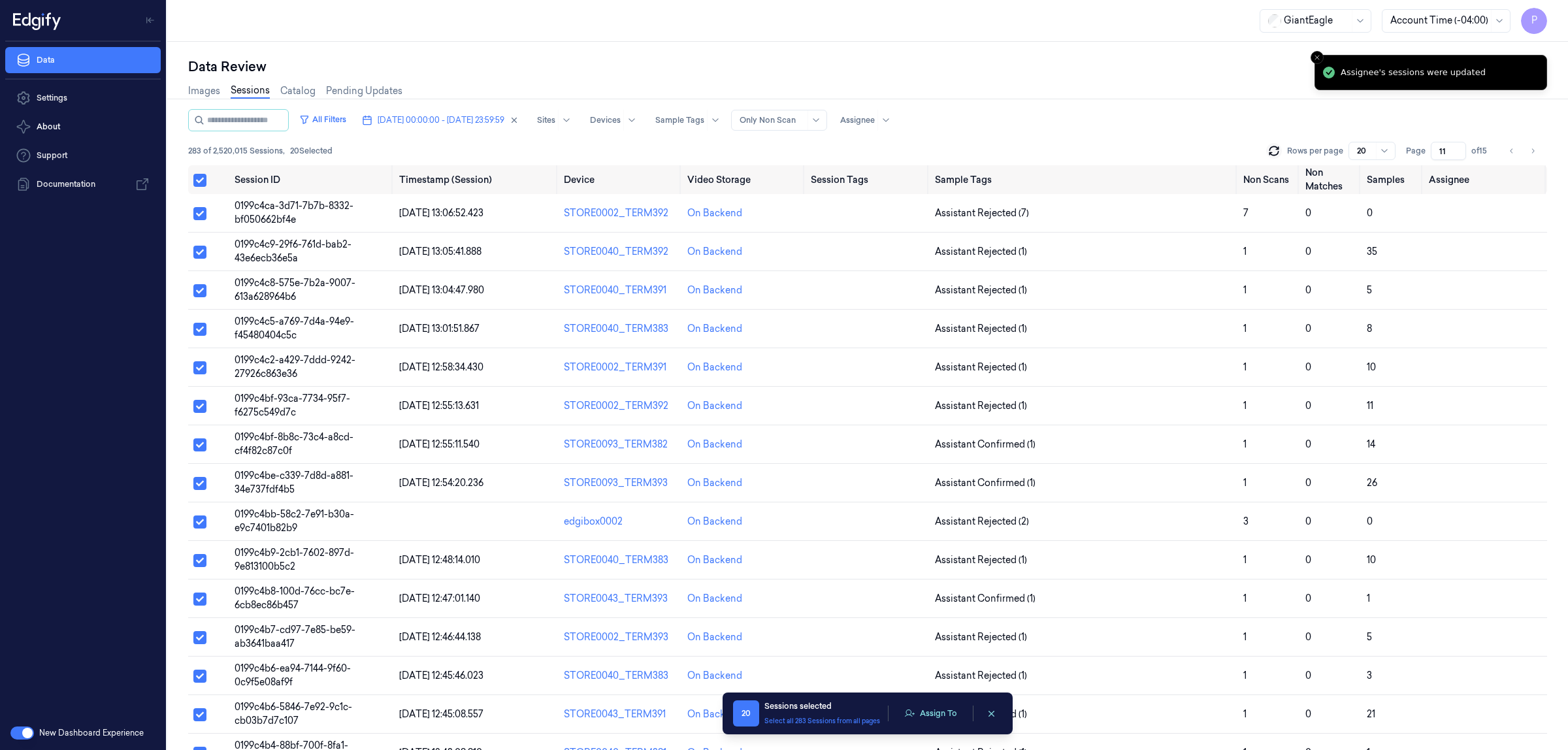
click at [939, 727] on div "20 Sessions selected Select all 283 Sessions from all pages Assign To" at bounding box center [867, 713] width 269 height 26
click at [939, 721] on button "Assign To" at bounding box center [930, 713] width 68 height 19
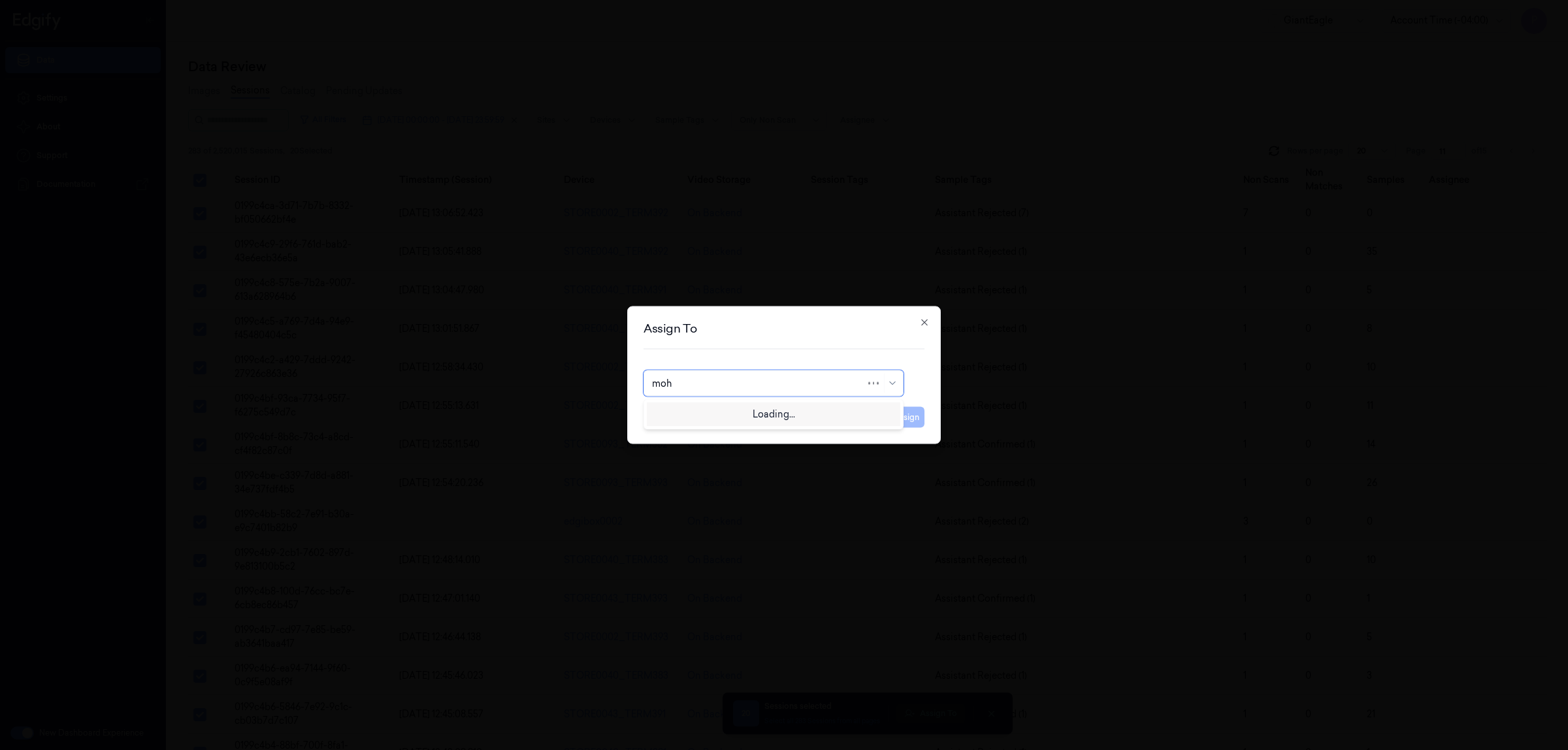
type input "moha"
click at [733, 419] on div "[PERSON_NAME]" at bounding box center [774, 413] width 243 height 13
click at [893, 422] on button "Assign" at bounding box center [906, 417] width 36 height 21
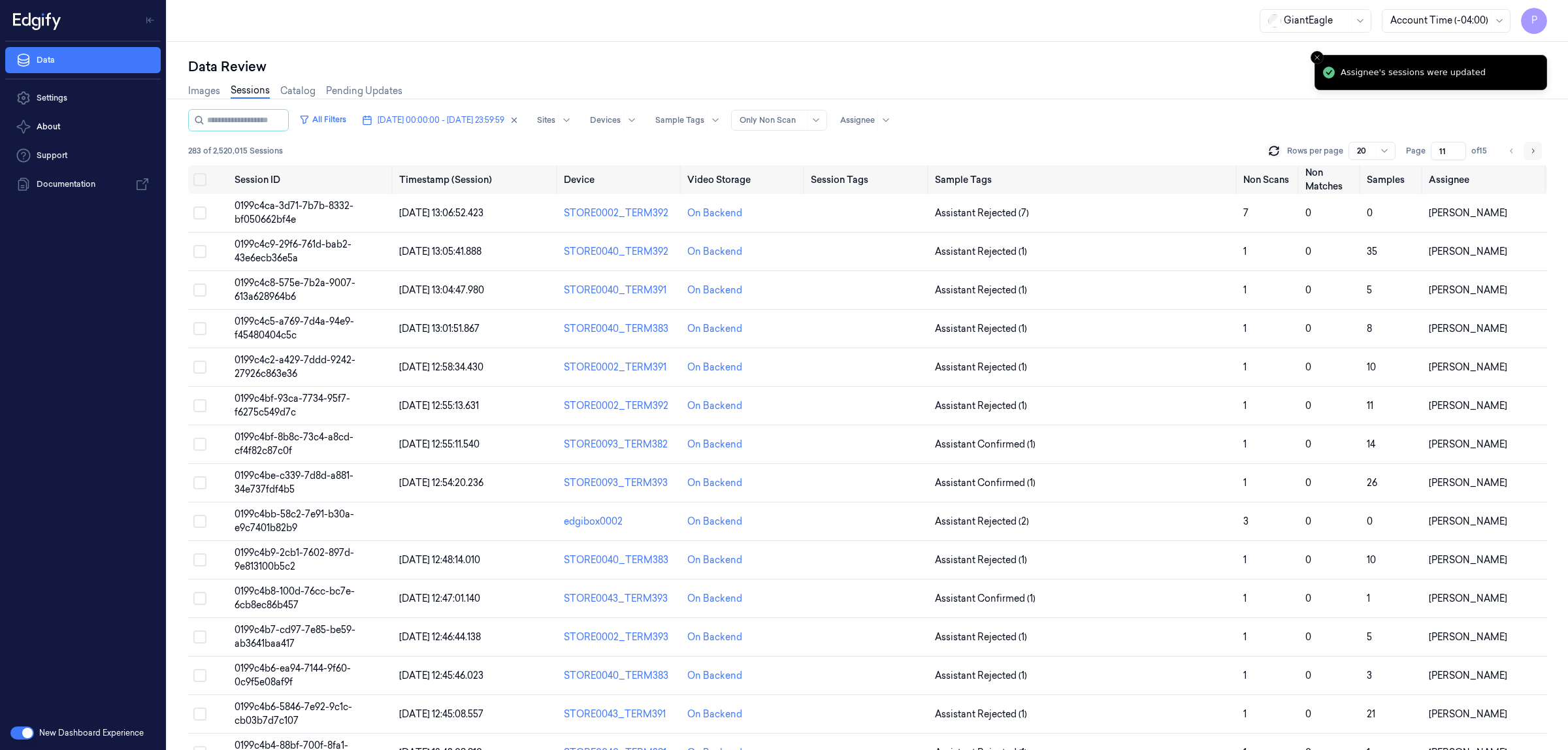
click at [1539, 148] on button "Go to next page" at bounding box center [1532, 150] width 18 height 18
type input "12"
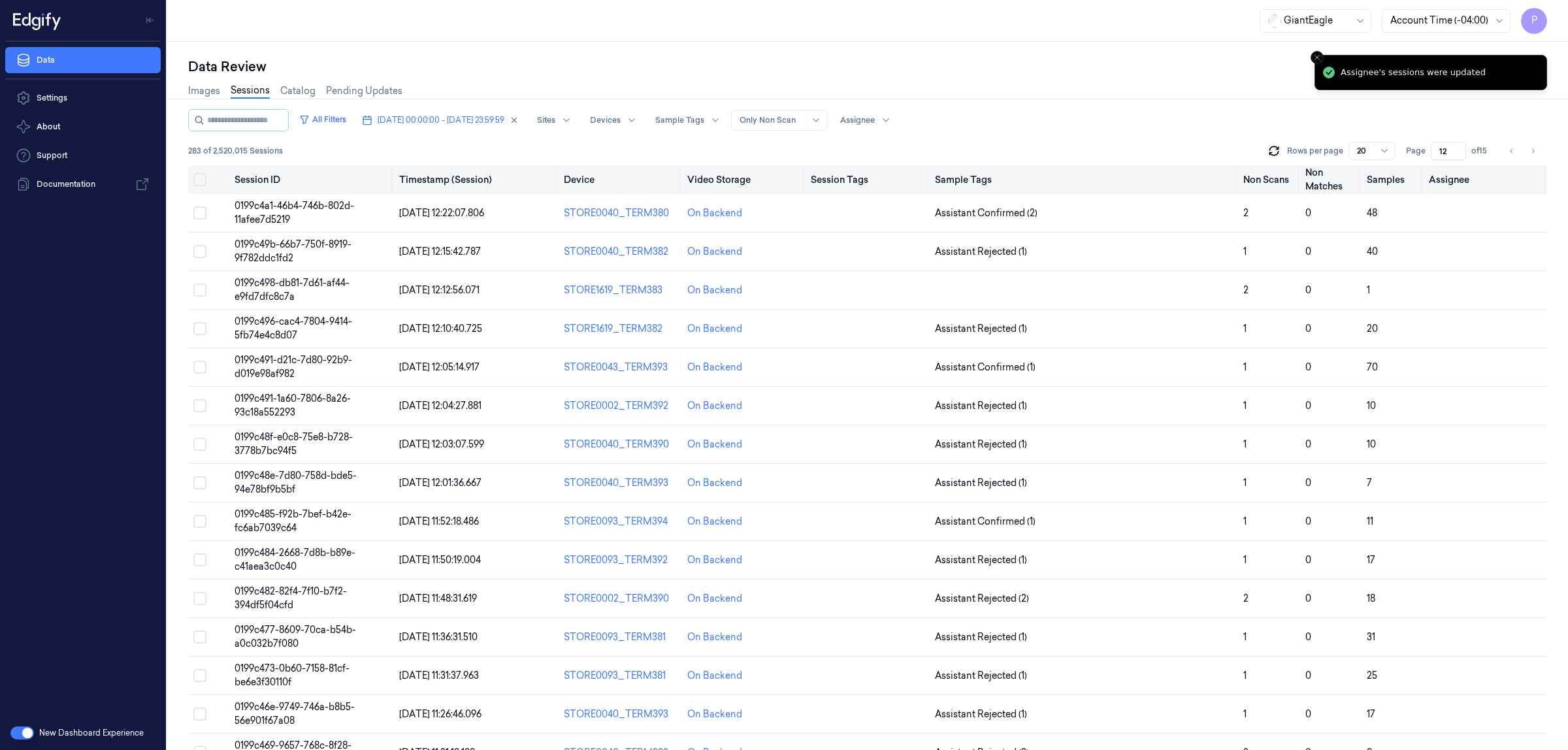
click at [202, 181] on button "Select all" at bounding box center [199, 179] width 13 height 13
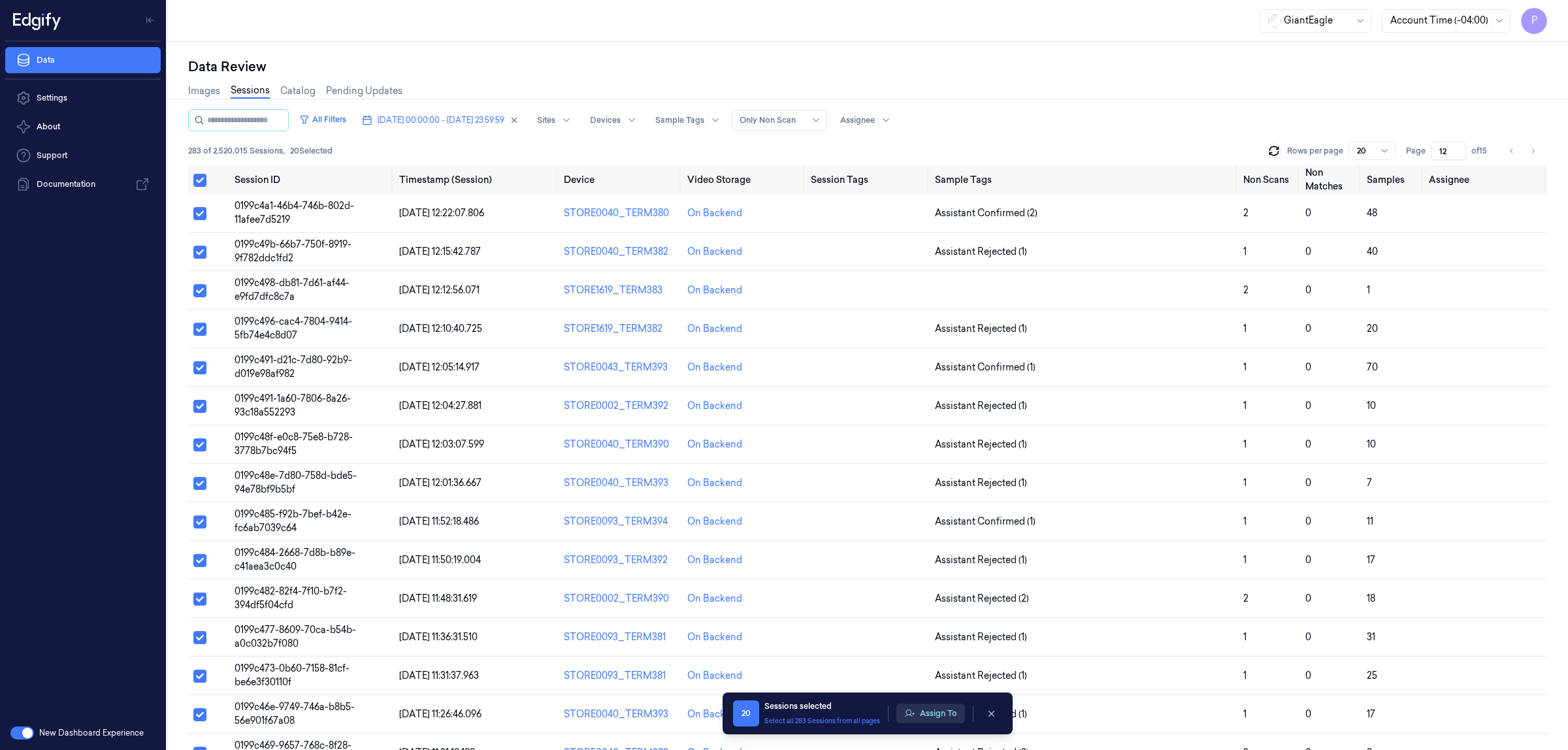
click at [929, 712] on button "Assign To" at bounding box center [930, 713] width 68 height 19
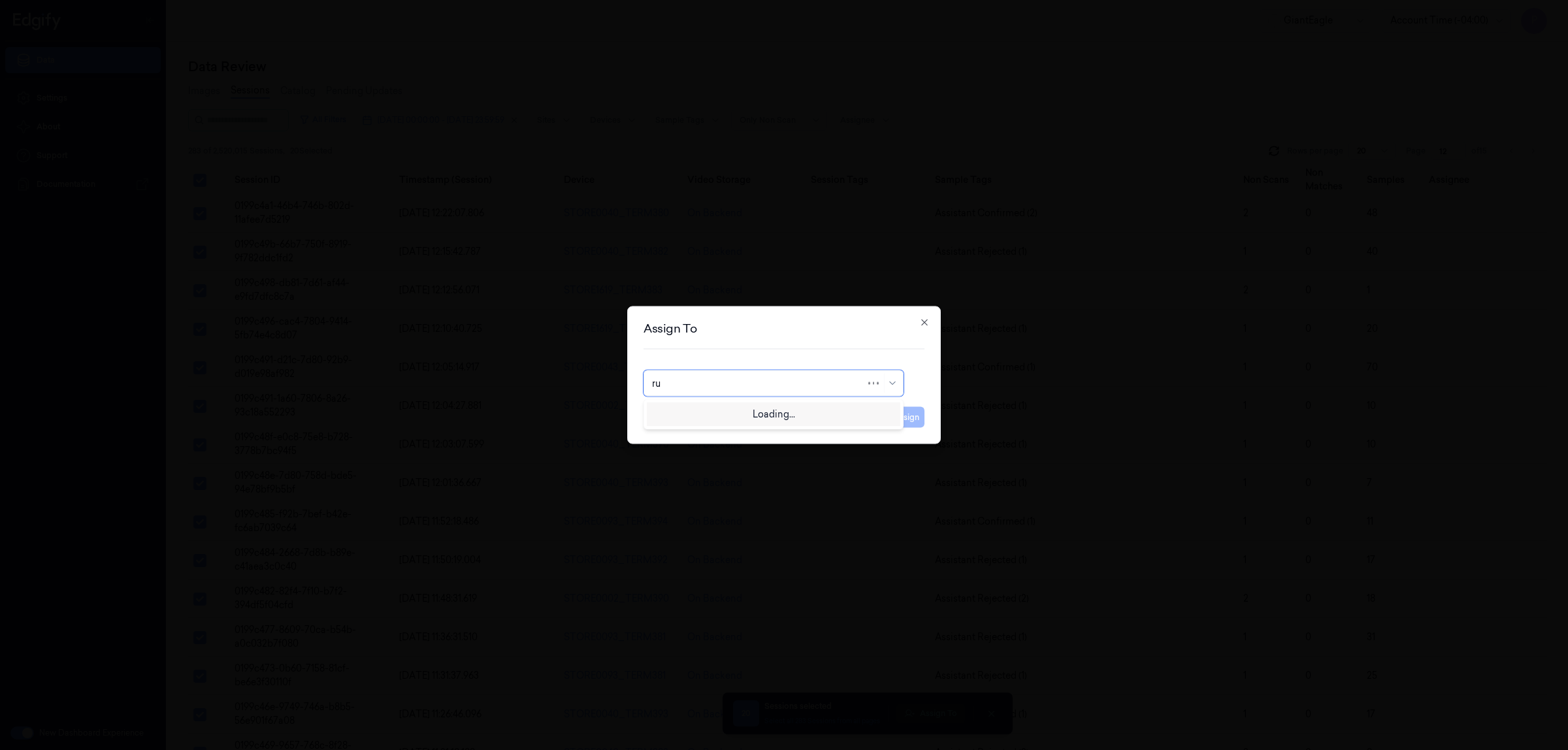
type input "rup"
click at [755, 416] on div "rupa b" at bounding box center [774, 413] width 243 height 13
click at [923, 422] on button "Assign" at bounding box center [906, 417] width 36 height 21
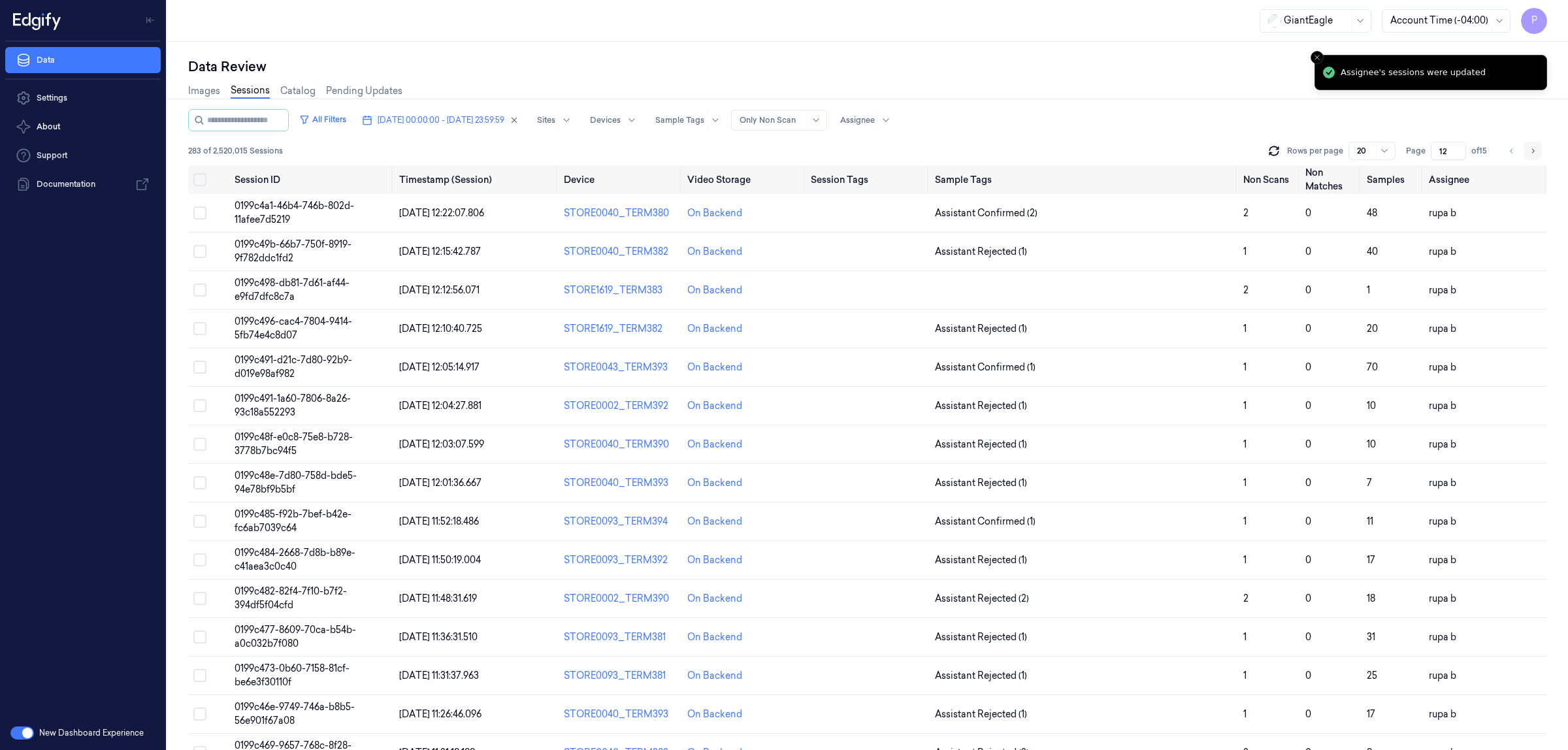
click at [1528, 155] on button "Go to next page" at bounding box center [1532, 150] width 18 height 18
type input "13"
click at [200, 180] on button "Select all" at bounding box center [199, 179] width 13 height 13
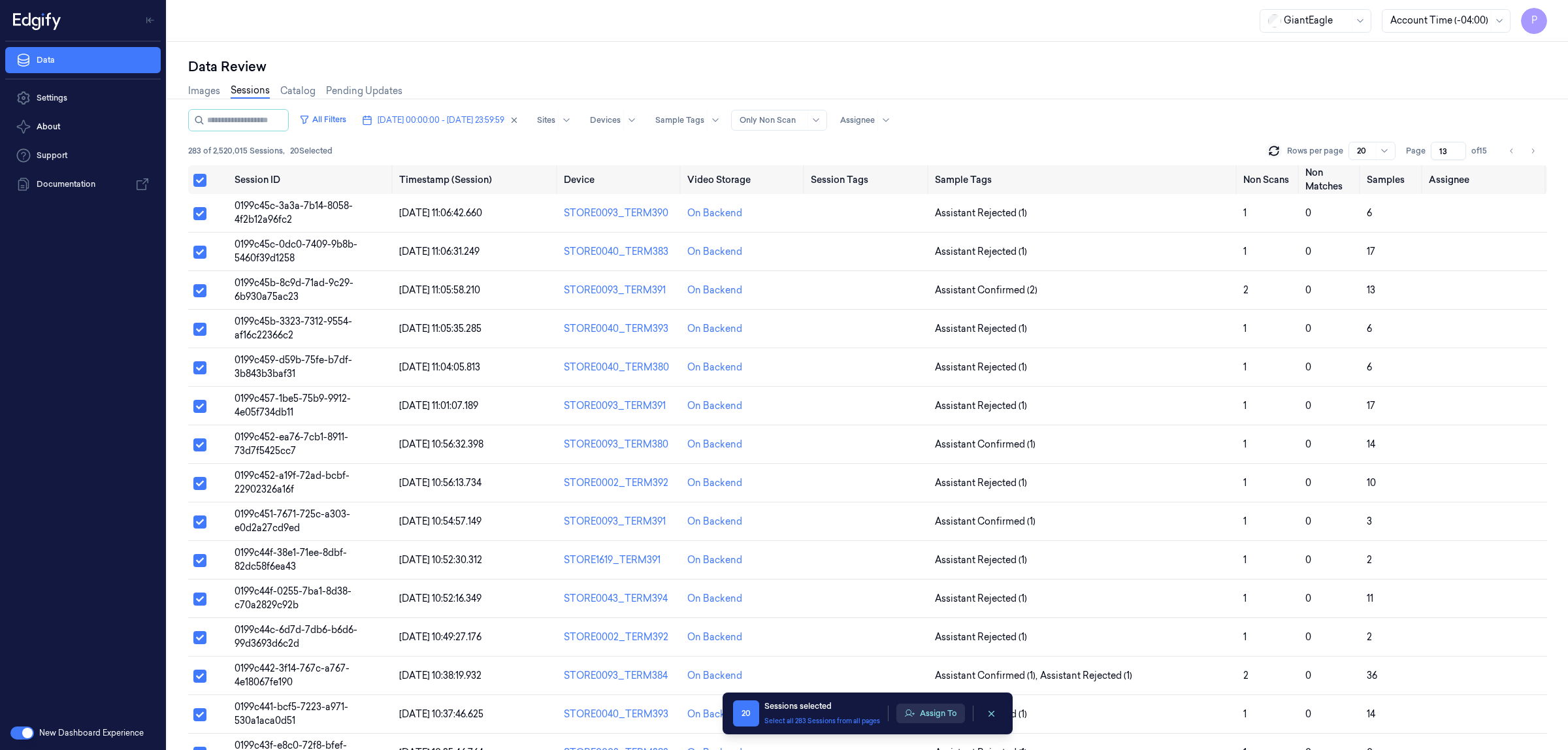
click at [945, 713] on button "Assign To" at bounding box center [930, 713] width 68 height 19
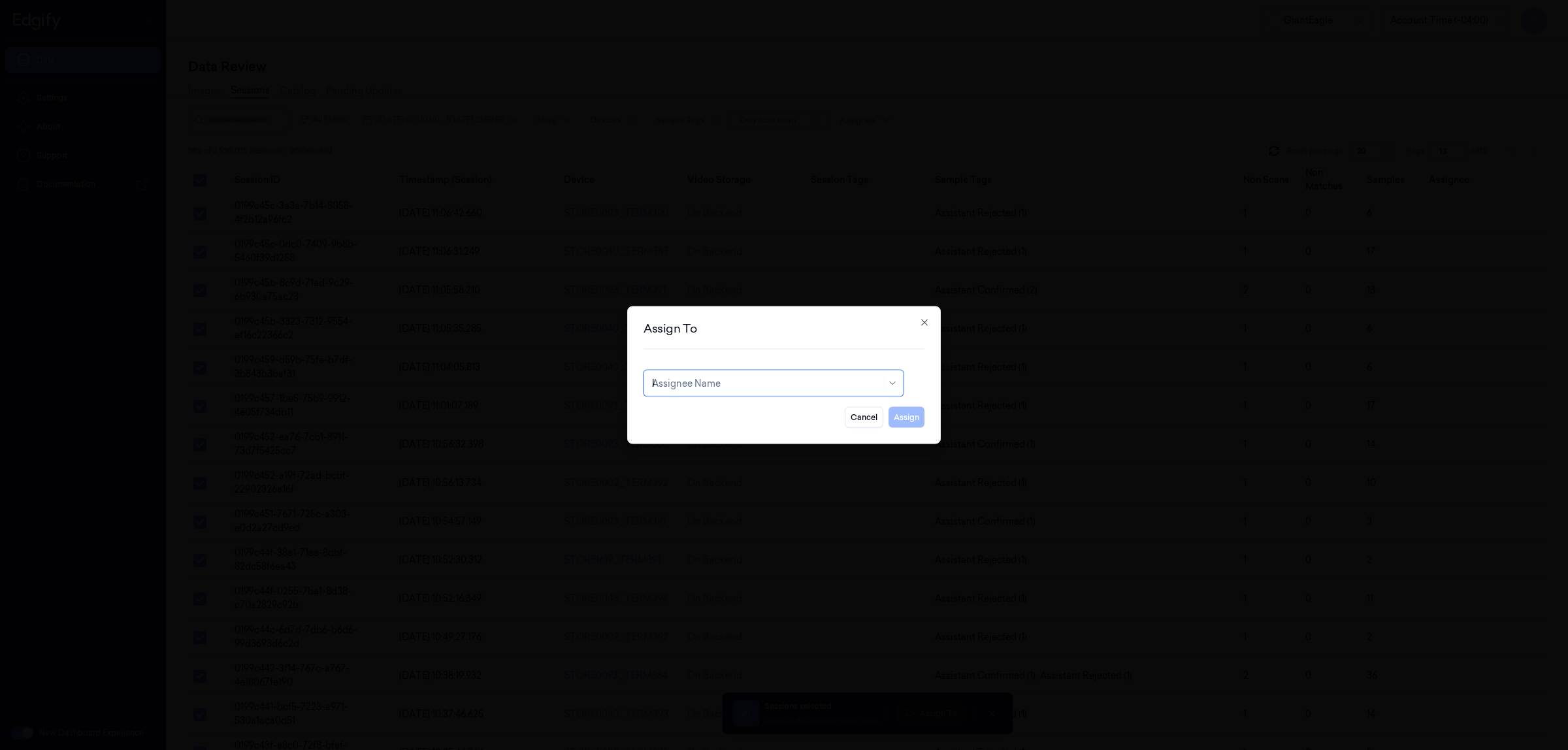
type input "ko"
click at [761, 417] on div "korisetty prem" at bounding box center [774, 413] width 243 height 13
click at [910, 420] on button "Assign" at bounding box center [906, 417] width 36 height 21
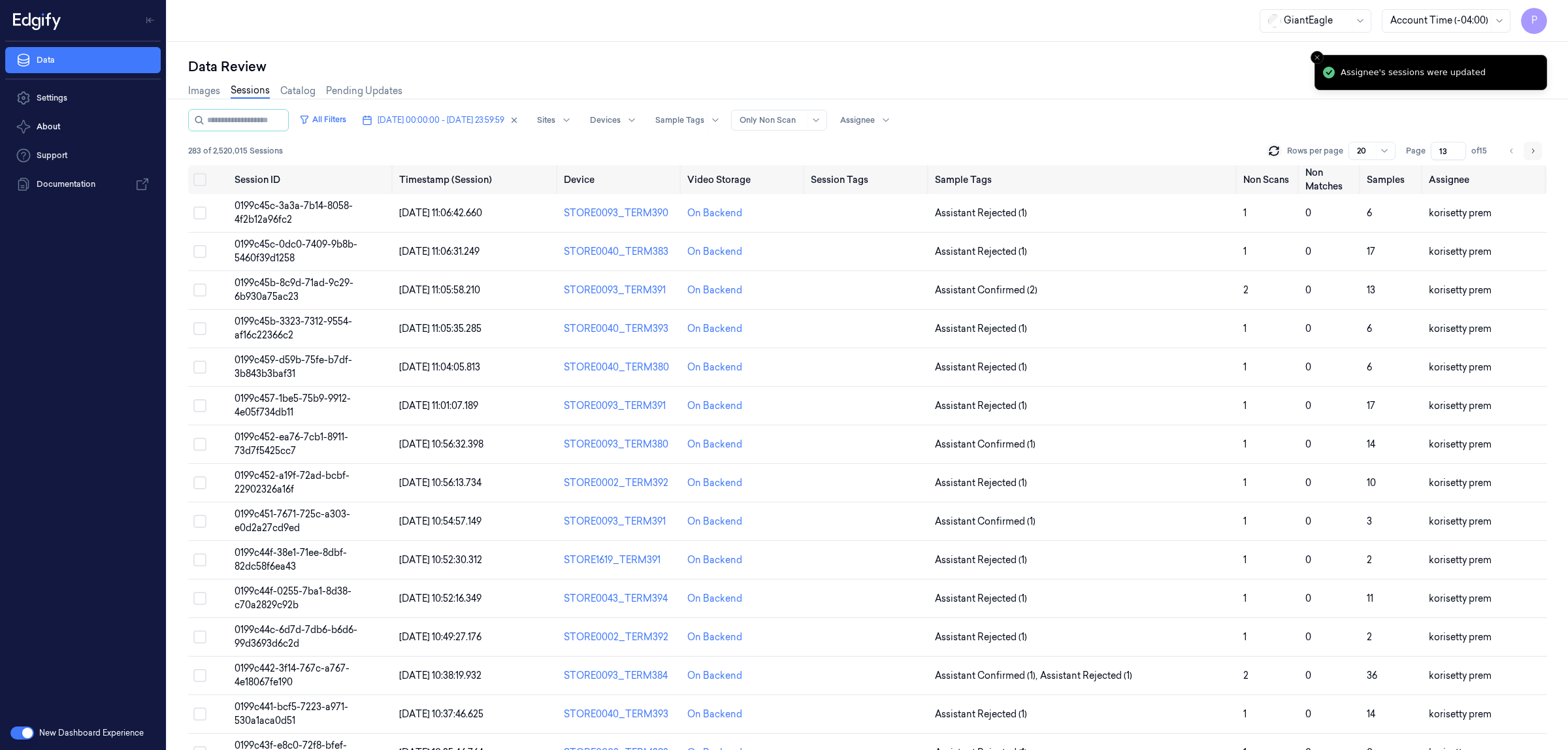
click at [1535, 151] on icon "Go to next page" at bounding box center [1533, 151] width 8 height 11
type input "14"
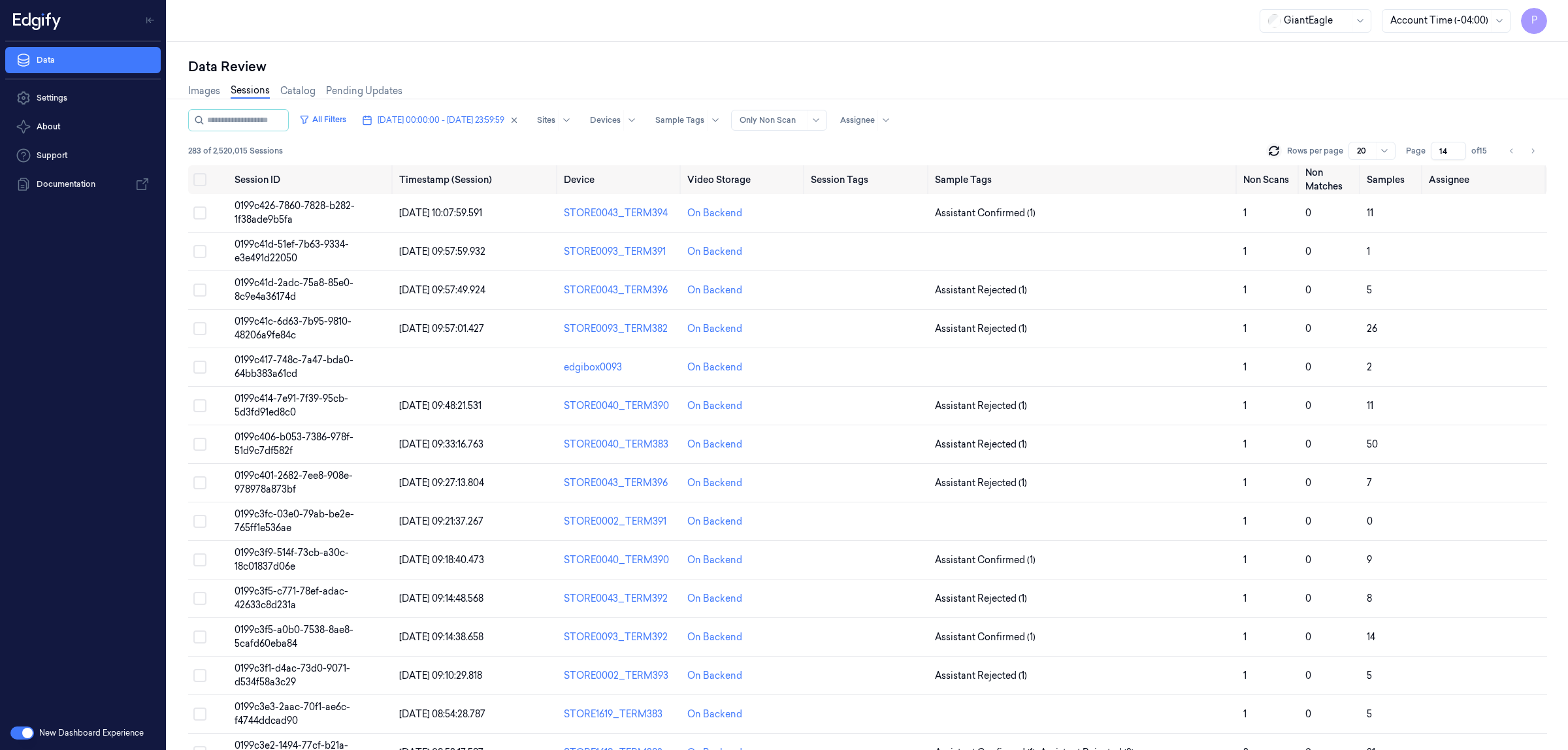
click at [204, 184] on button "Select all" at bounding box center [199, 179] width 13 height 13
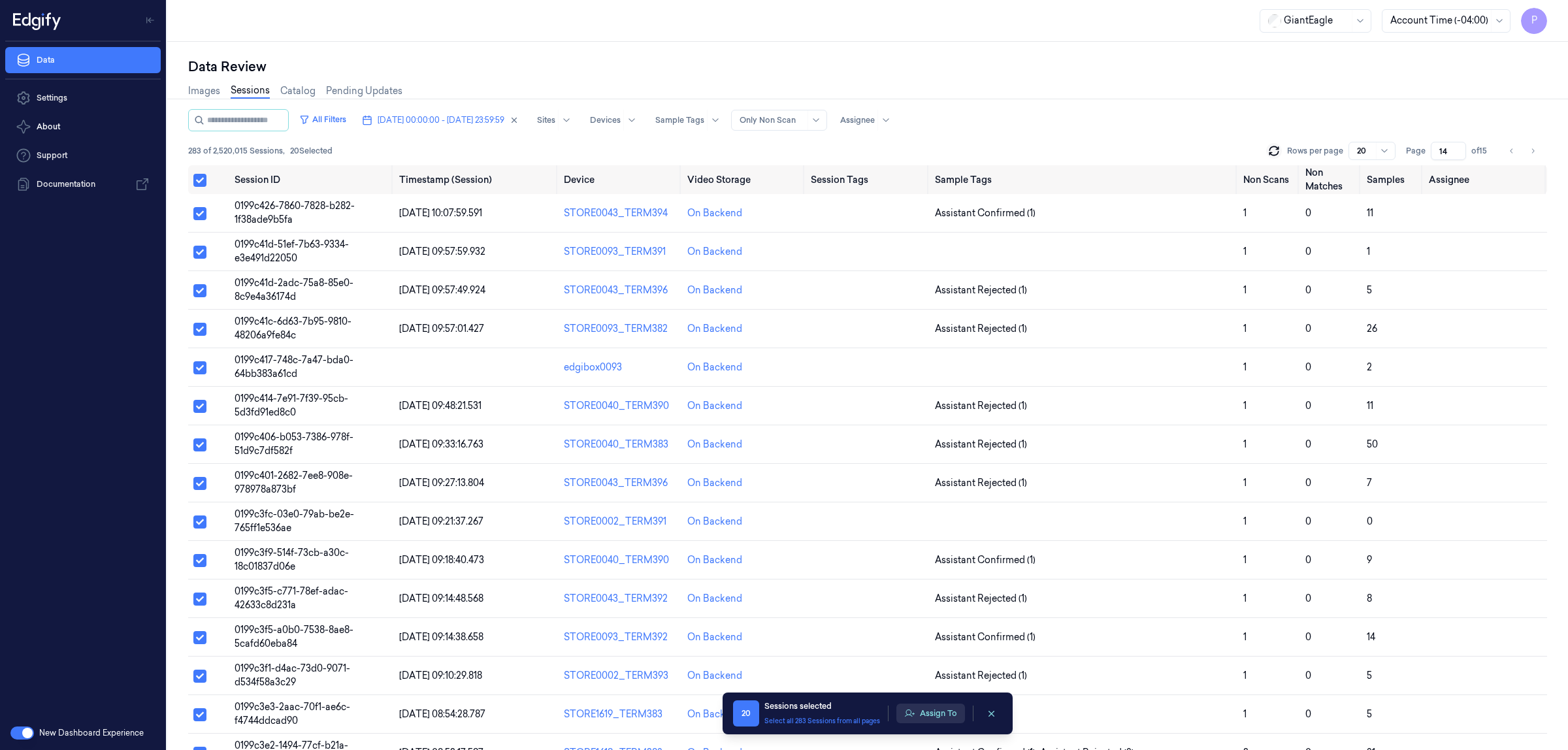
click at [939, 707] on button "Assign To" at bounding box center [930, 713] width 68 height 19
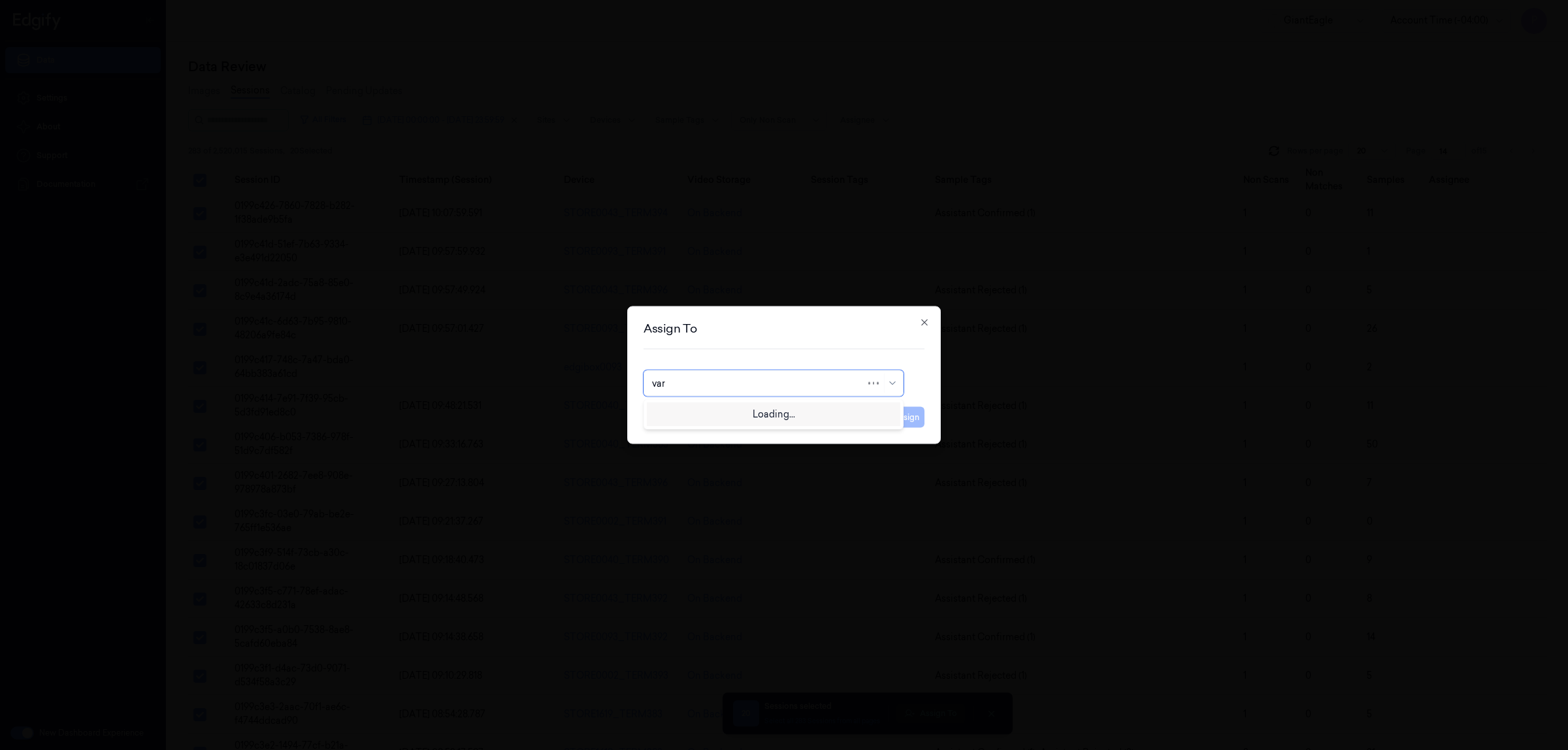
type input "vars"
click at [719, 441] on div "[PERSON_NAME] g" at bounding box center [774, 434] width 243 height 13
click at [915, 422] on button "Assign" at bounding box center [906, 417] width 36 height 21
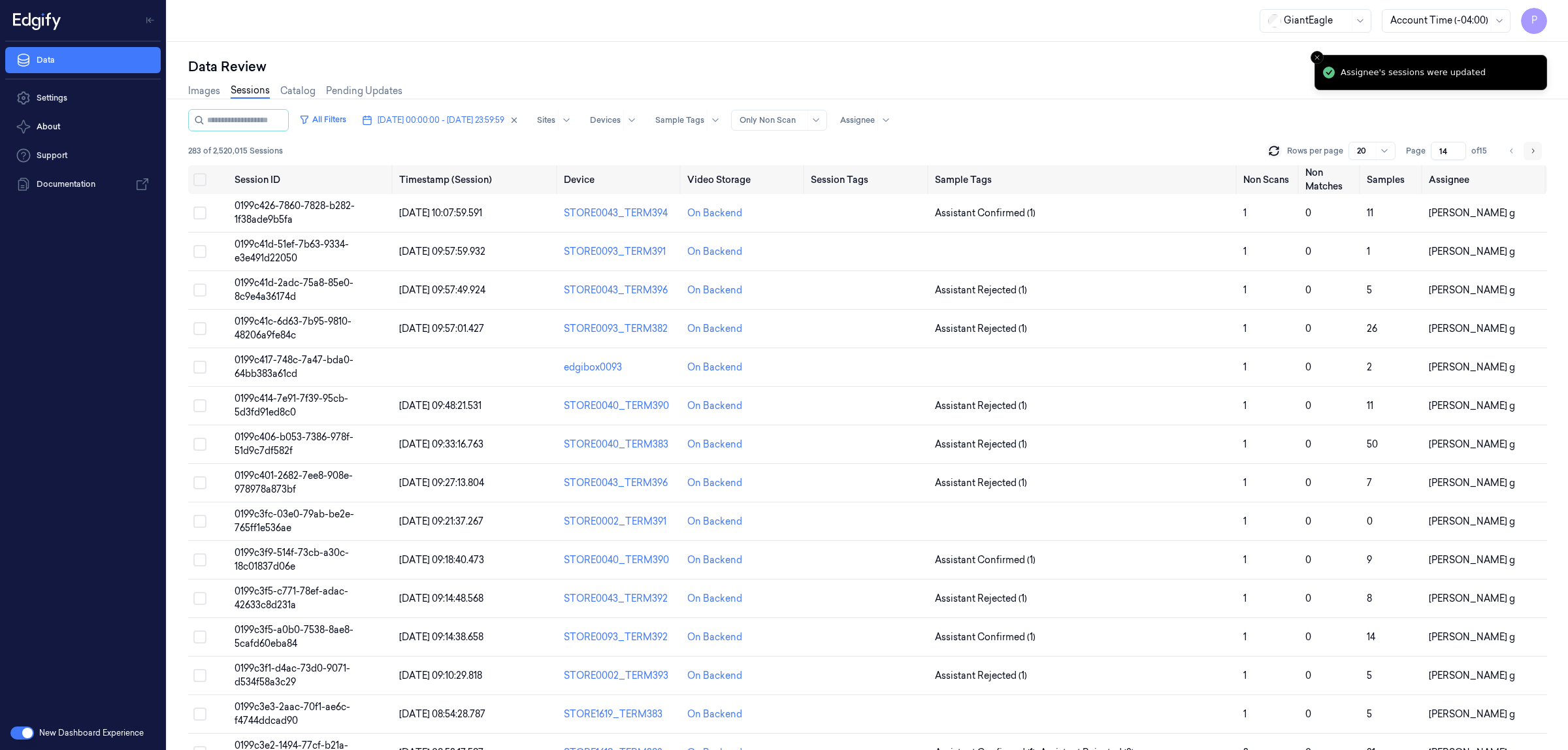
click at [1529, 147] on icon "Go to next page" at bounding box center [1533, 151] width 8 height 11
type input "15"
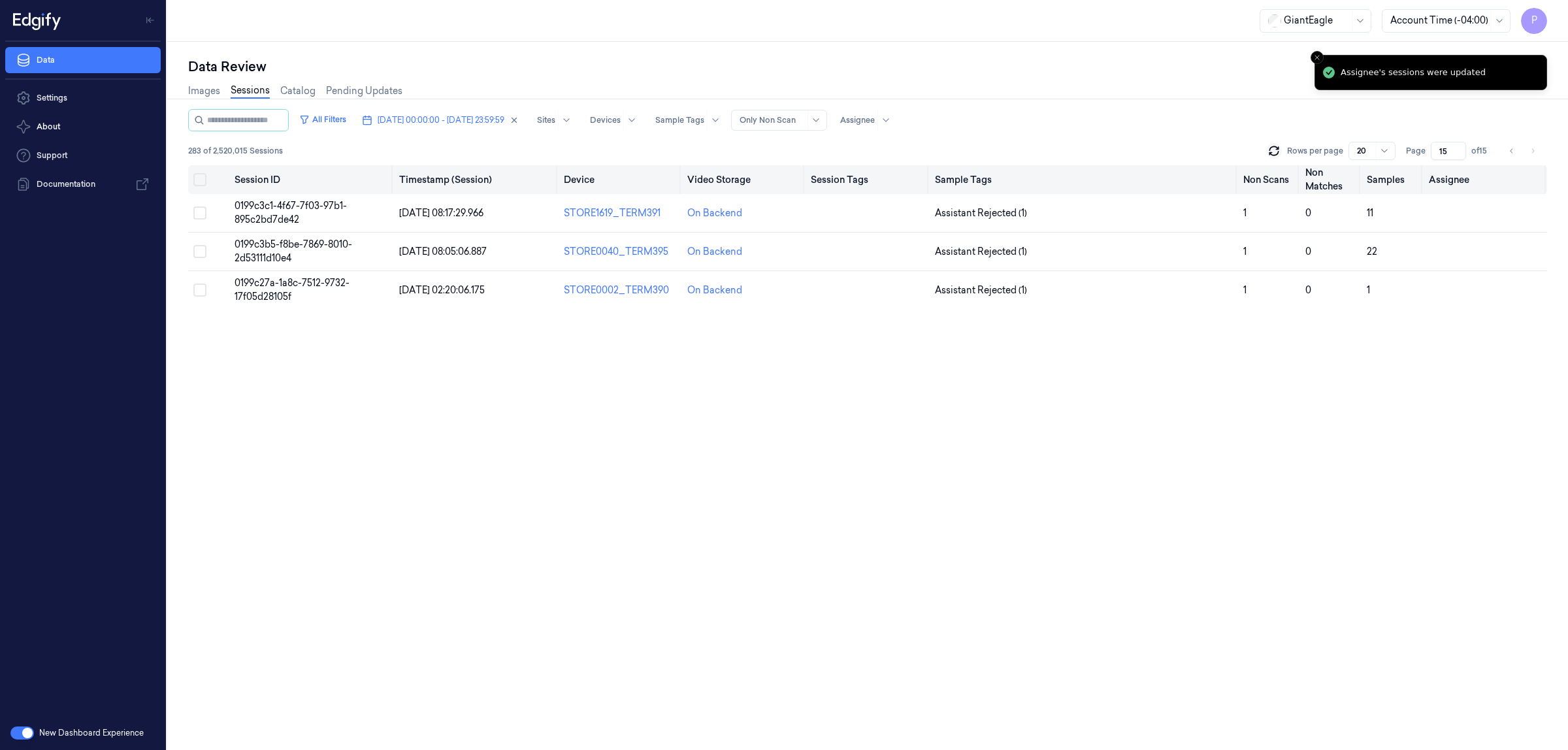
click at [203, 178] on button "Select all" at bounding box center [199, 179] width 13 height 13
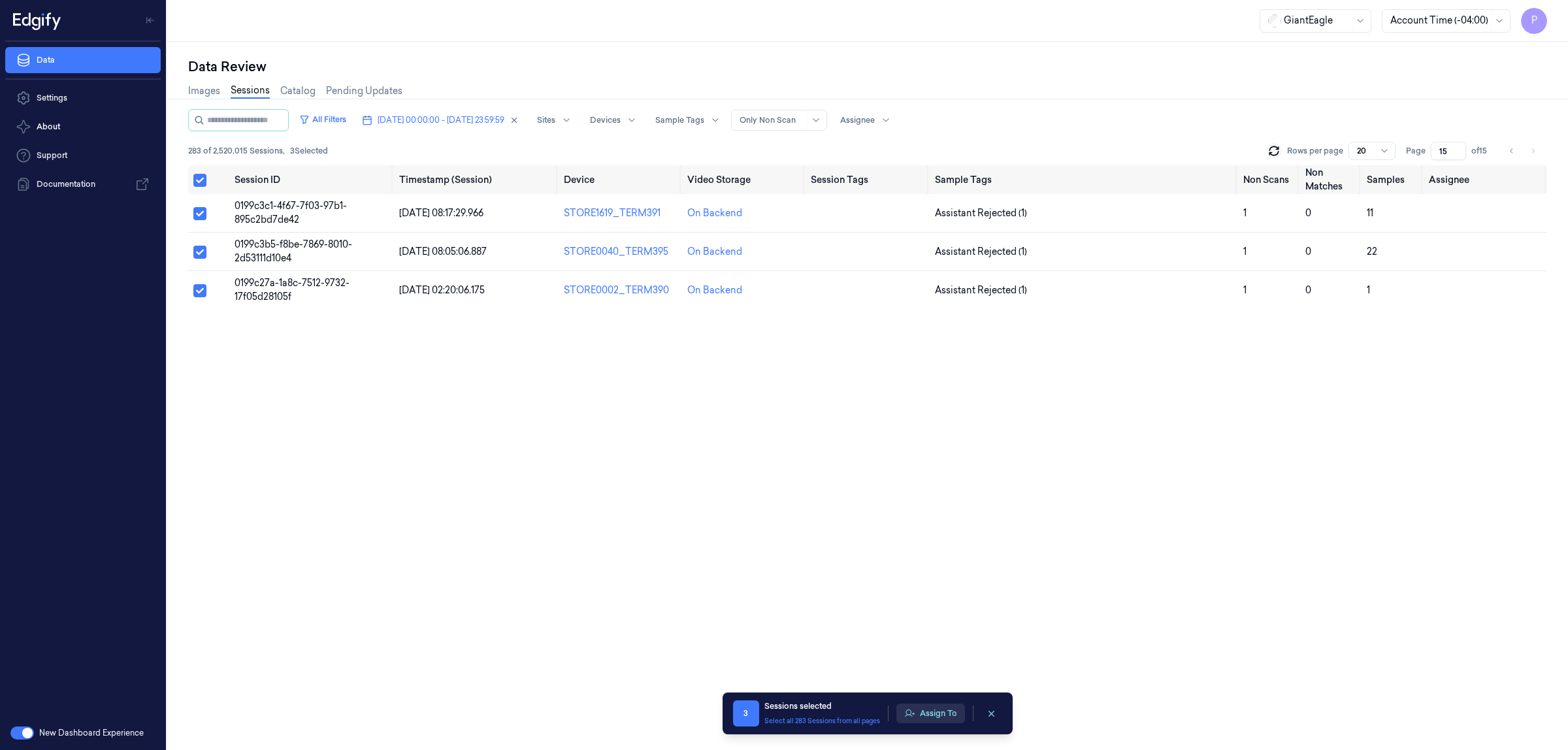
click at [943, 707] on button "Assign To" at bounding box center [930, 713] width 68 height 19
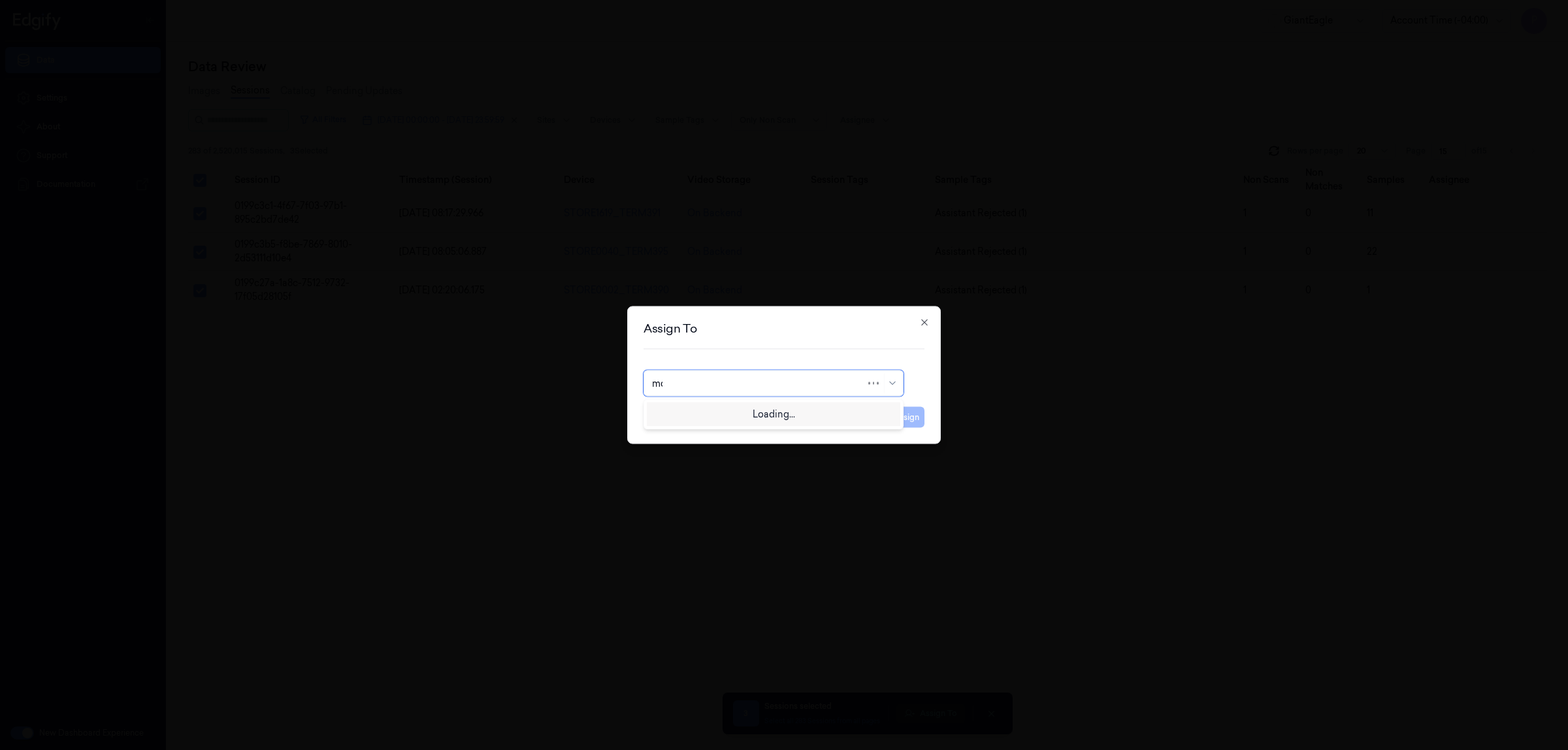
type input "moh"
click at [748, 416] on div "[PERSON_NAME]" at bounding box center [774, 413] width 243 height 13
click at [915, 415] on button "Assign" at bounding box center [906, 417] width 36 height 21
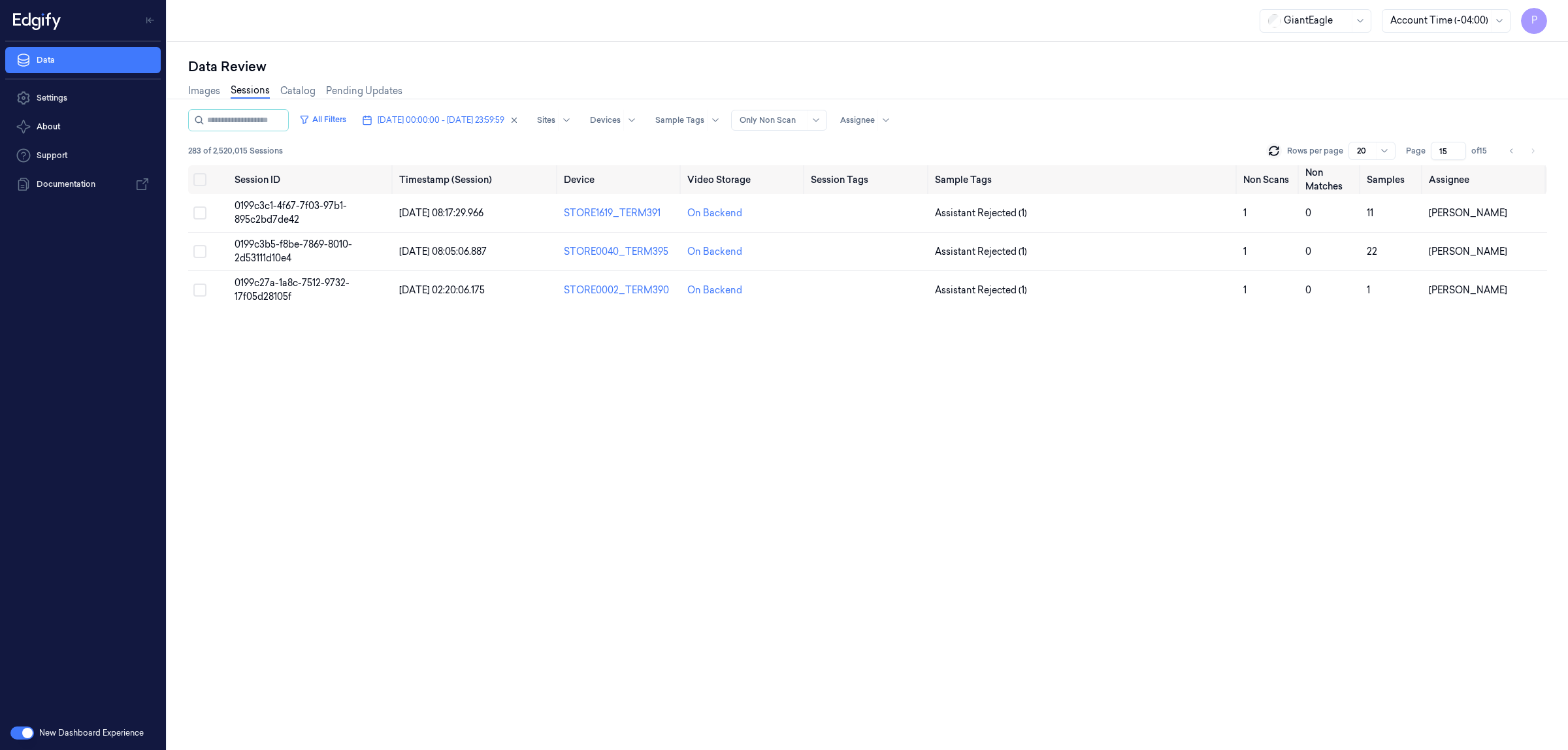
drag, startPoint x: 1445, startPoint y: 150, endPoint x: 1432, endPoint y: 150, distance: 13.0
click at [1432, 150] on input "15" at bounding box center [1448, 150] width 36 height 18
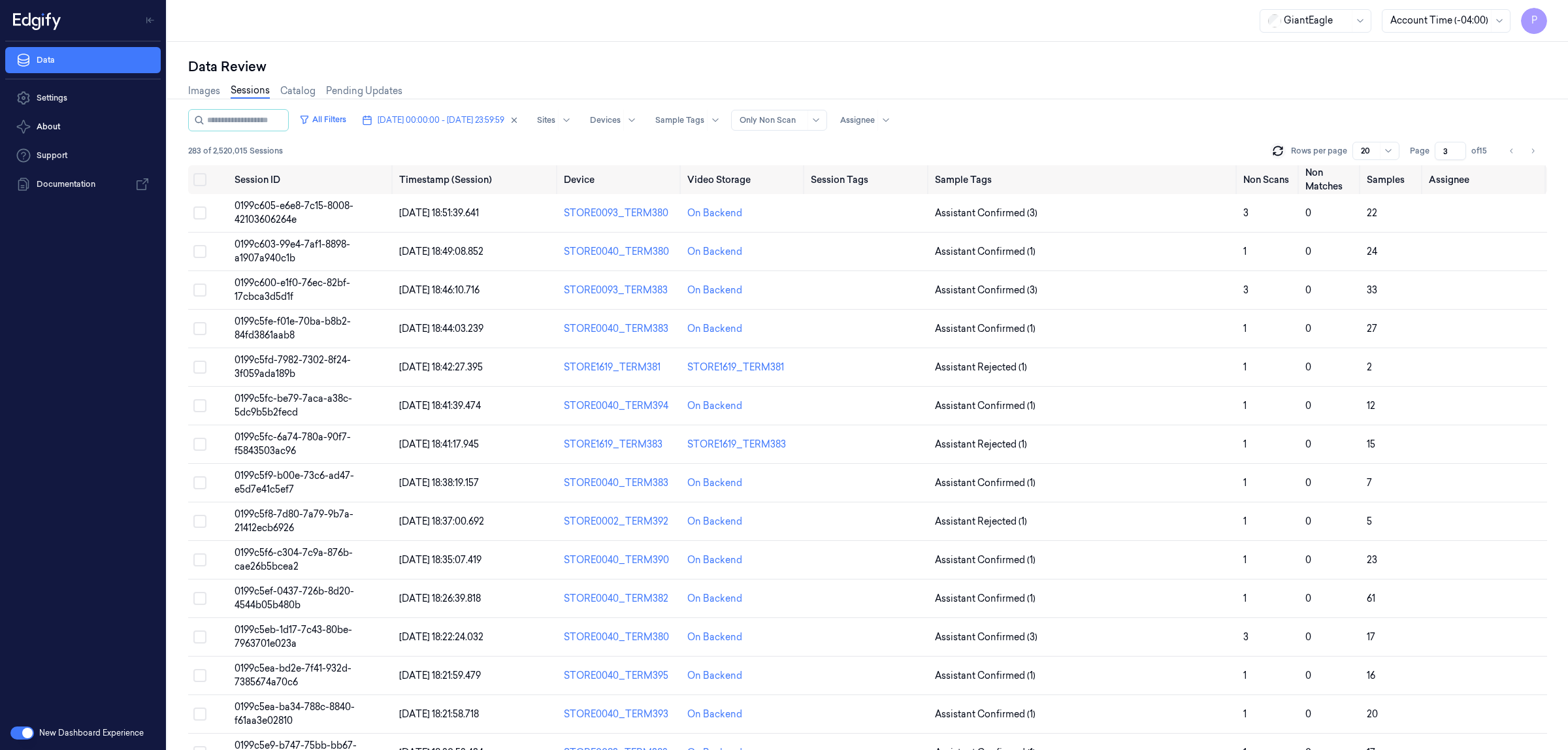
type input "3"
click at [1190, 113] on div "All Filters [DATE] 00:00:00 - [DATE] 23:59:59 Sites Devices Sample Tags Alert T…" at bounding box center [867, 120] width 1359 height 22
